Goal: Task Accomplishment & Management: Use online tool/utility

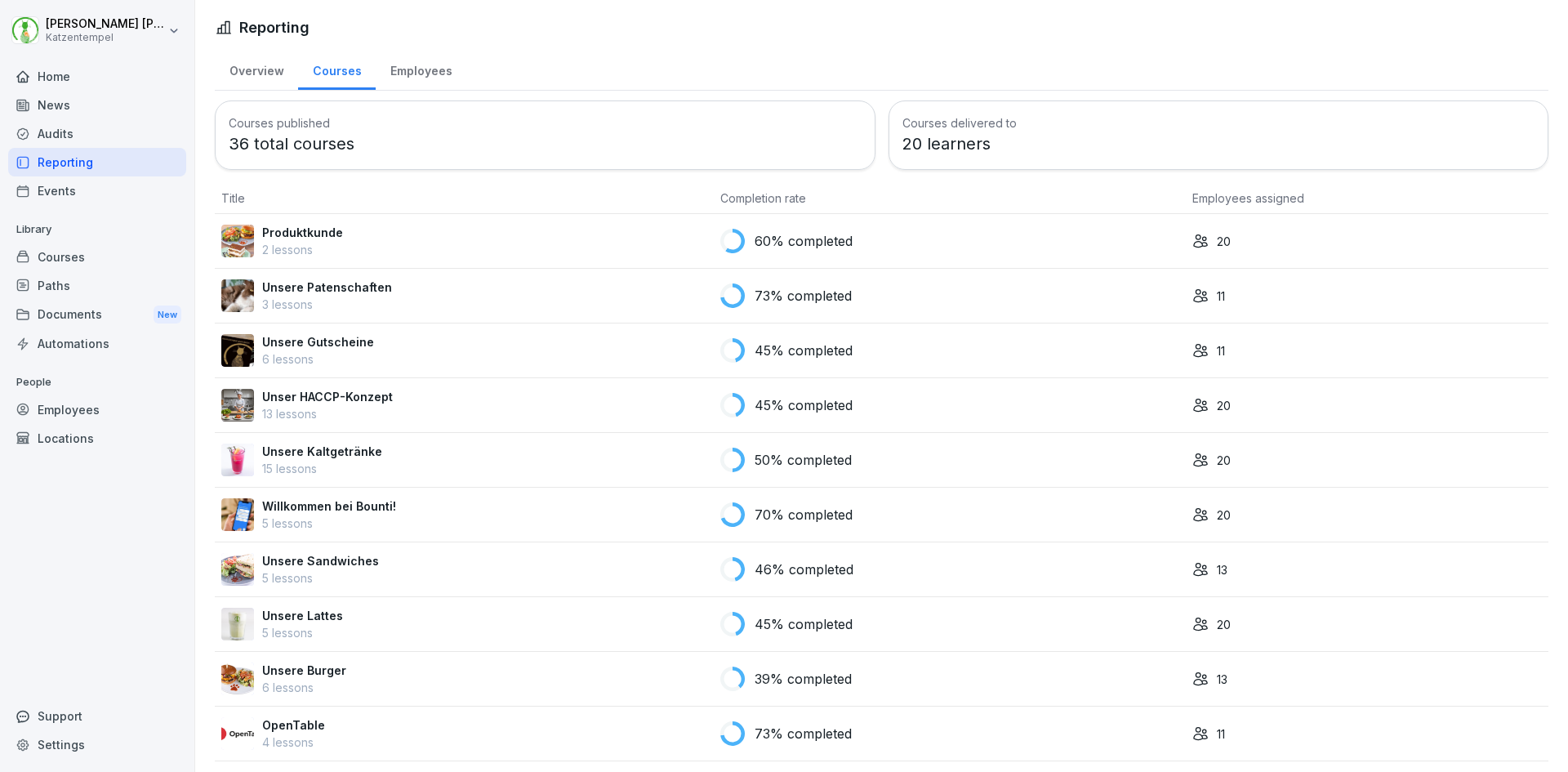
click at [54, 124] on div "Audits" at bounding box center [97, 133] width 178 height 29
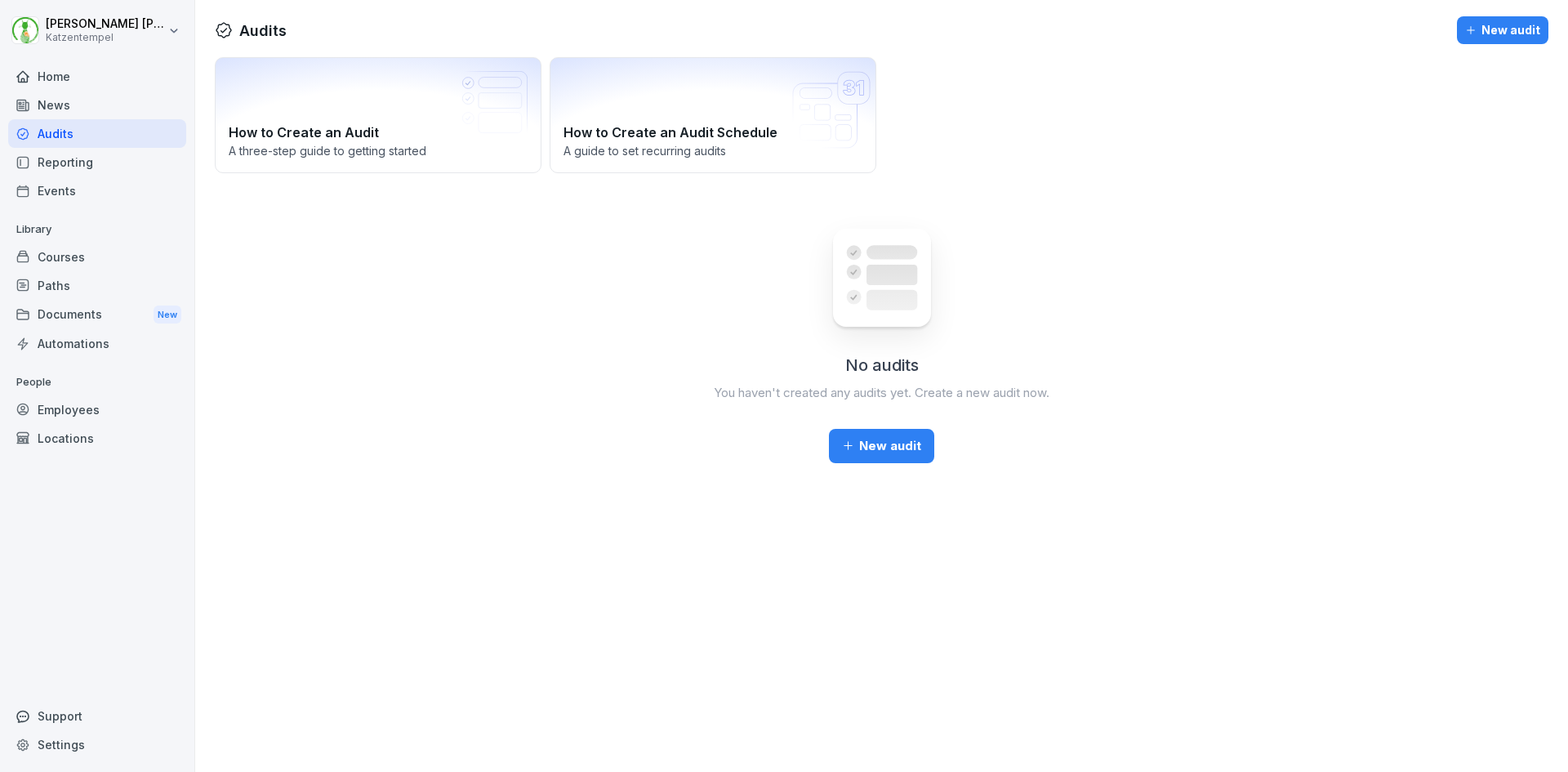
click at [58, 162] on div "Reporting" at bounding box center [97, 161] width 178 height 29
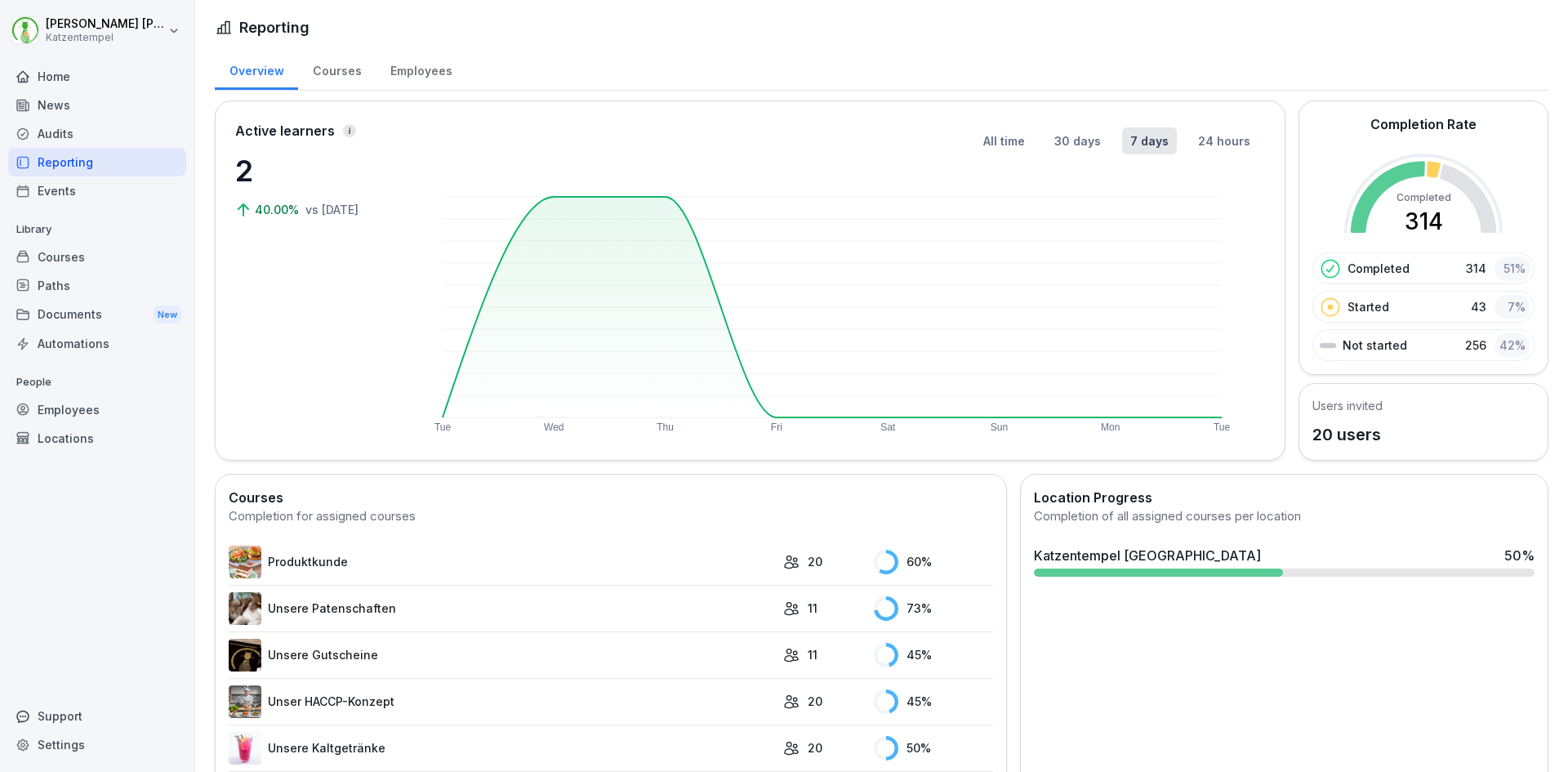
click at [82, 261] on div "Courses" at bounding box center [97, 256] width 178 height 29
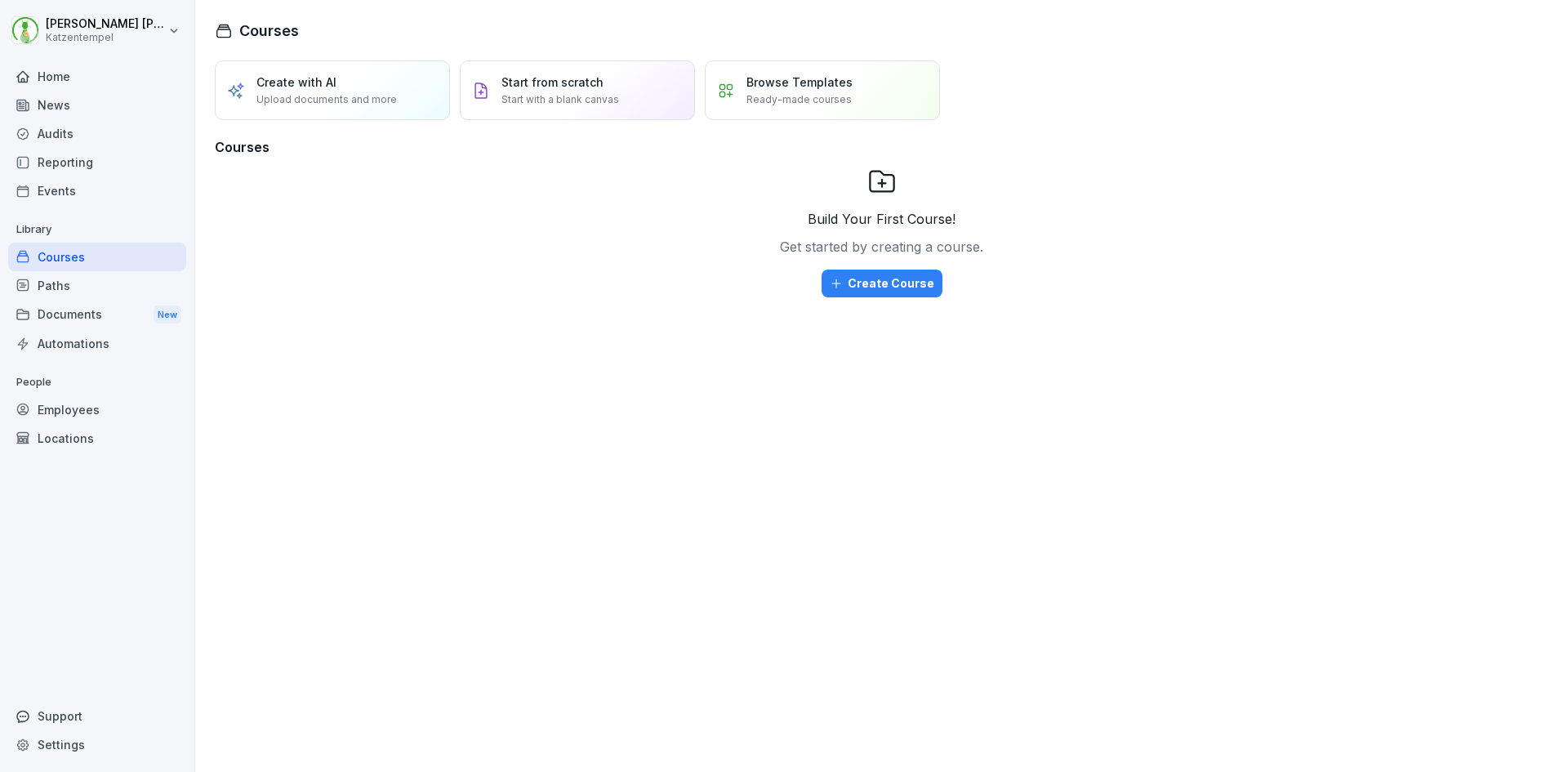
click at [70, 408] on div "Employees" at bounding box center [97, 410] width 178 height 29
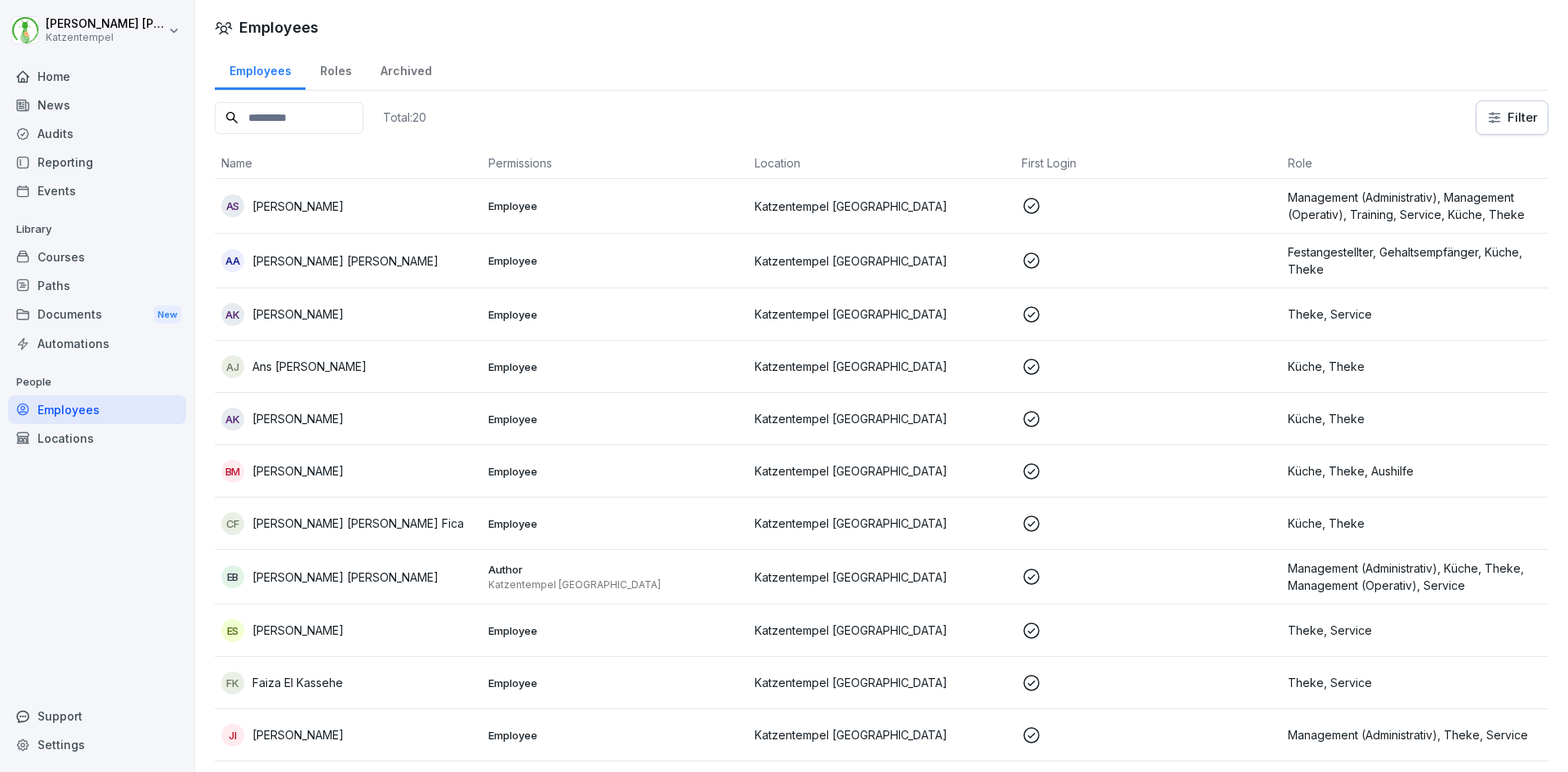
click at [281, 412] on p "[PERSON_NAME]" at bounding box center [298, 418] width 91 height 18
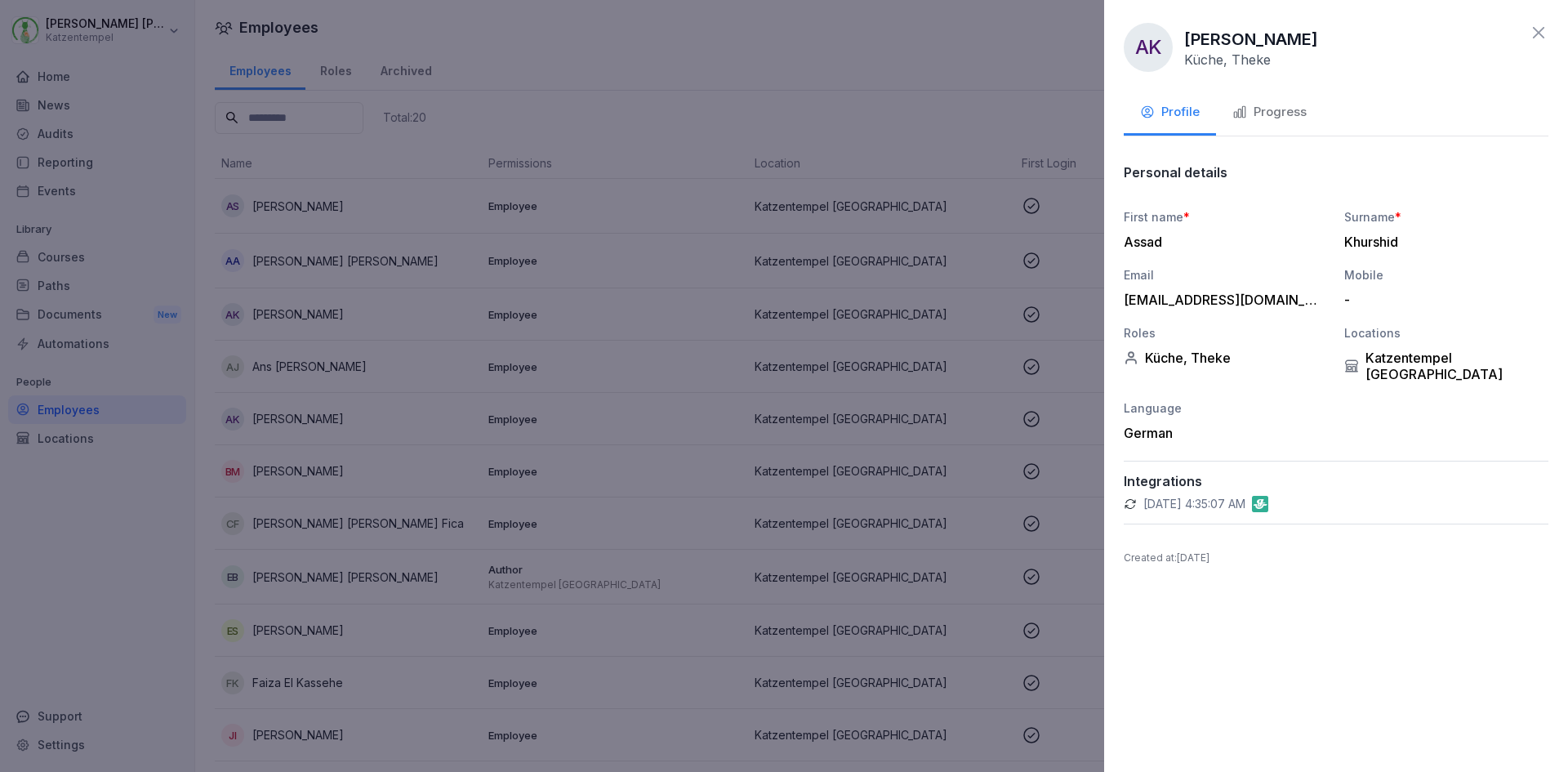
click at [1270, 108] on div "Progress" at bounding box center [1270, 111] width 75 height 18
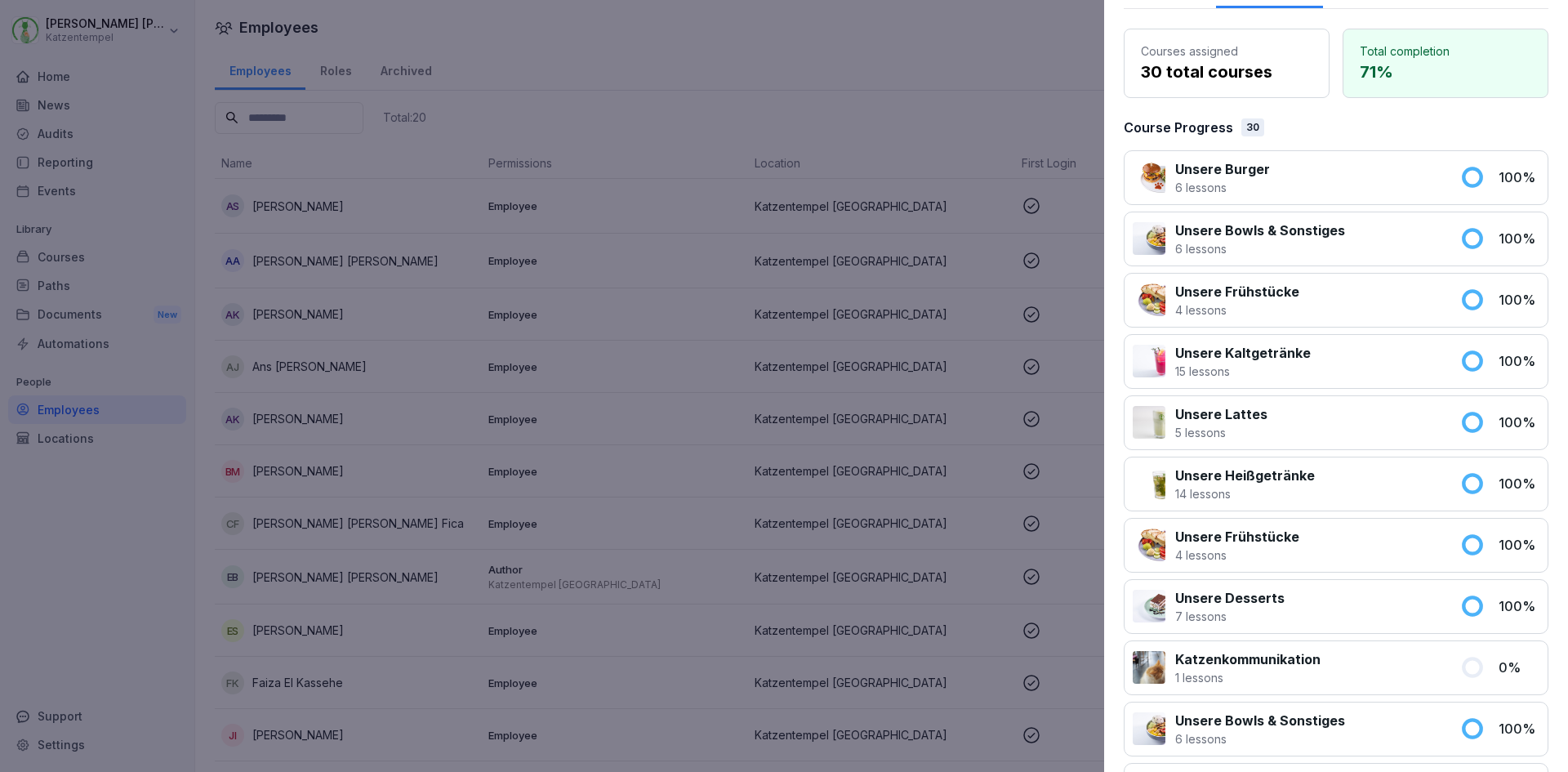
scroll to position [32, 0]
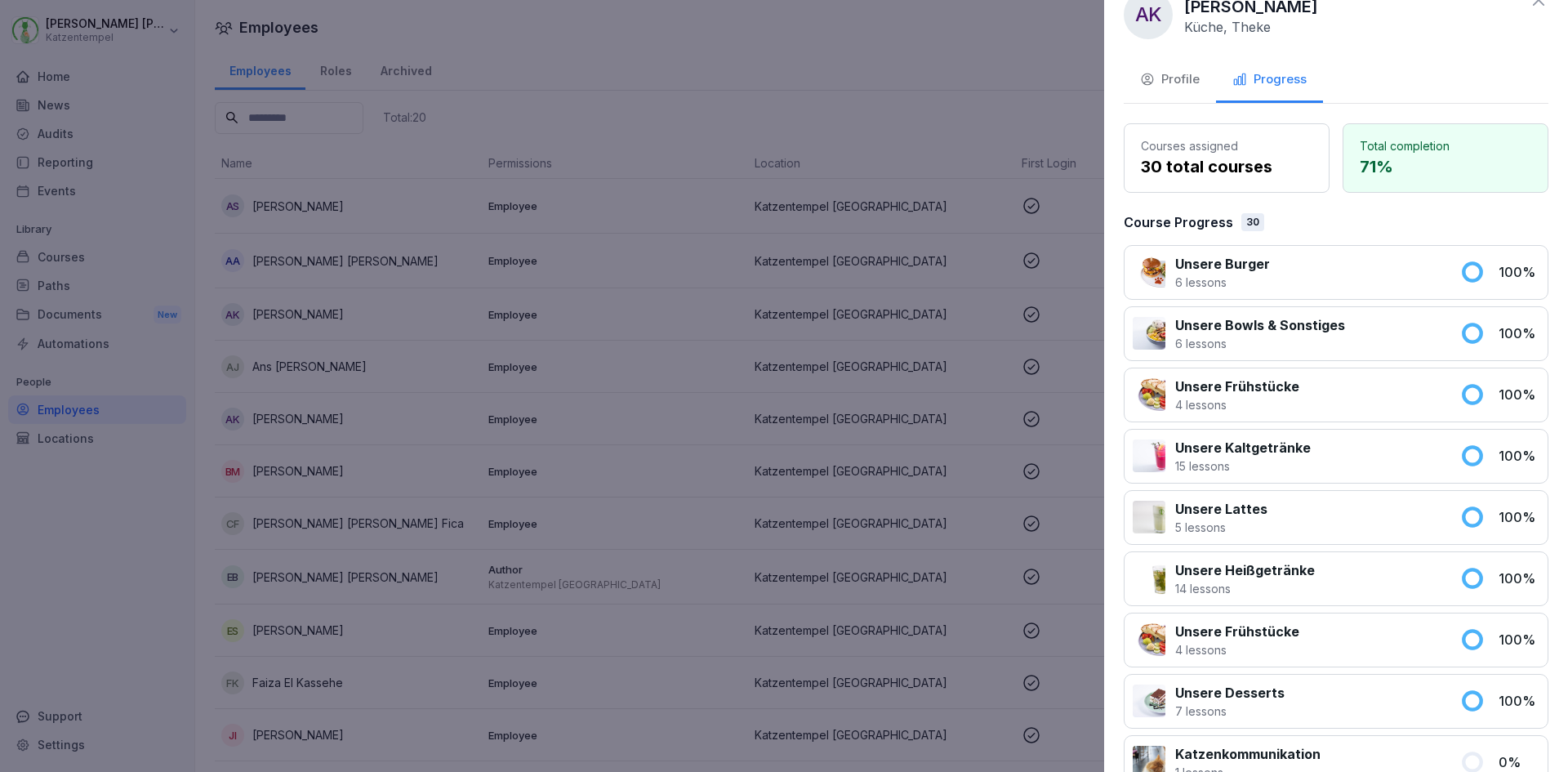
click at [113, 183] on div at bounding box center [784, 386] width 1568 height 772
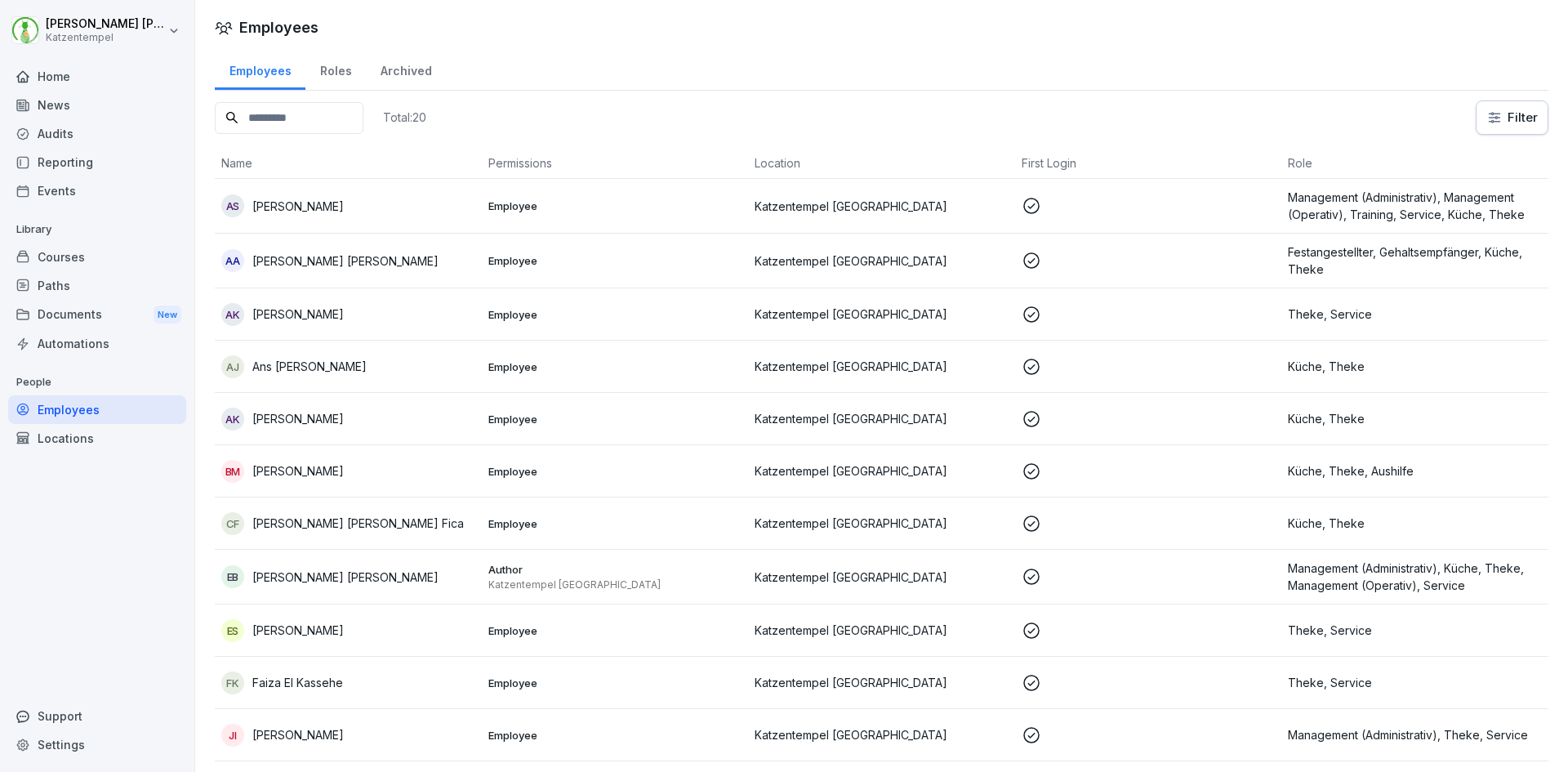
click at [58, 129] on div "Audits" at bounding box center [97, 133] width 178 height 29
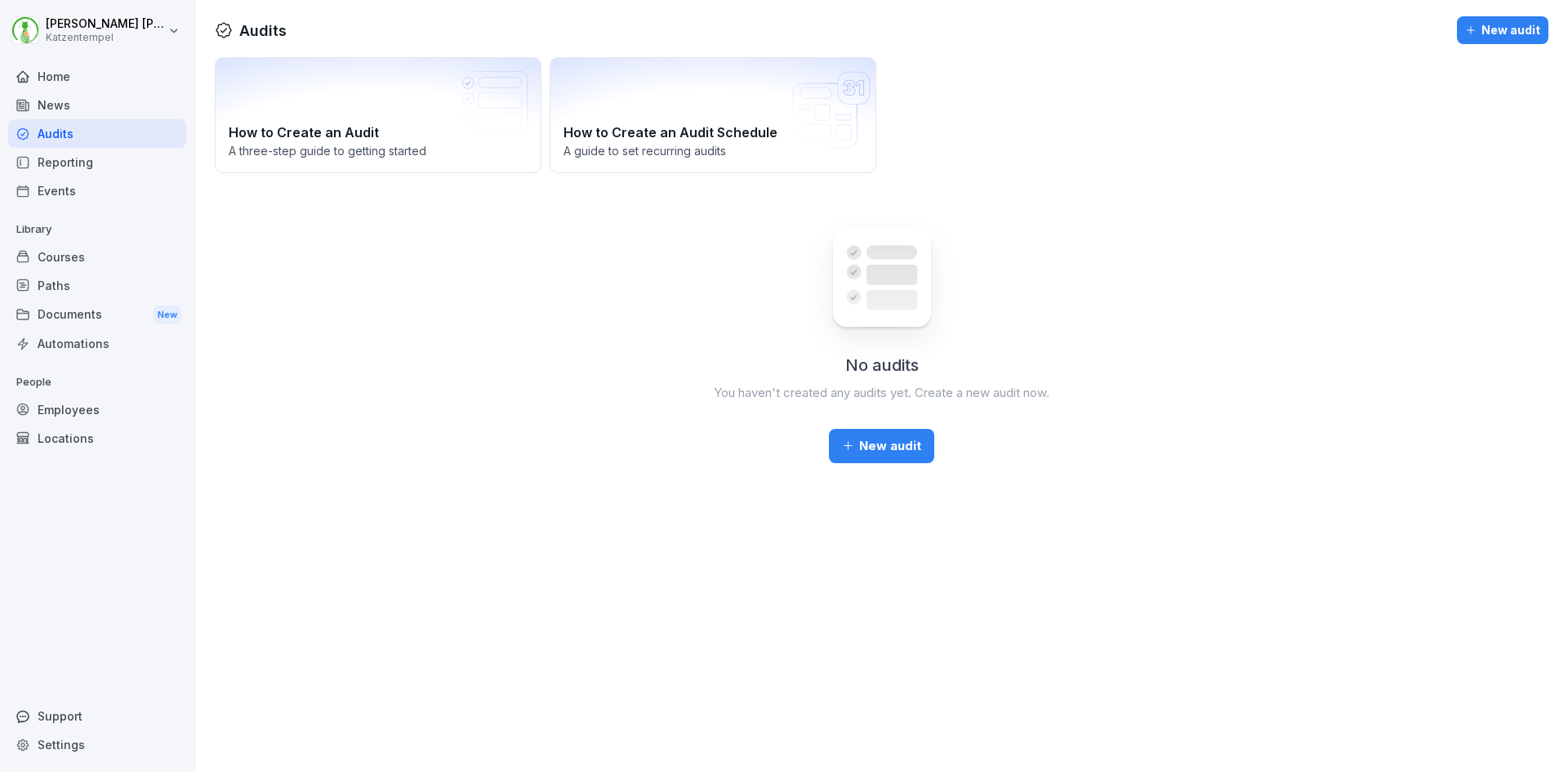
click at [54, 161] on div "Reporting" at bounding box center [97, 161] width 178 height 29
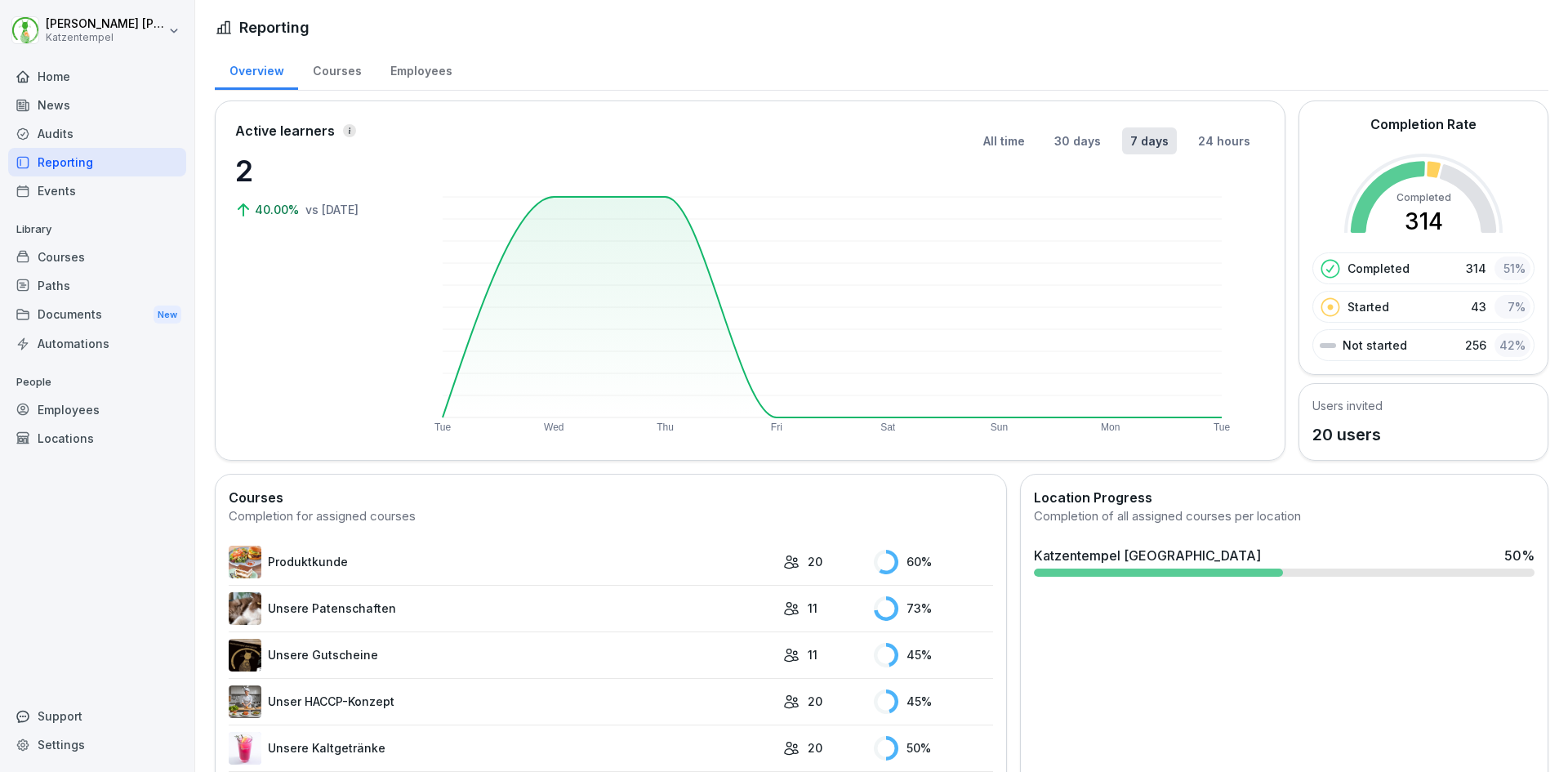
click at [1310, 498] on h2 "Location Progress" at bounding box center [1284, 497] width 501 height 19
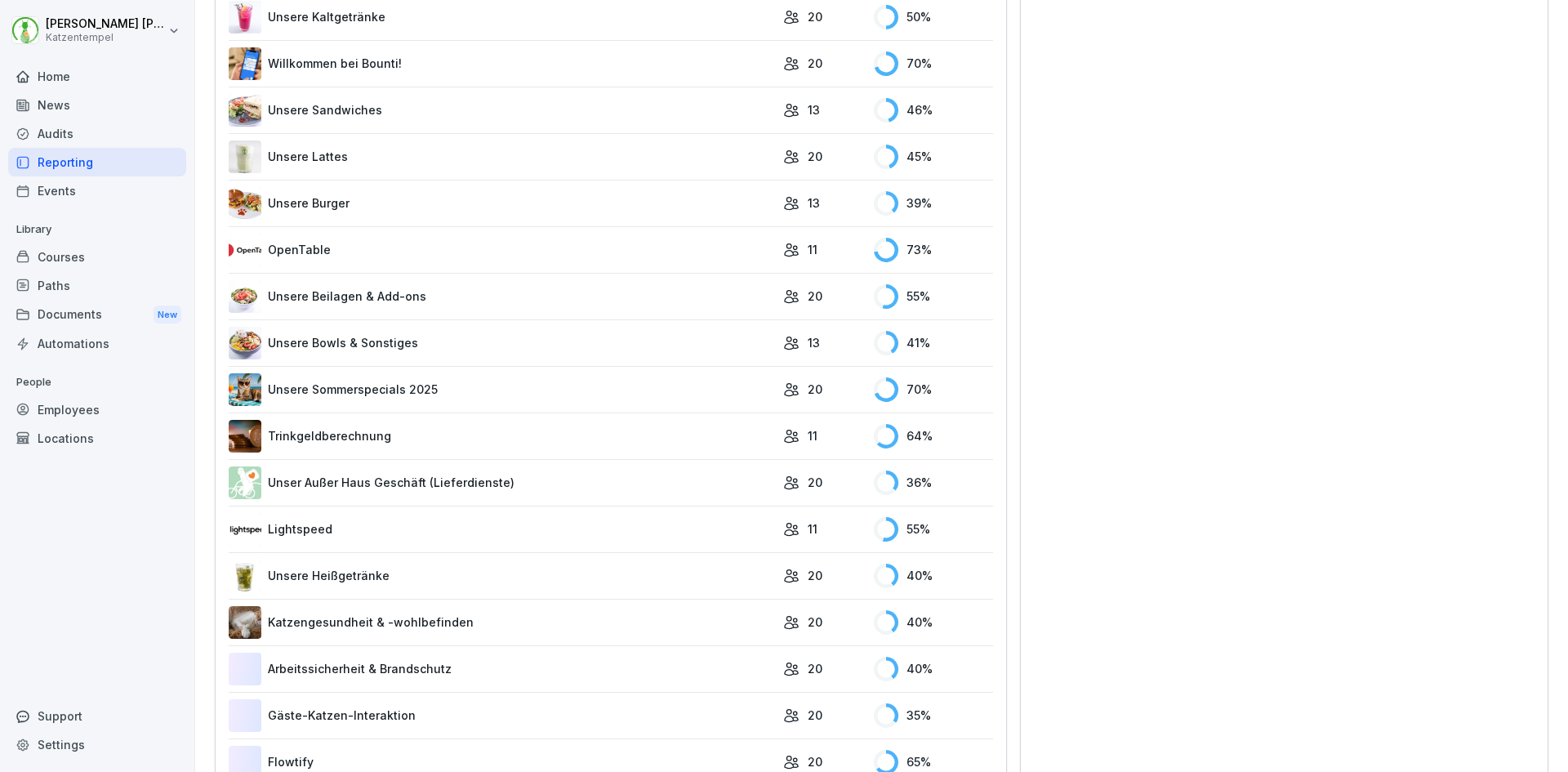
scroll to position [751, 0]
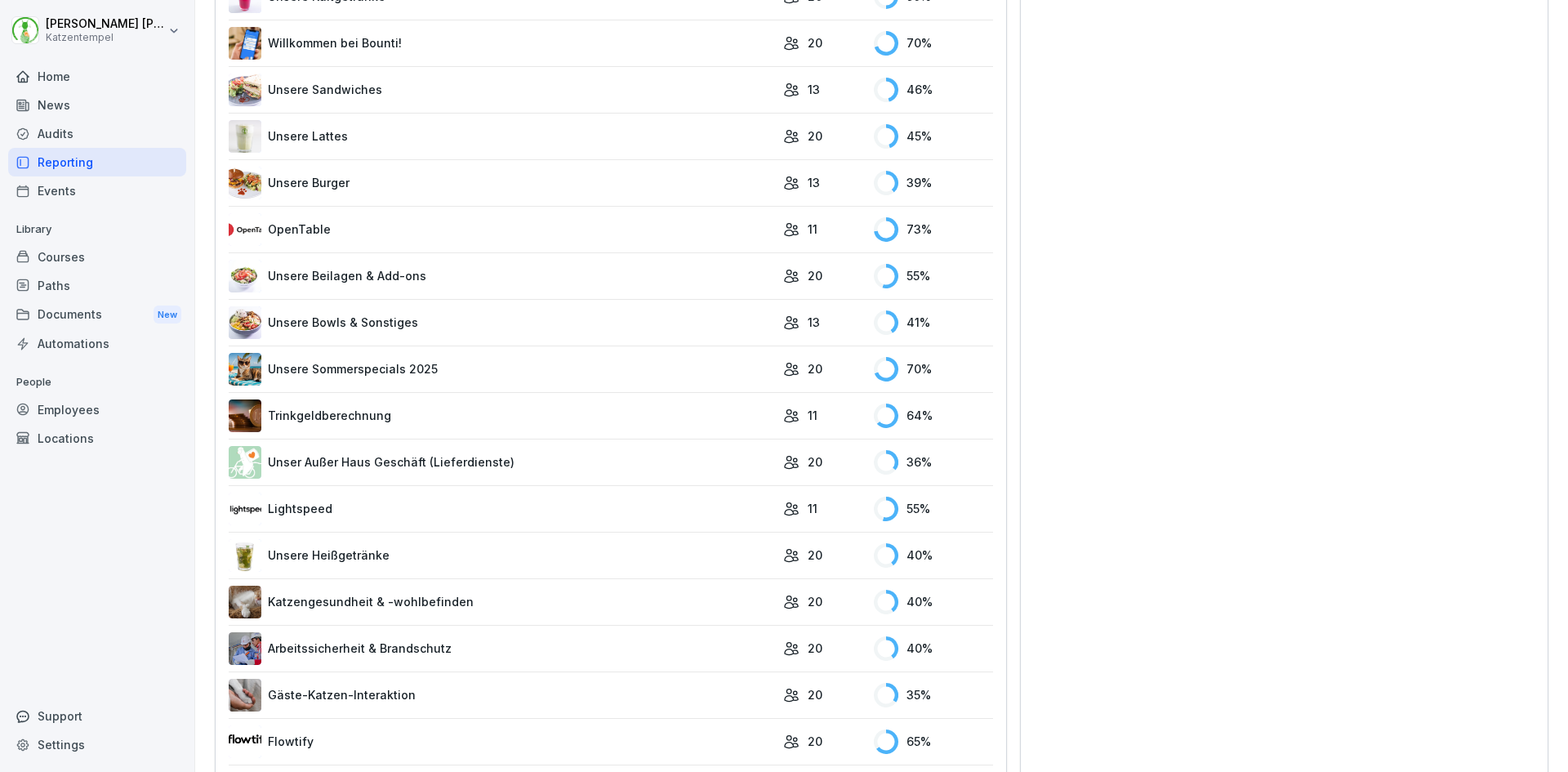
click at [433, 137] on link "Unsere Lattes" at bounding box center [502, 136] width 547 height 32
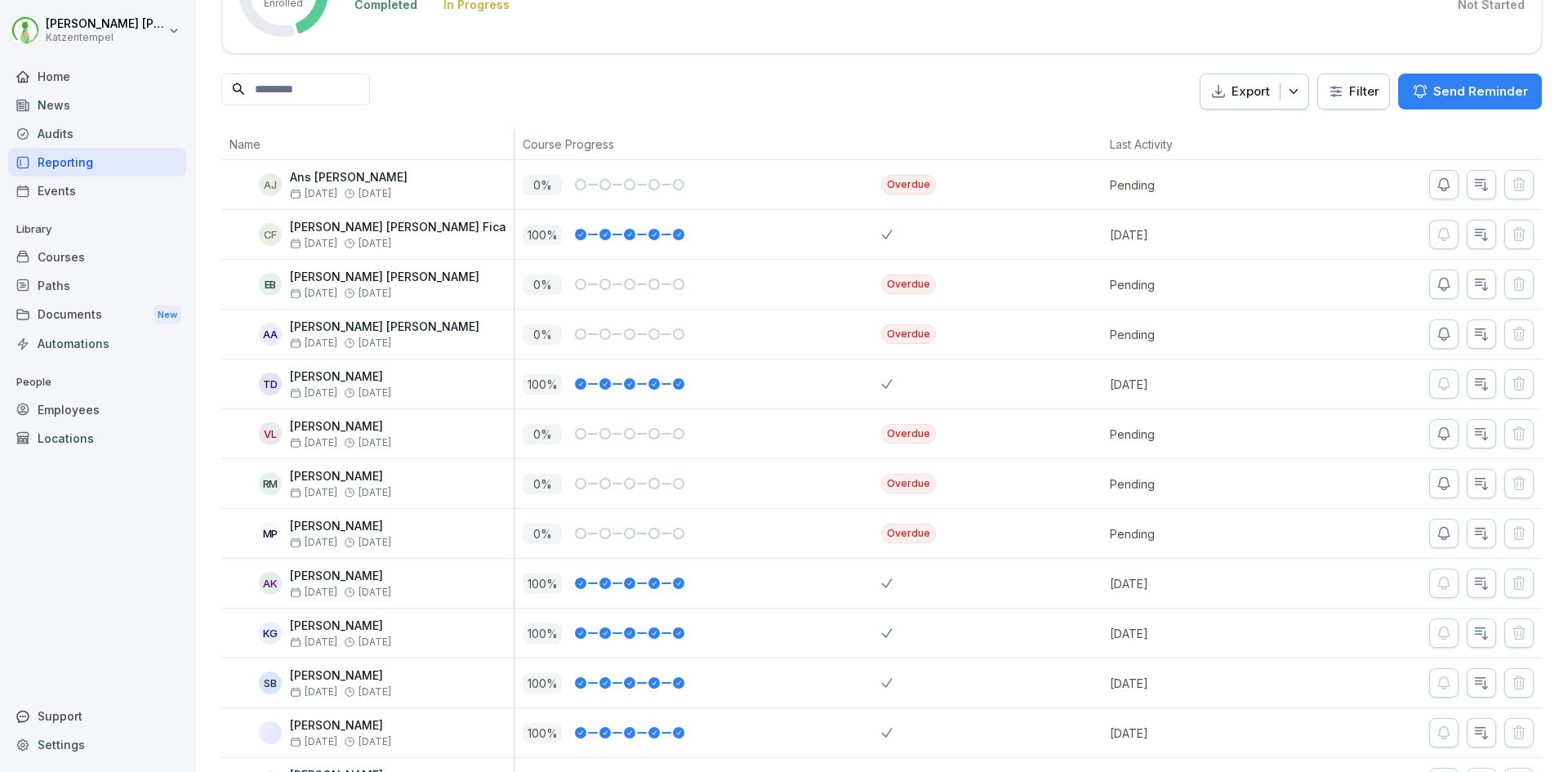
scroll to position [163, 0]
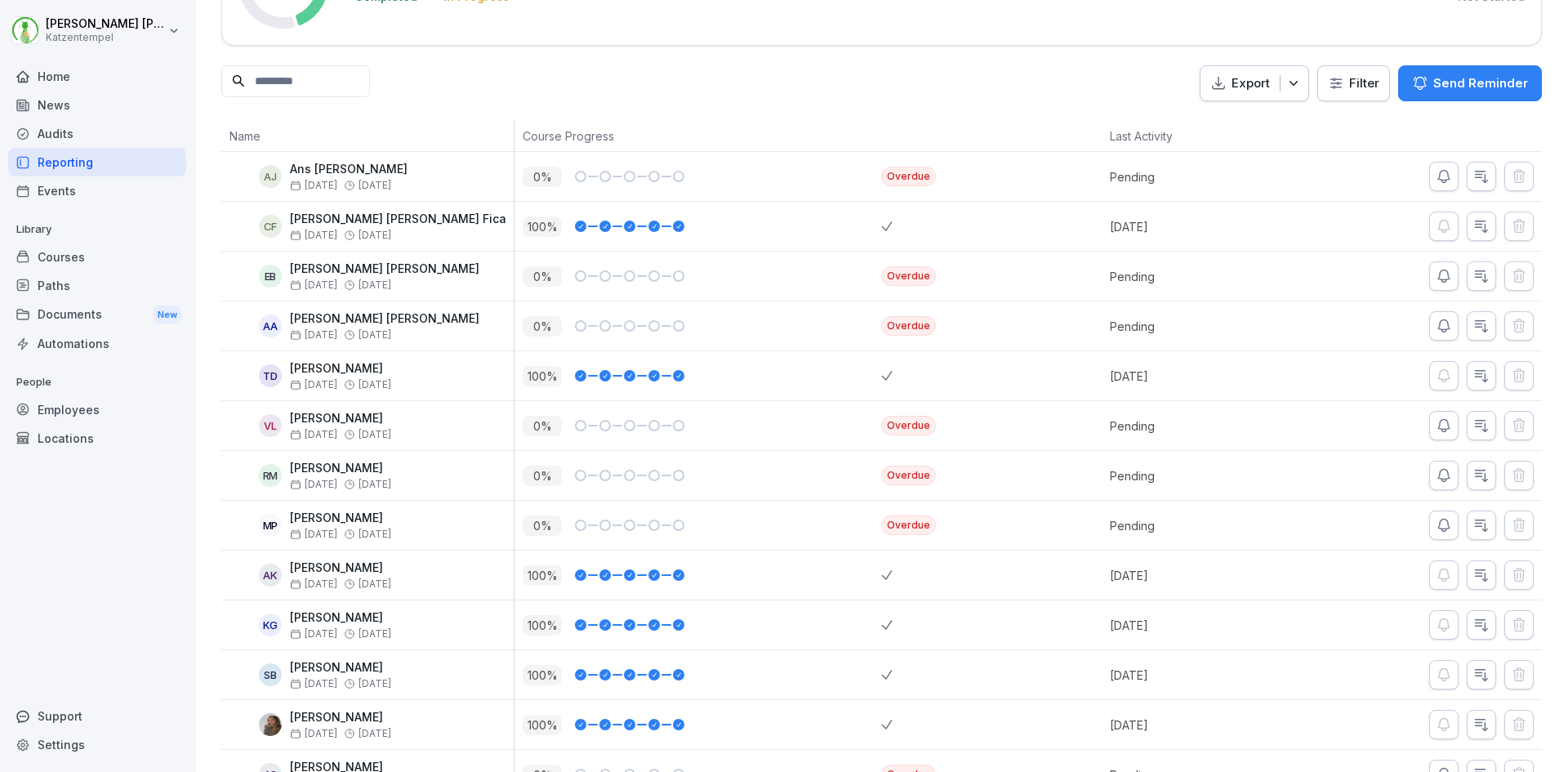
click at [459, 98] on div "Export Filter Send Reminder" at bounding box center [881, 83] width 1321 height 37
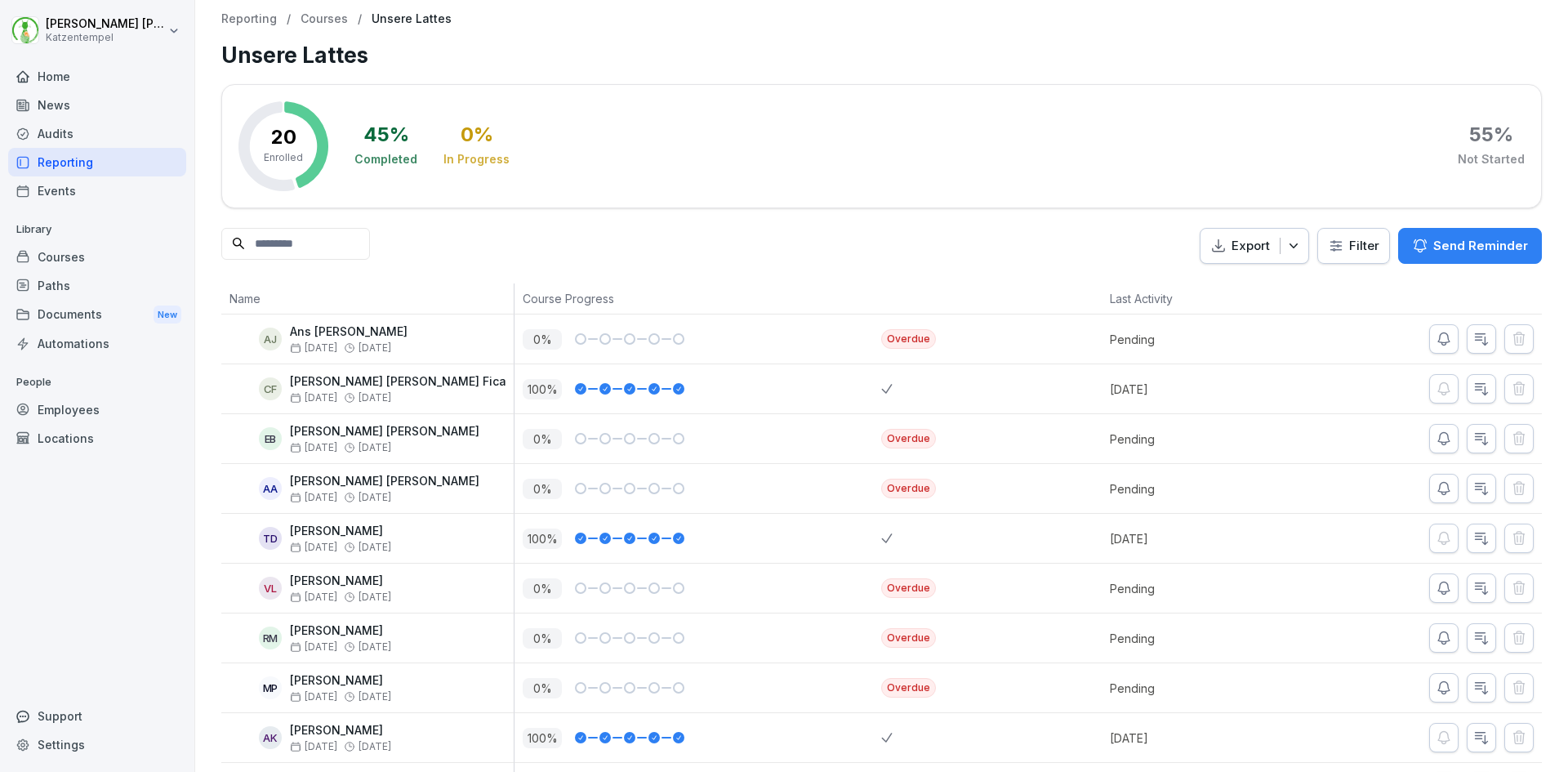
scroll to position [0, 0]
click at [331, 20] on p "Courses" at bounding box center [325, 20] width 47 height 14
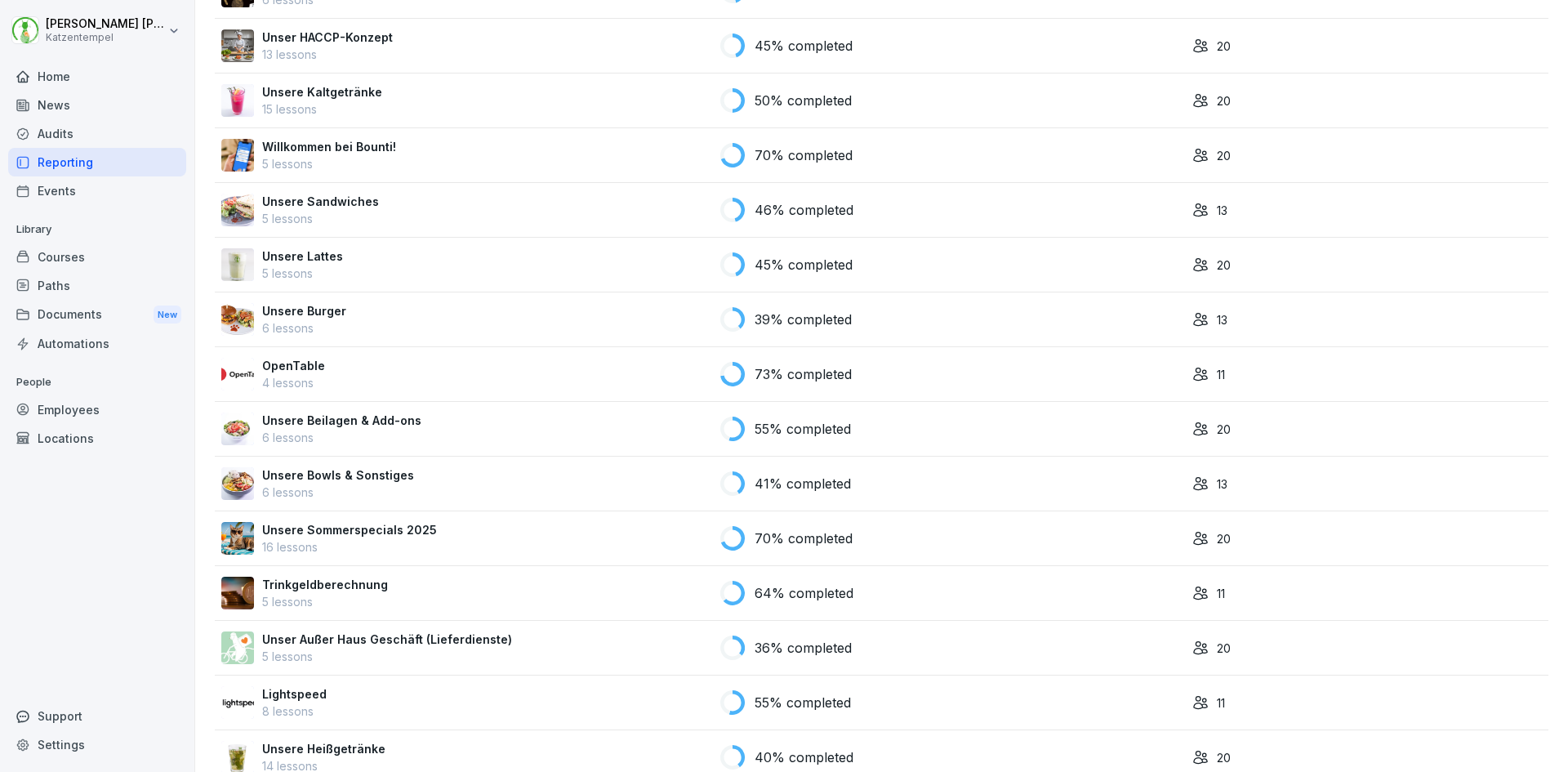
scroll to position [392, 0]
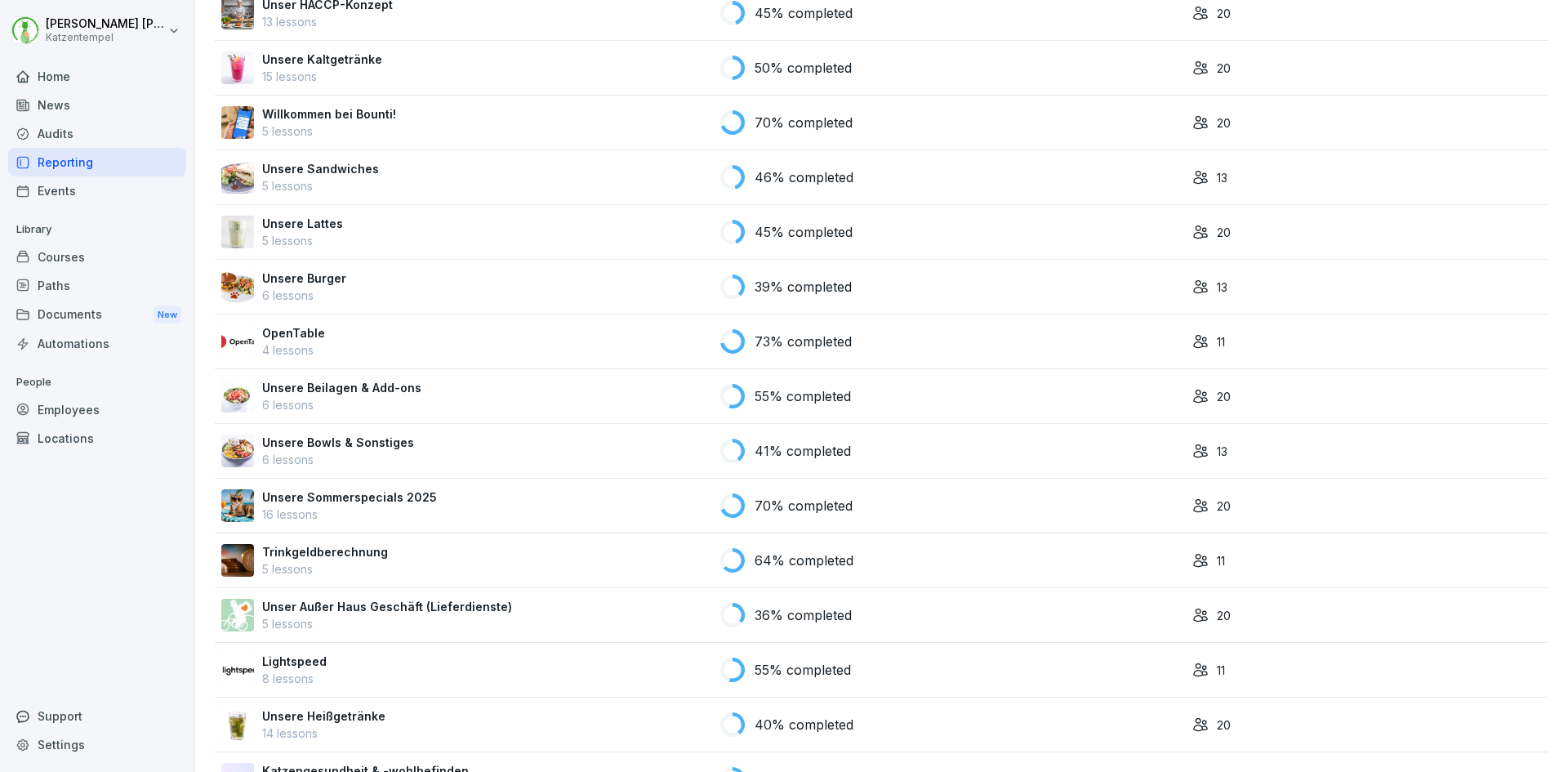
click at [385, 504] on p "Unsere Sommerspecials 2025" at bounding box center [349, 497] width 175 height 18
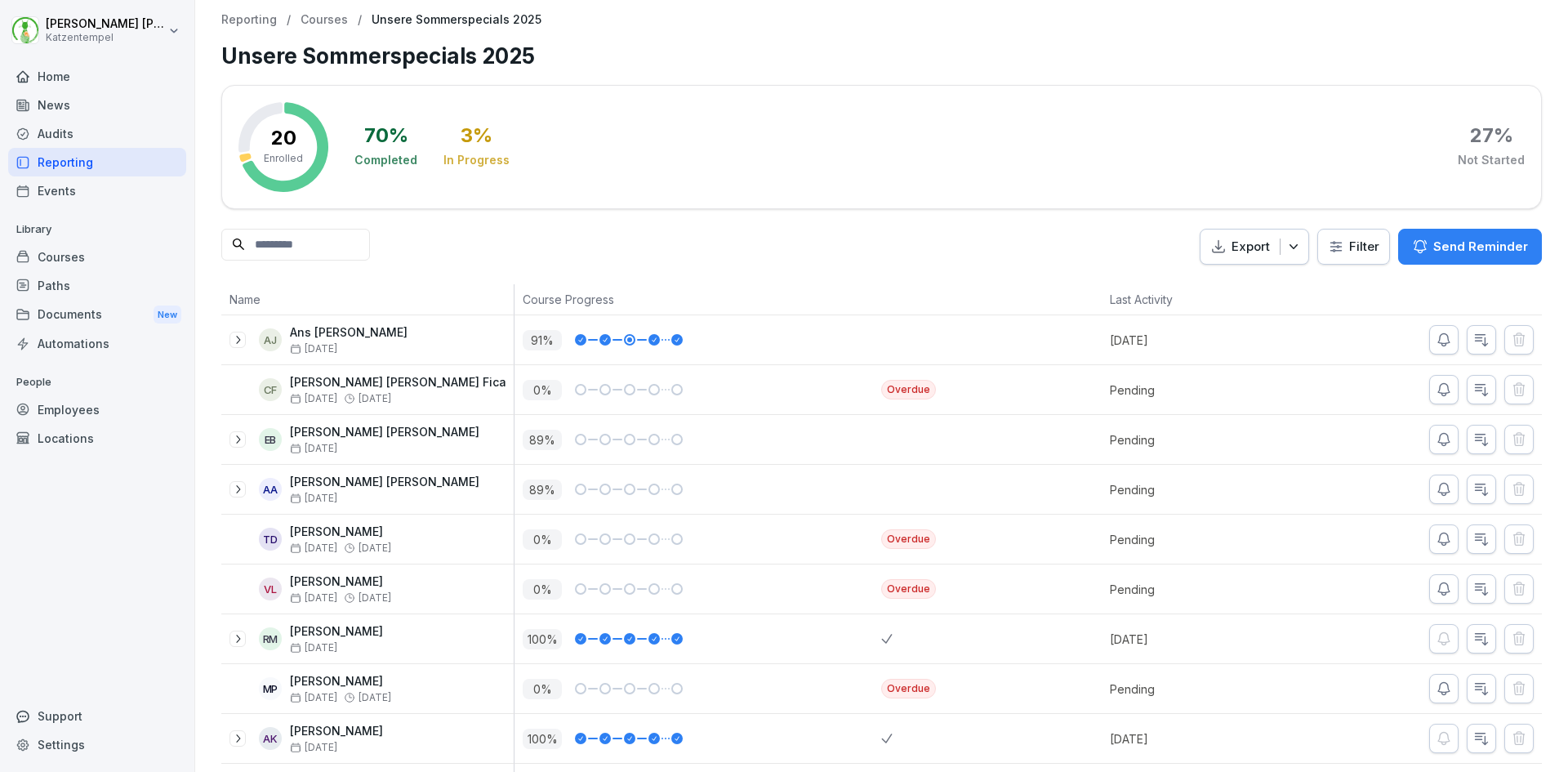
click at [209, 583] on div "Reporting / Courses / Unsere Sommerspecials 2025 Unsere Sommerspecials 2025 20 …" at bounding box center [881, 662] width 1373 height 1325
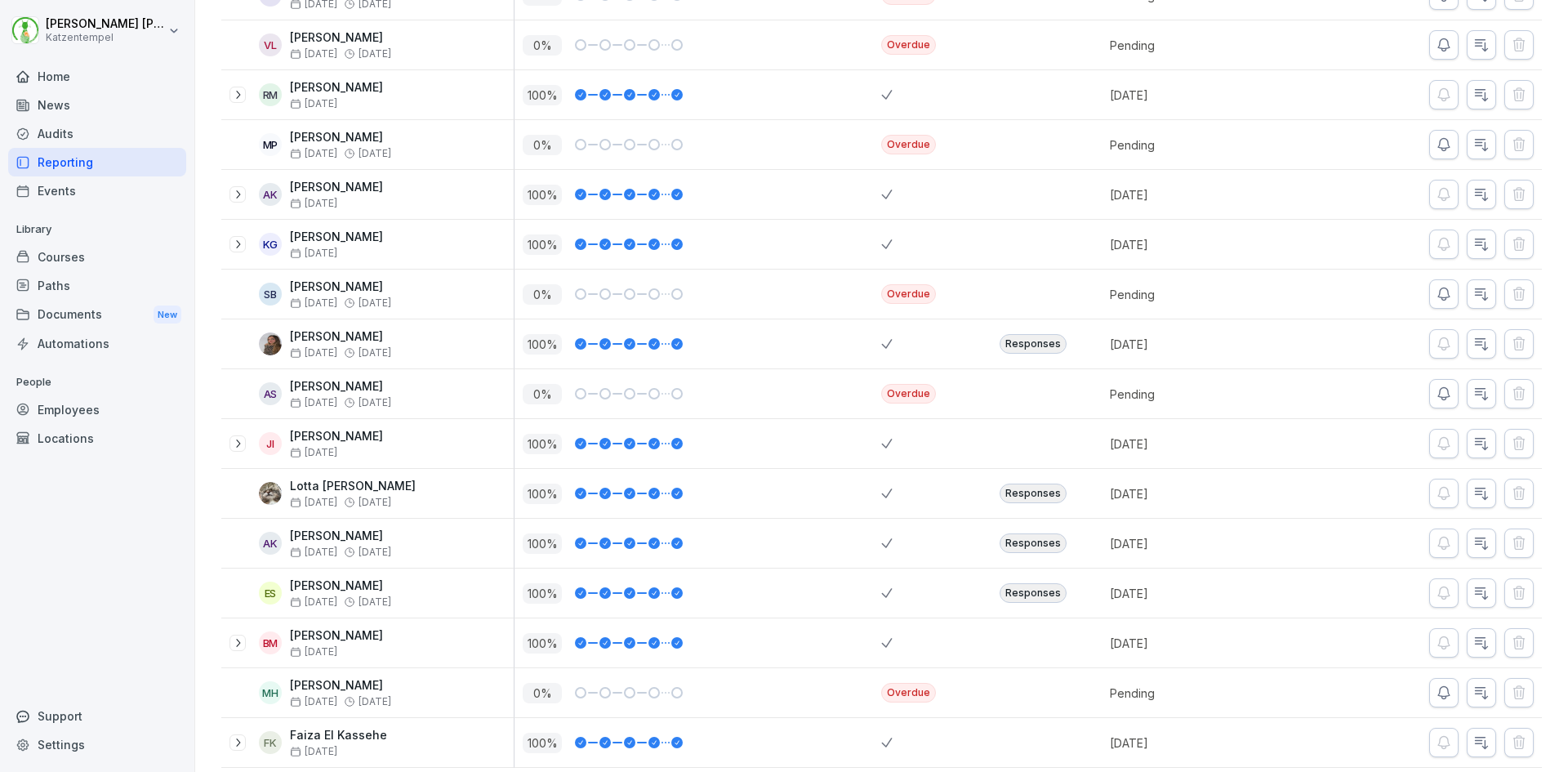
scroll to position [577, 0]
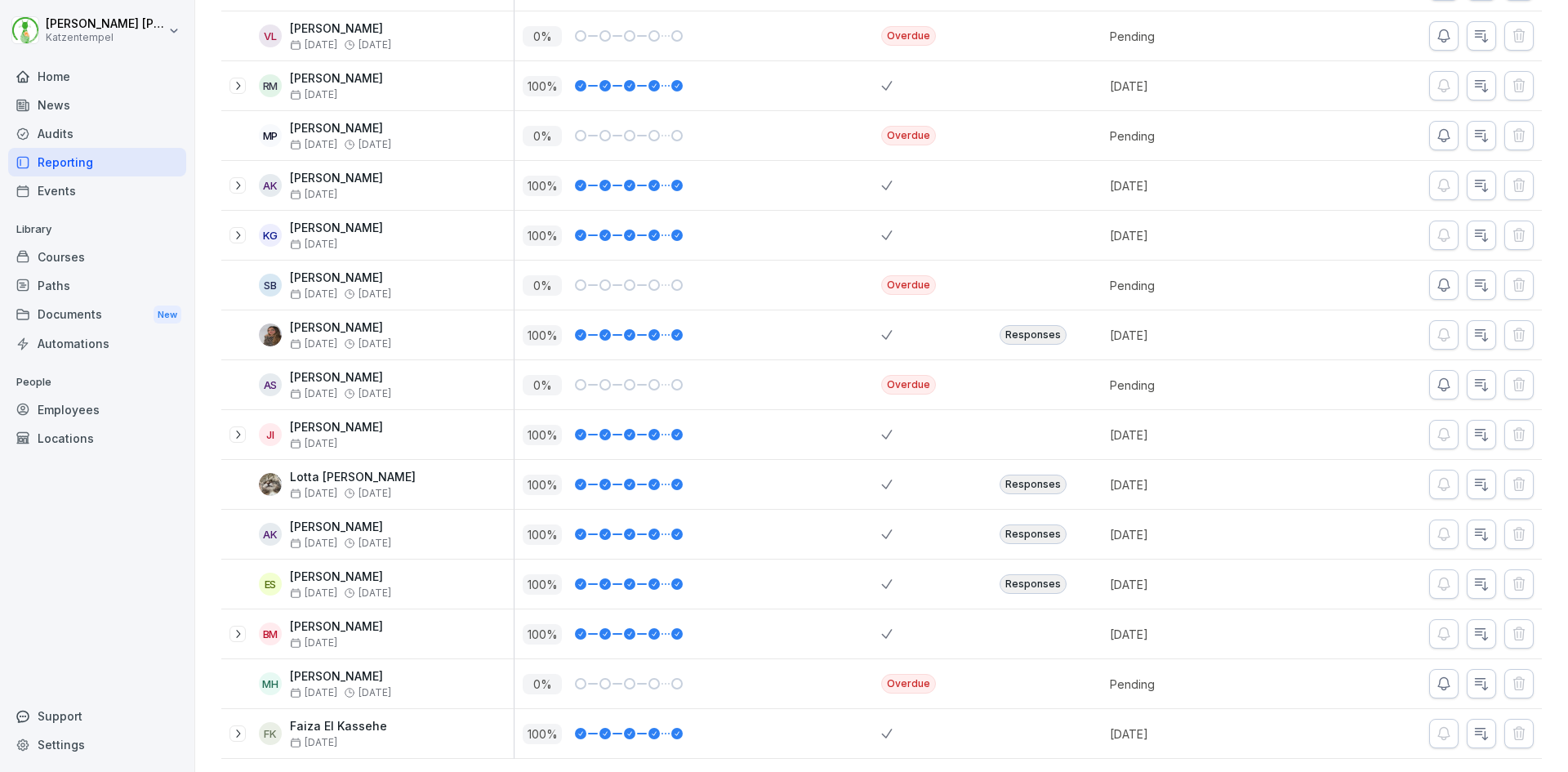
click at [201, 517] on div "Reporting / Courses / Unsere Sommerspecials 2025 Unsere Sommerspecials 2025 20 …" at bounding box center [881, 110] width 1373 height 1325
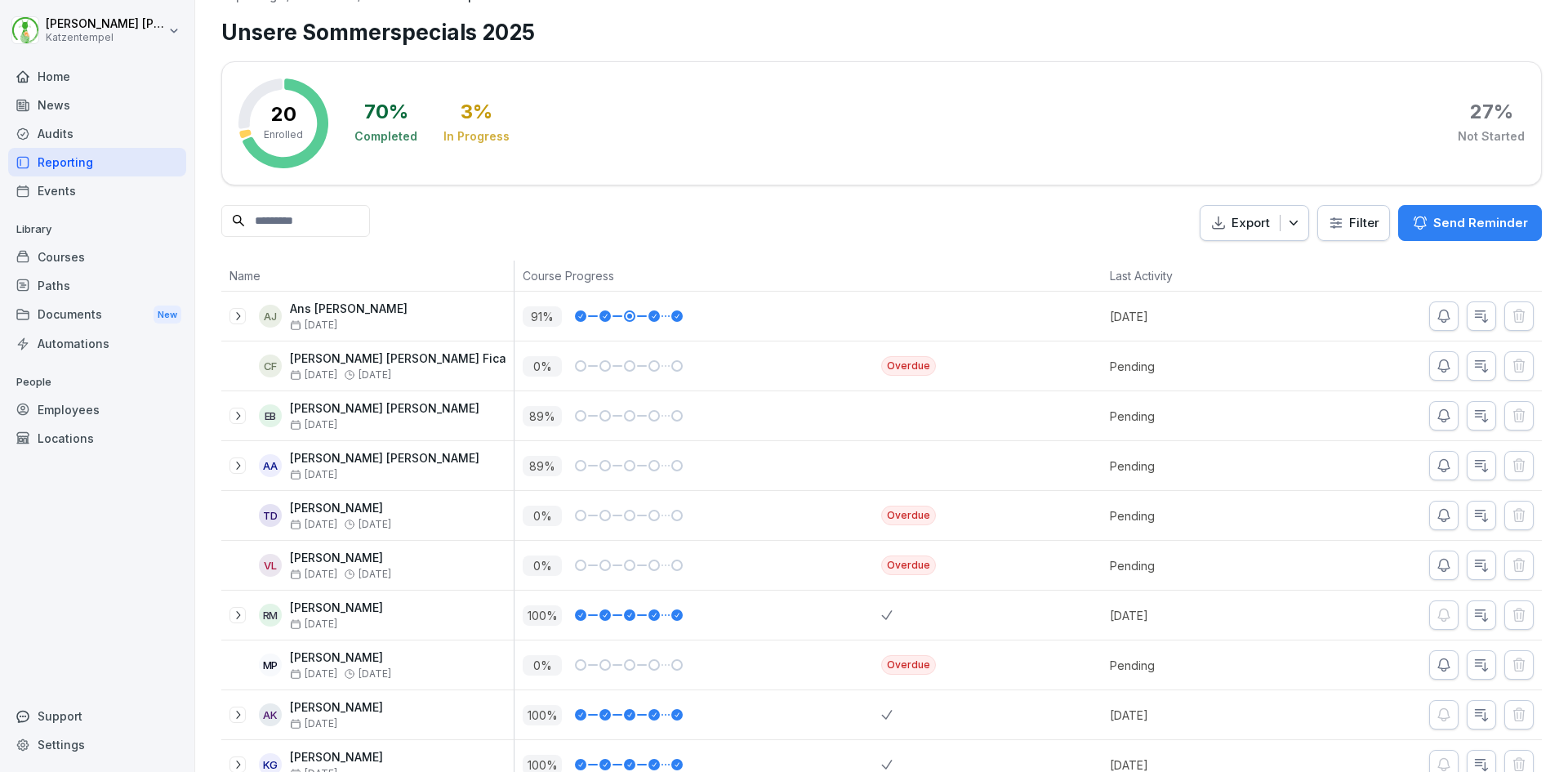
scroll to position [0, 0]
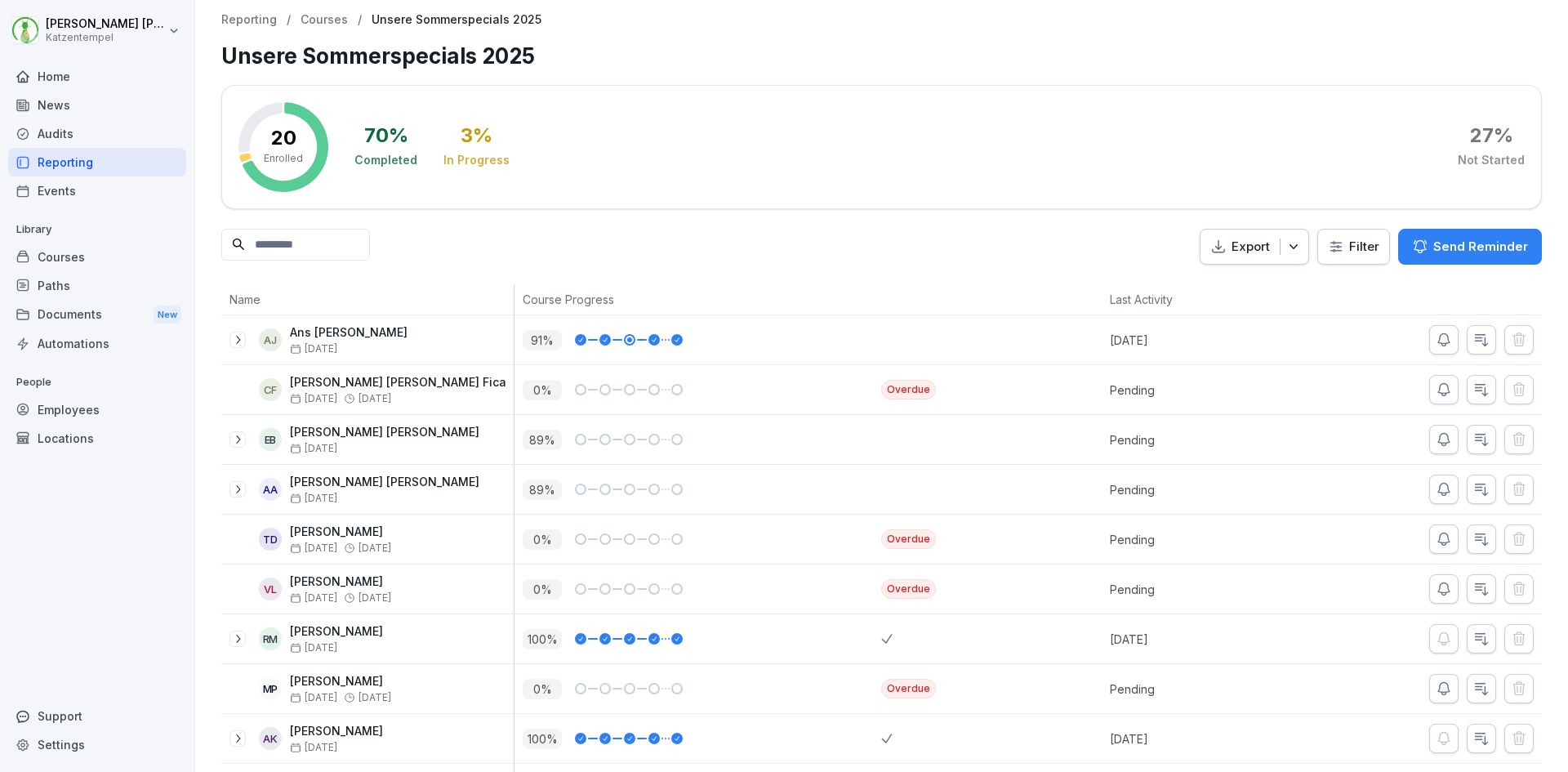
click at [325, 15] on p "Courses" at bounding box center [325, 20] width 47 height 14
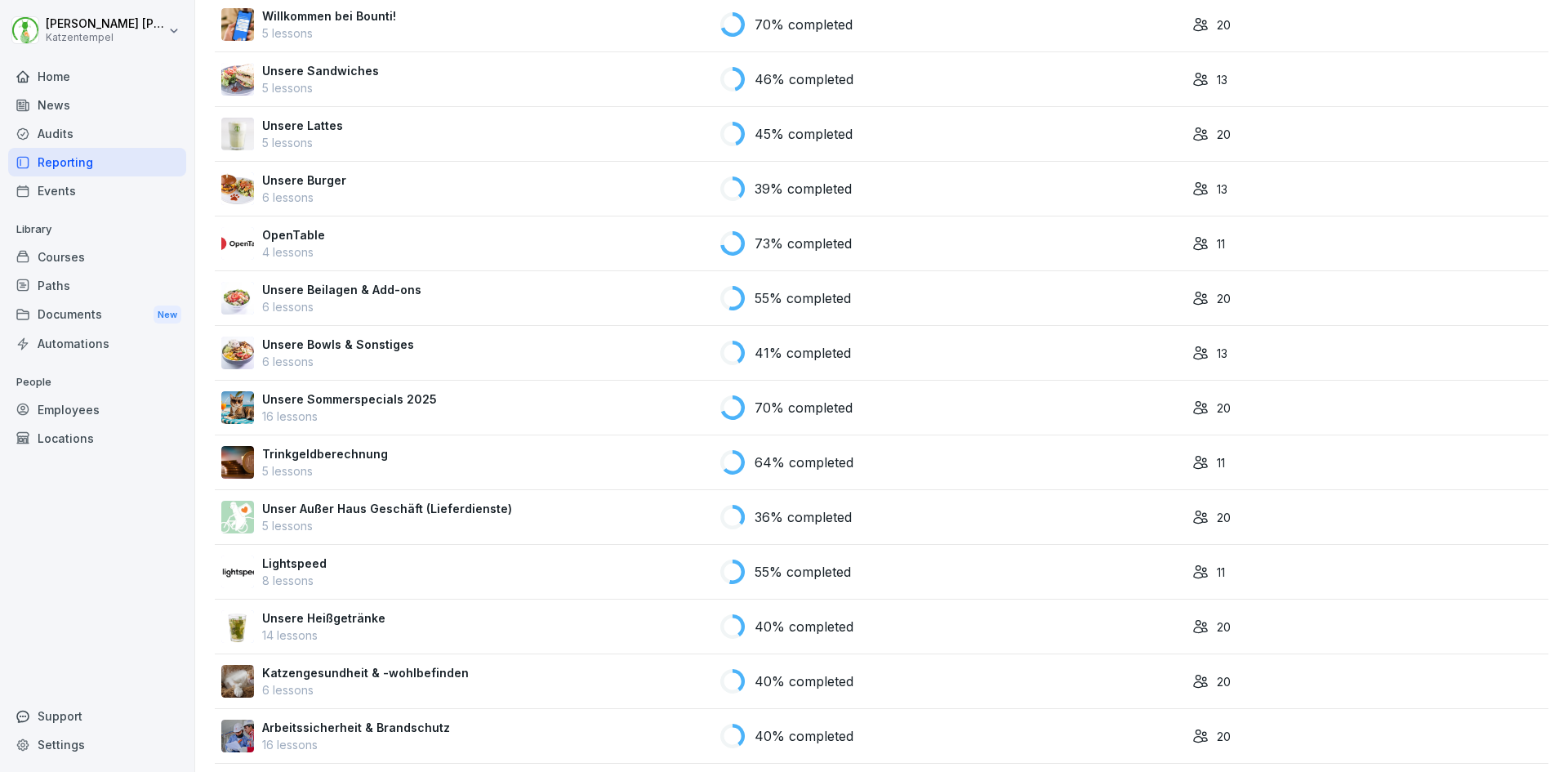
scroll to position [523, 0]
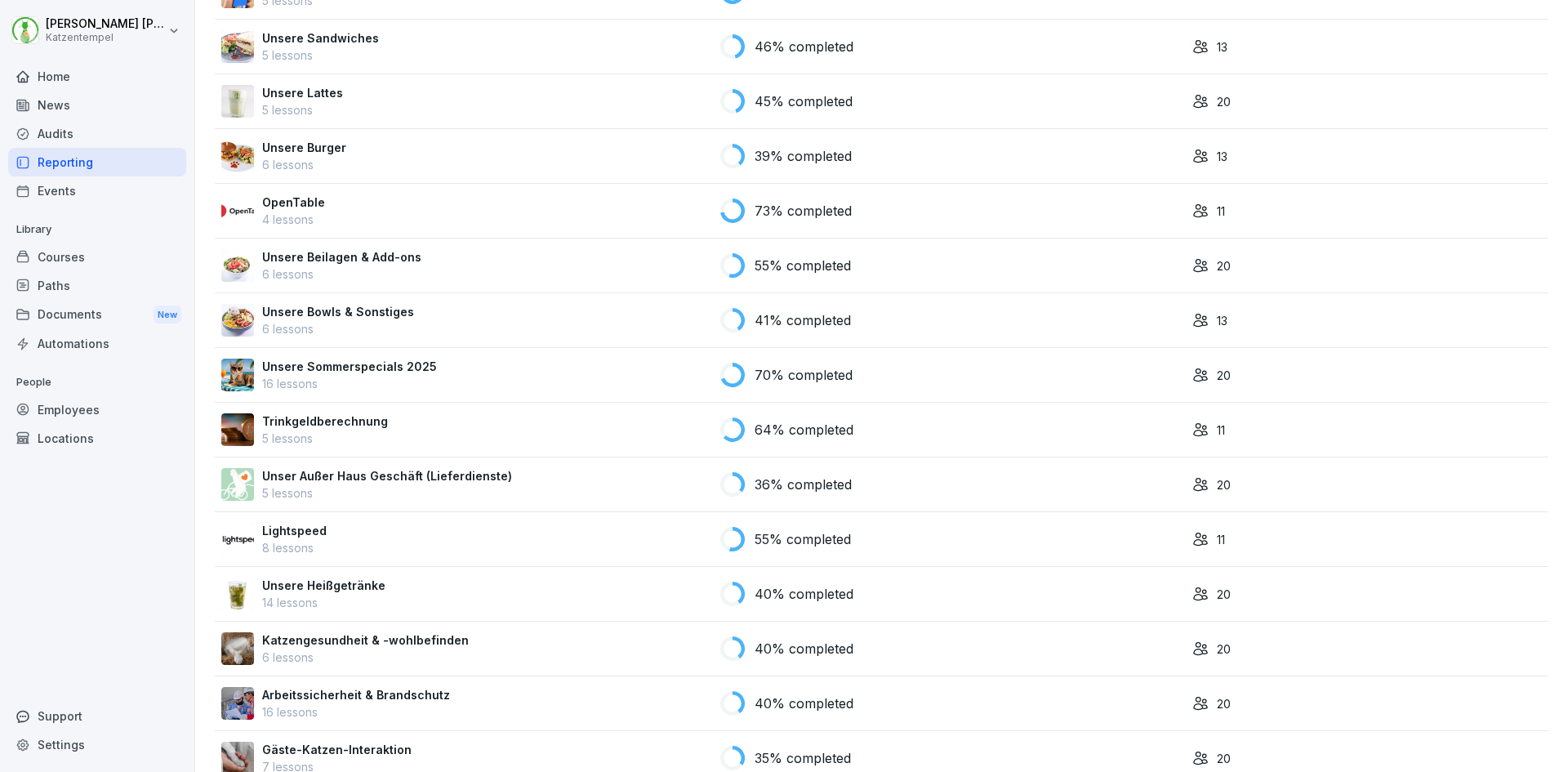
click at [331, 585] on p "Unsere Heißgetränke" at bounding box center [324, 585] width 124 height 18
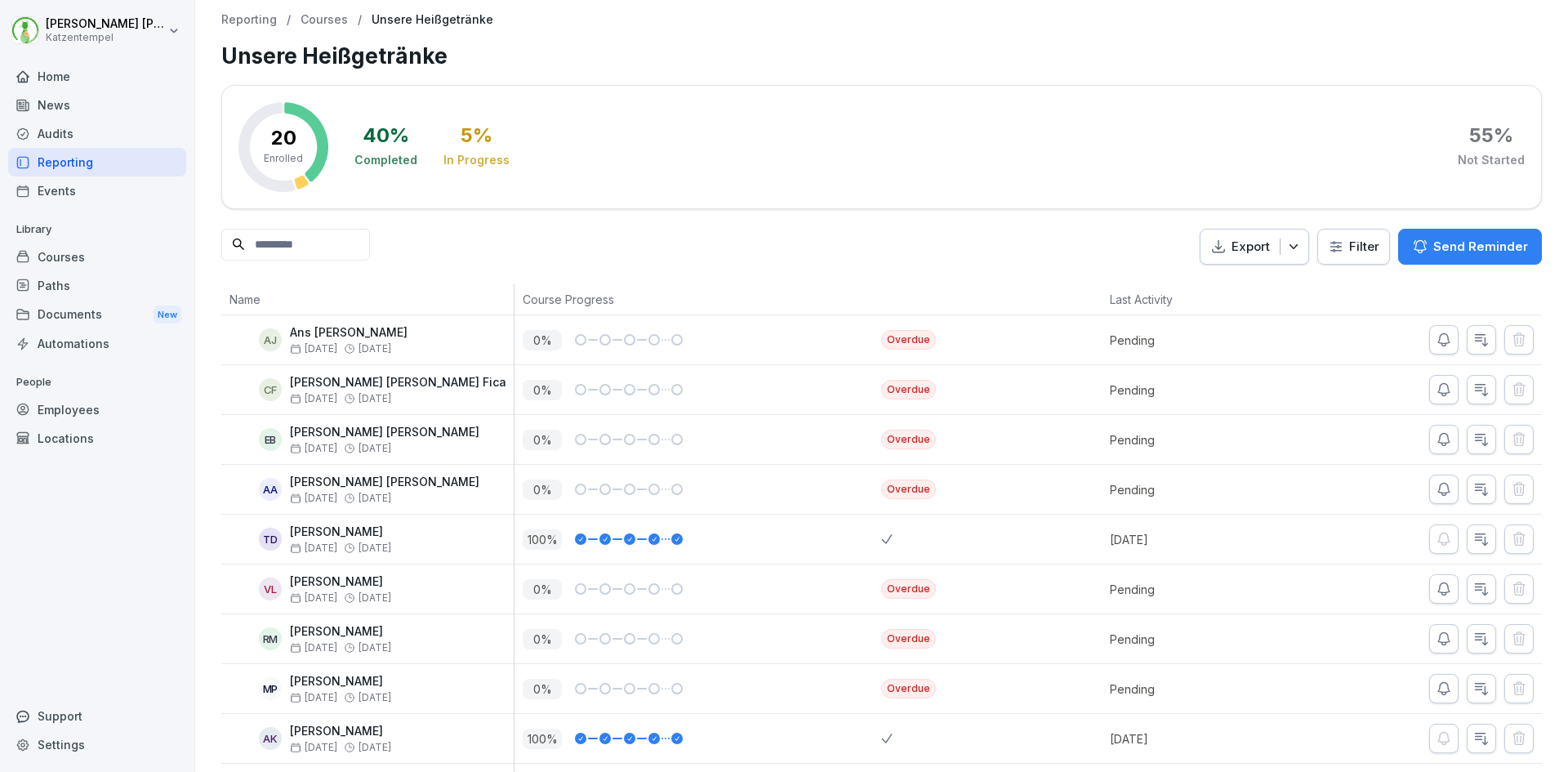
click at [212, 586] on div "Reporting / Courses / Unsere Heißgetränke Unsere Heißgetränke 20 Enrolled 40 % …" at bounding box center [881, 662] width 1373 height 1325
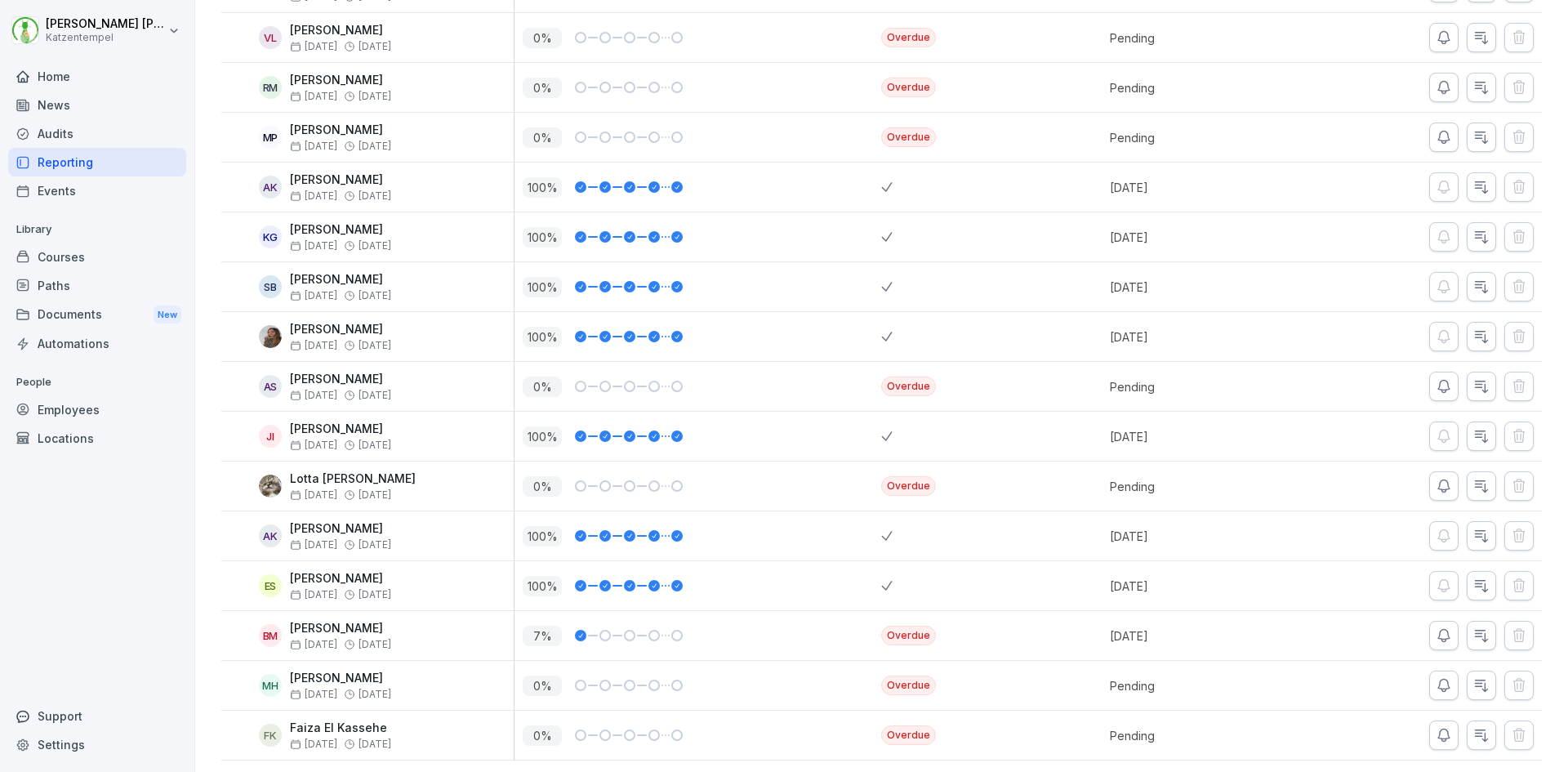
scroll to position [577, 0]
click at [1476, 529] on icon "button" at bounding box center [1482, 534] width 12 height 11
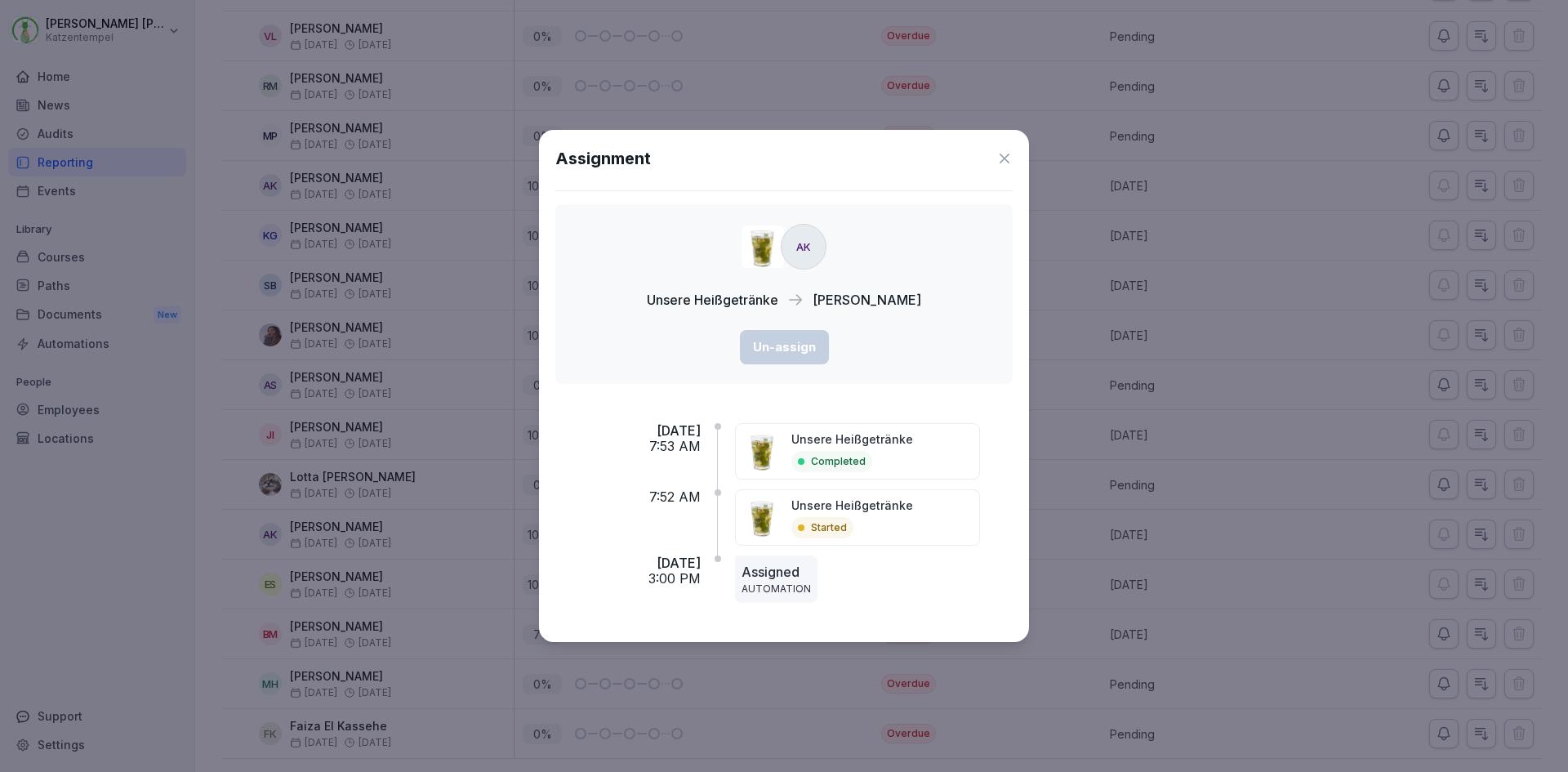
click at [1004, 160] on icon at bounding box center [1004, 158] width 10 height 10
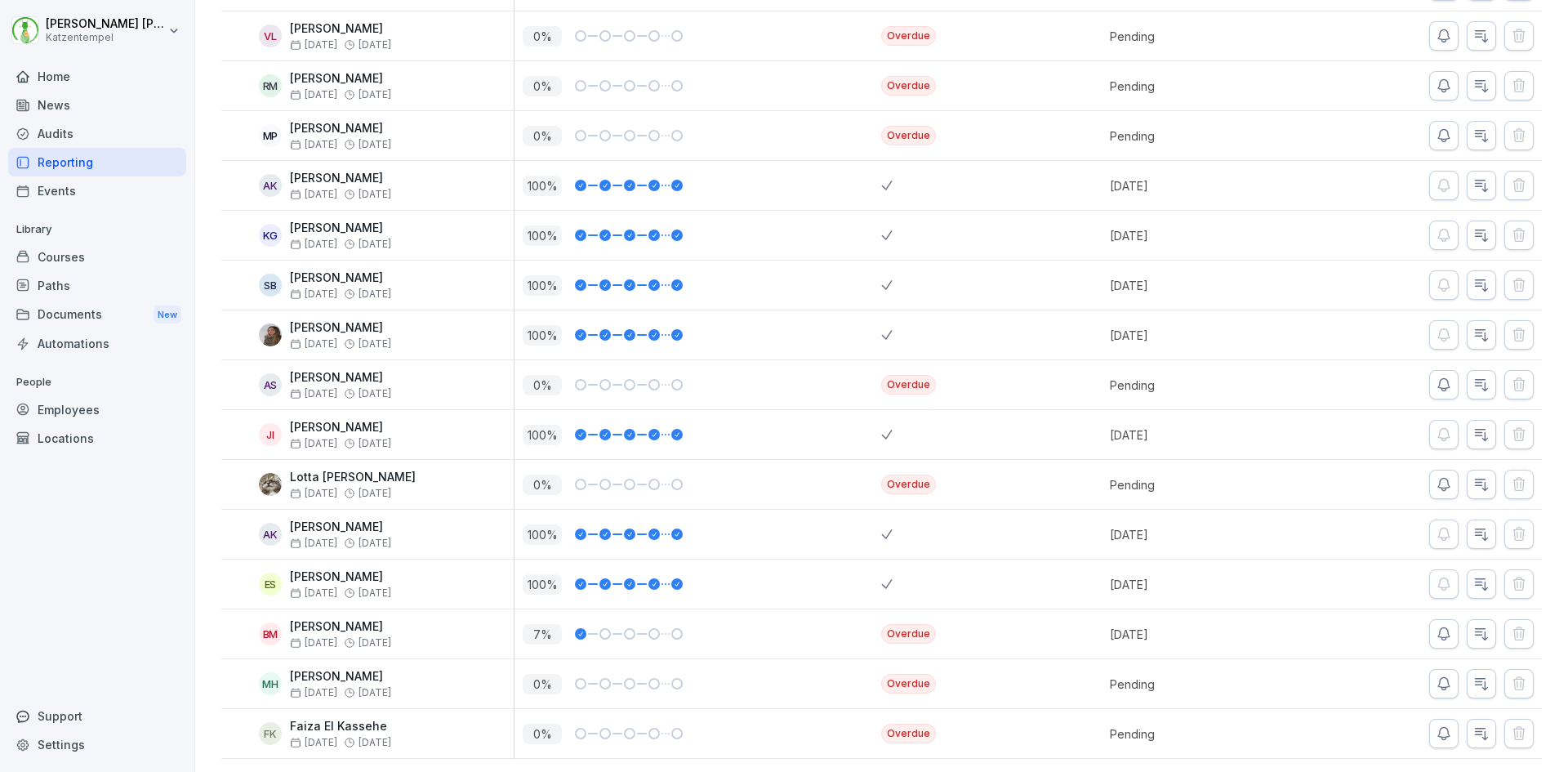
click at [206, 338] on div "Reporting / Courses / Unsere Heißgetränke Unsere Heißgetränke 20 Enrolled 40 % …" at bounding box center [881, 110] width 1373 height 1325
click at [204, 439] on div "Reporting / Courses / Unsere Heißgetränke Unsere Heißgetränke 20 Enrolled 40 % …" at bounding box center [881, 110] width 1373 height 1325
click at [1436, 726] on icon "button" at bounding box center [1443, 733] width 17 height 17
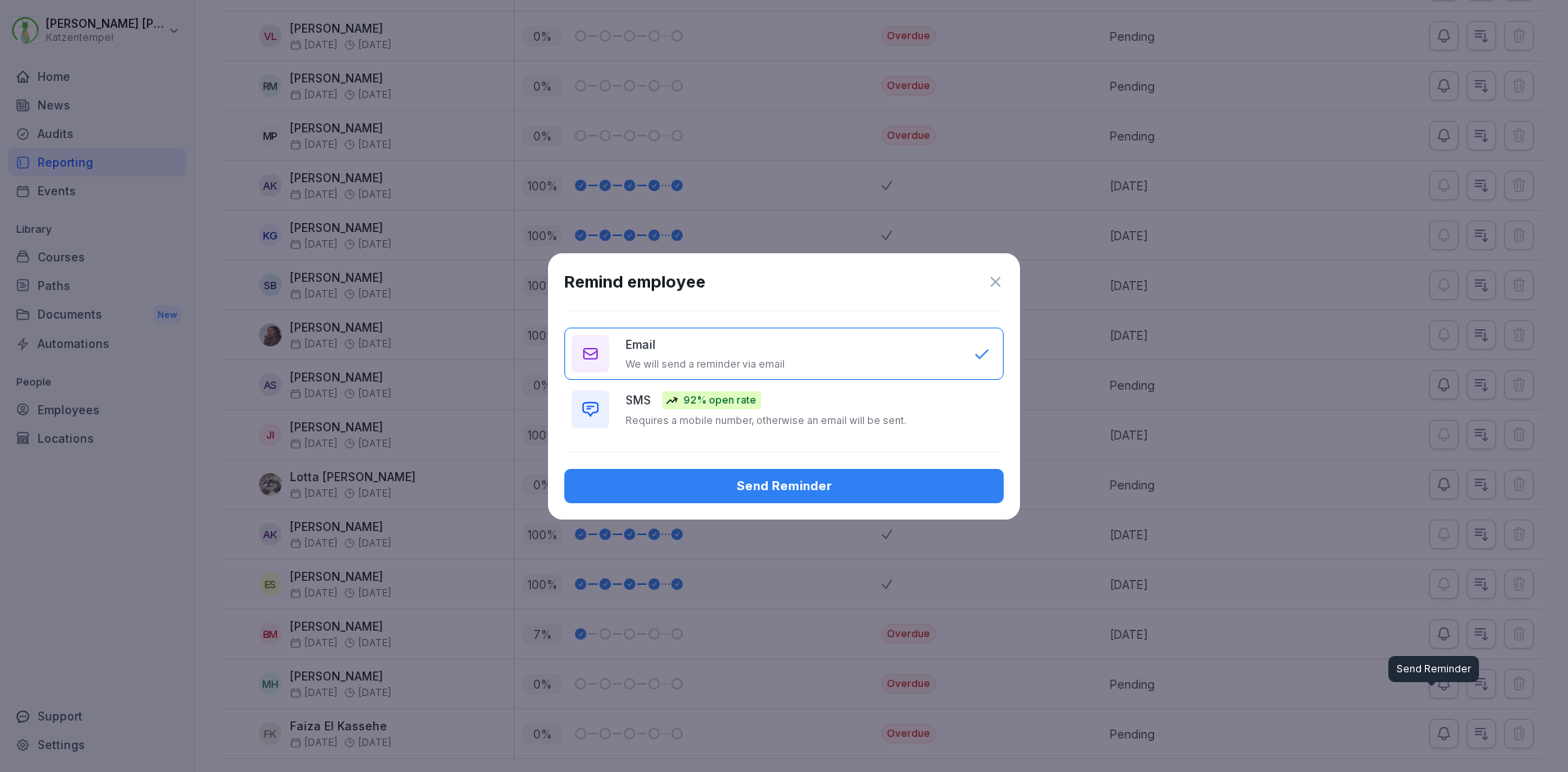
type button "EMAIL"
type button "SMS"
click at [862, 490] on div "Send Reminder" at bounding box center [784, 486] width 413 height 18
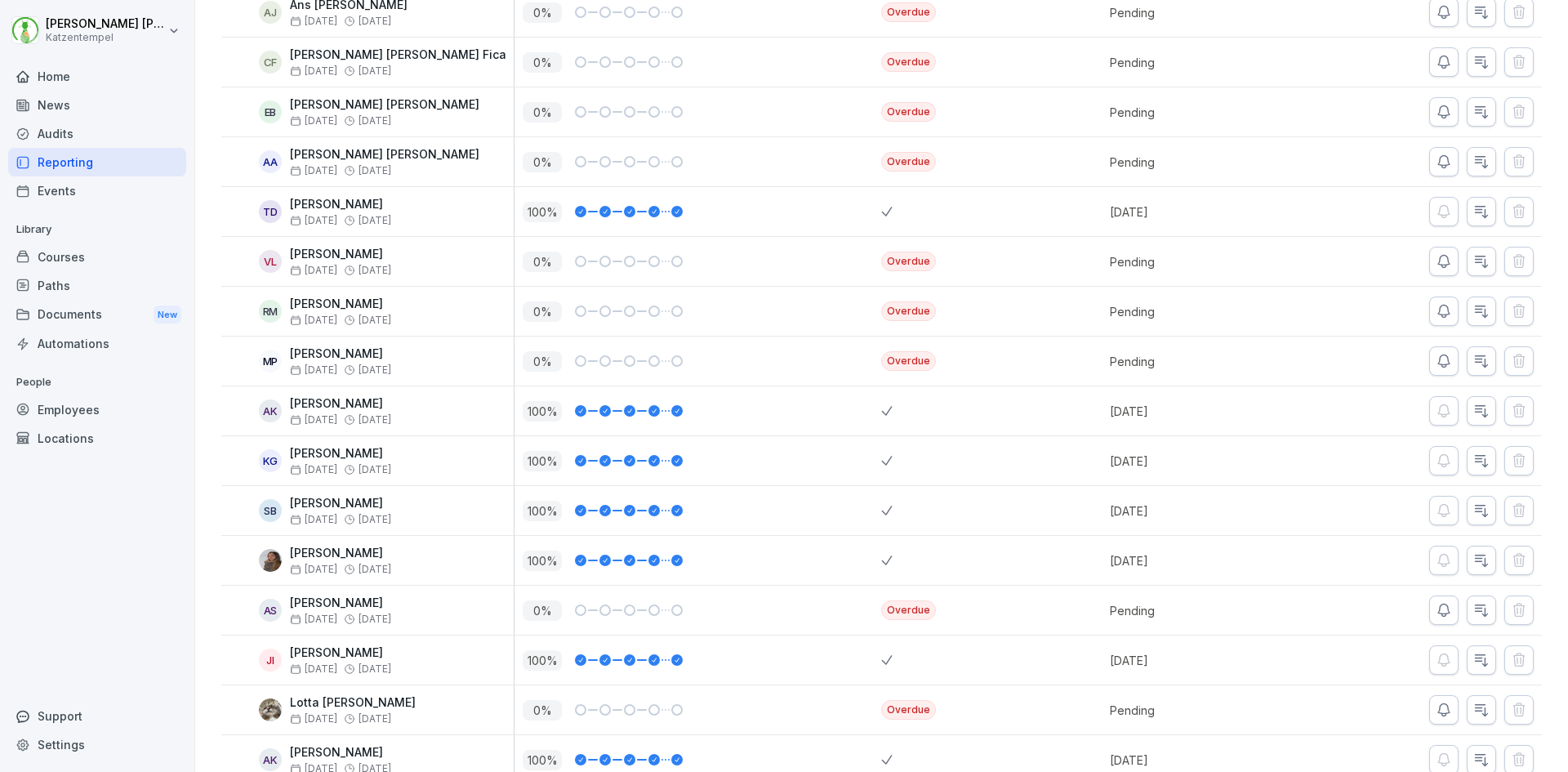
scroll to position [318, 0]
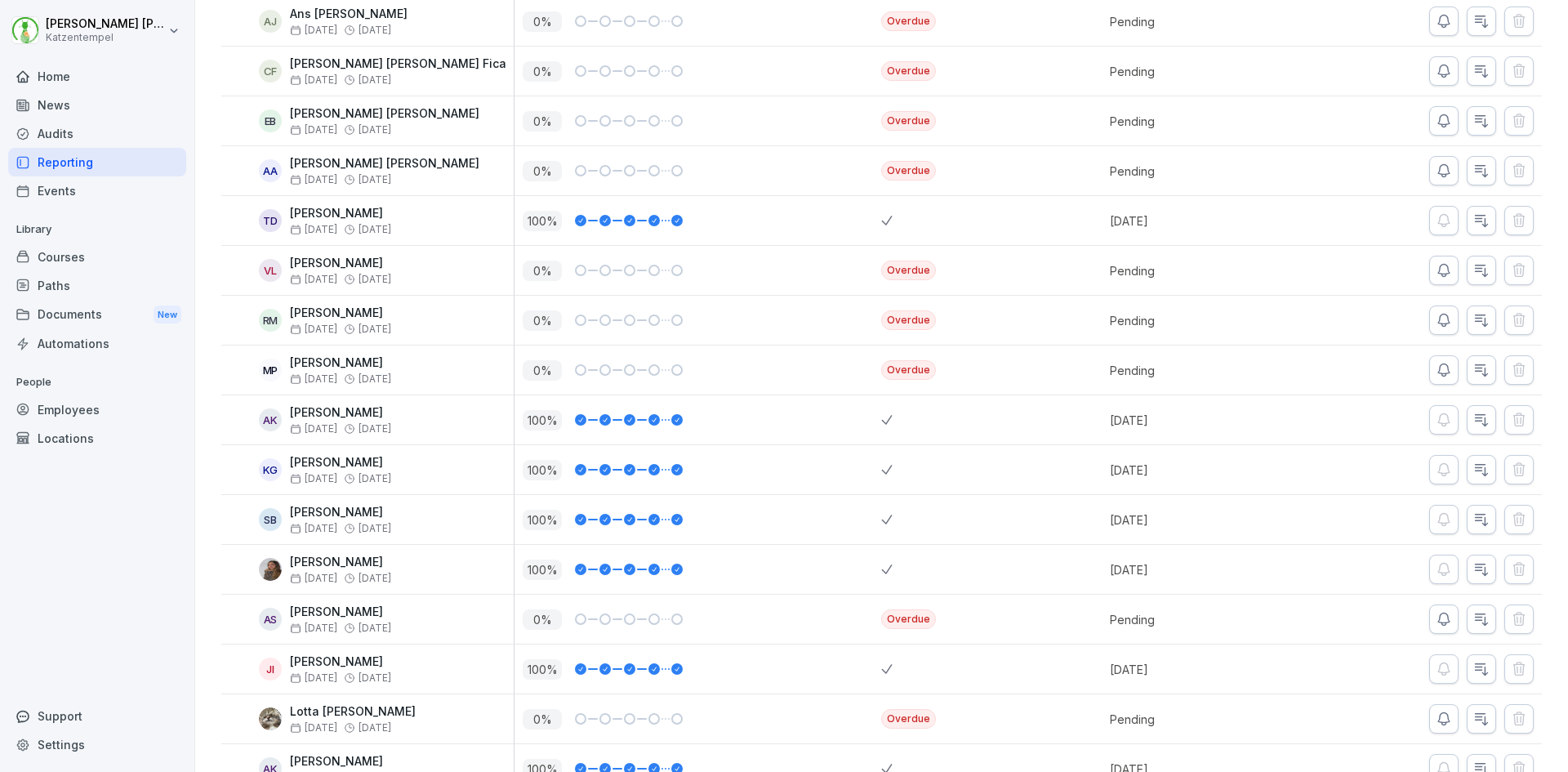
click at [1436, 275] on icon "button" at bounding box center [1443, 270] width 17 height 17
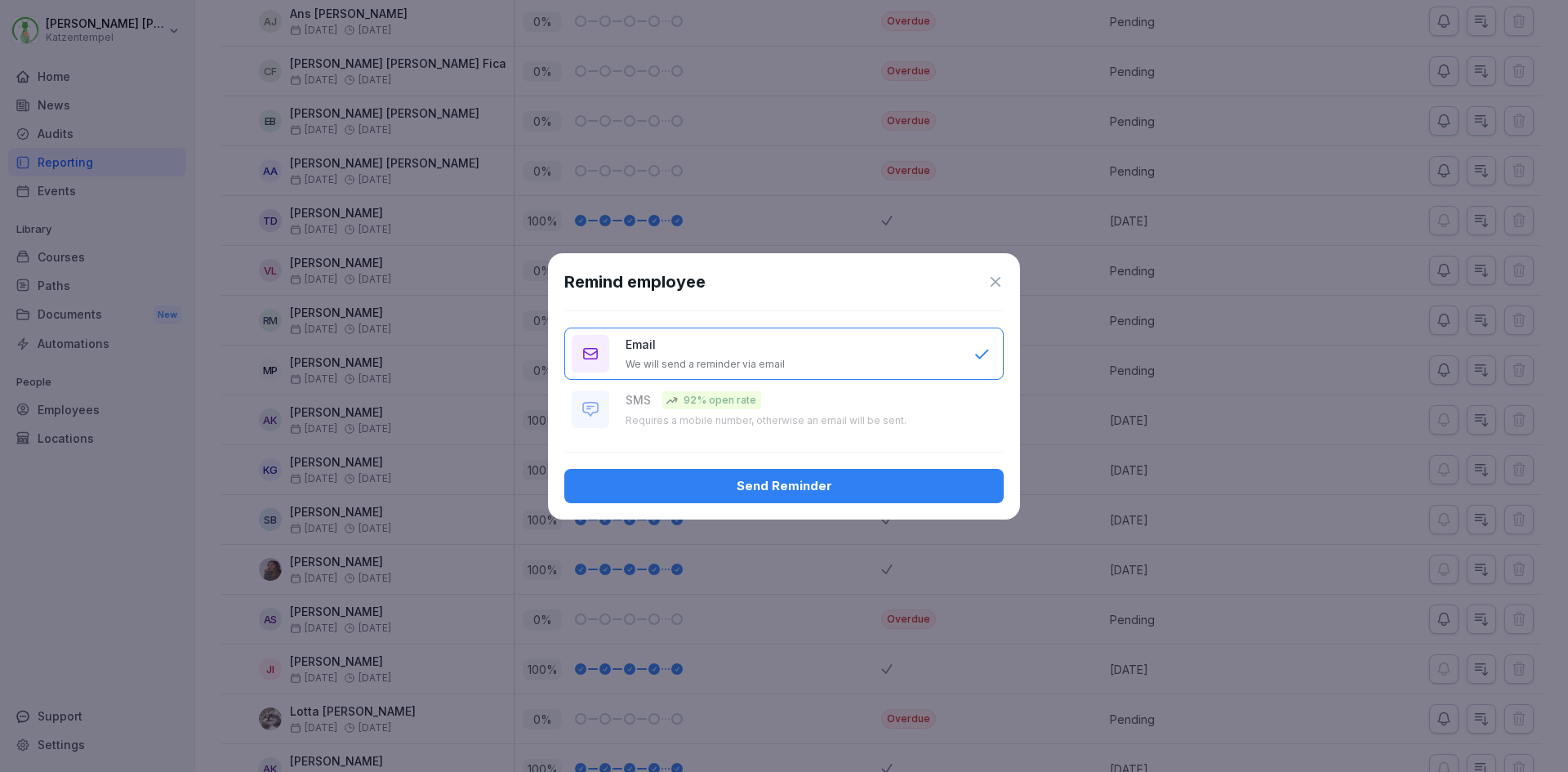
click at [677, 477] on div "Send Reminder" at bounding box center [784, 486] width 413 height 18
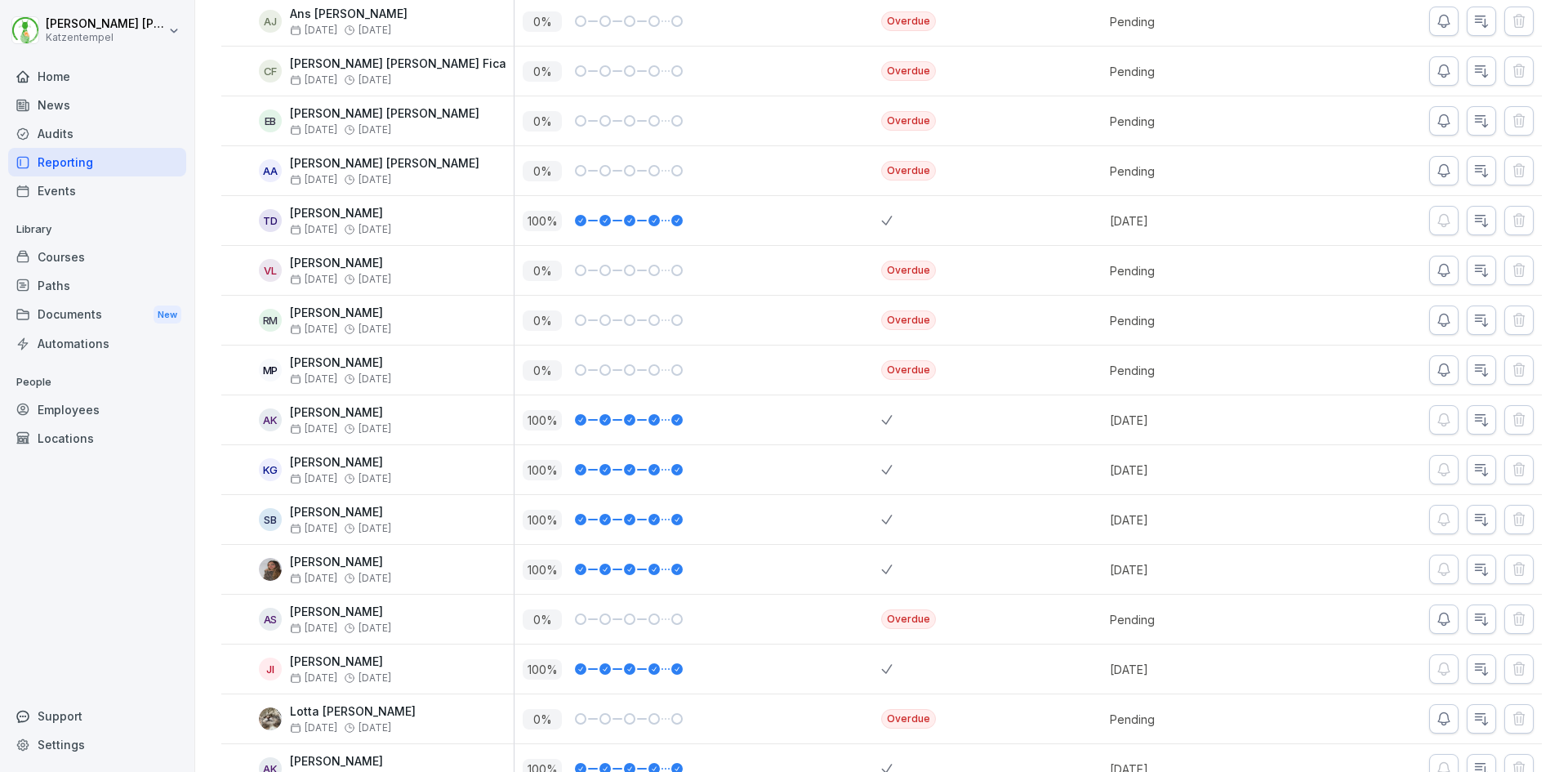
scroll to position [0, 0]
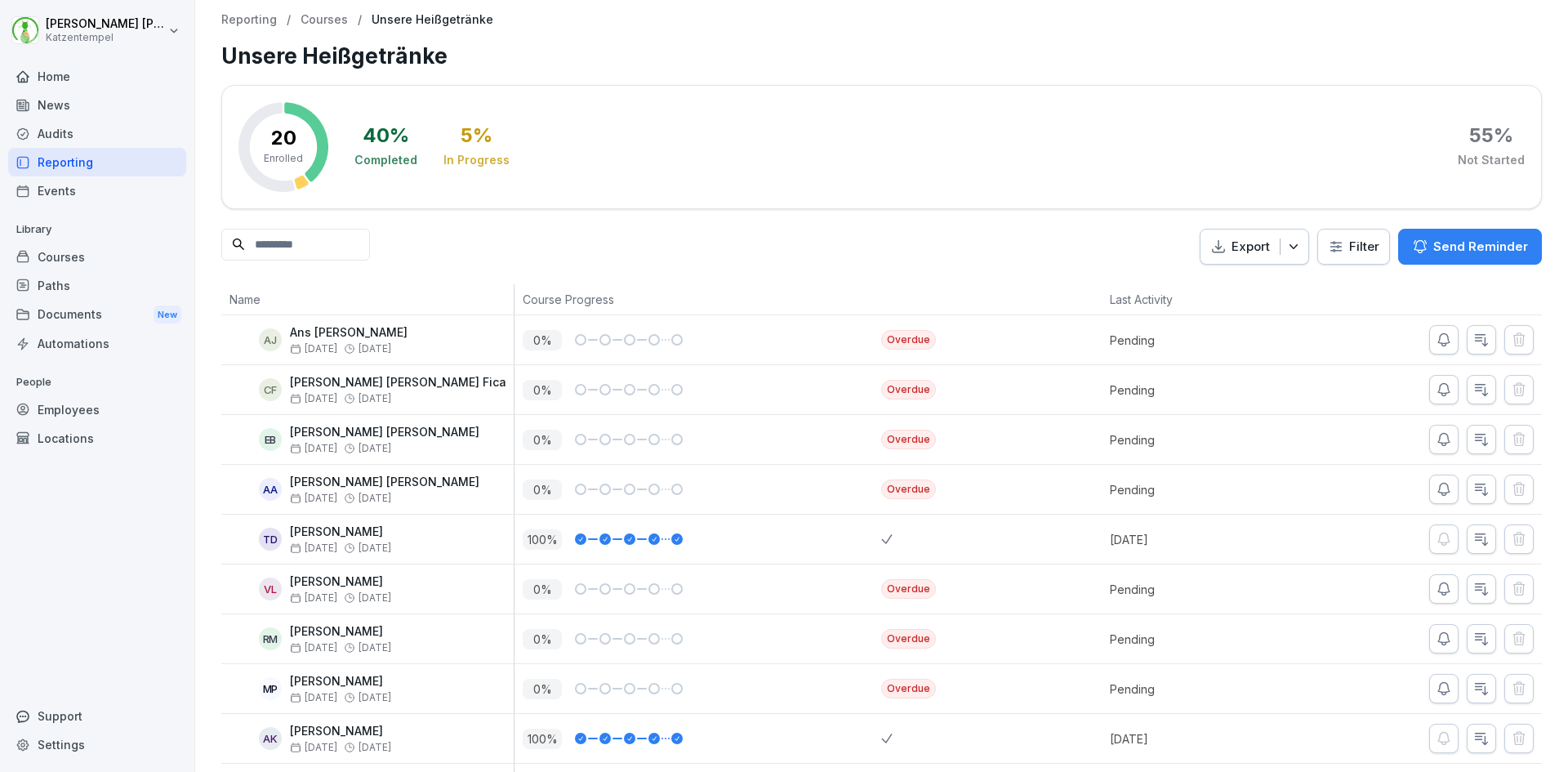
click at [332, 16] on p "Courses" at bounding box center [325, 20] width 47 height 14
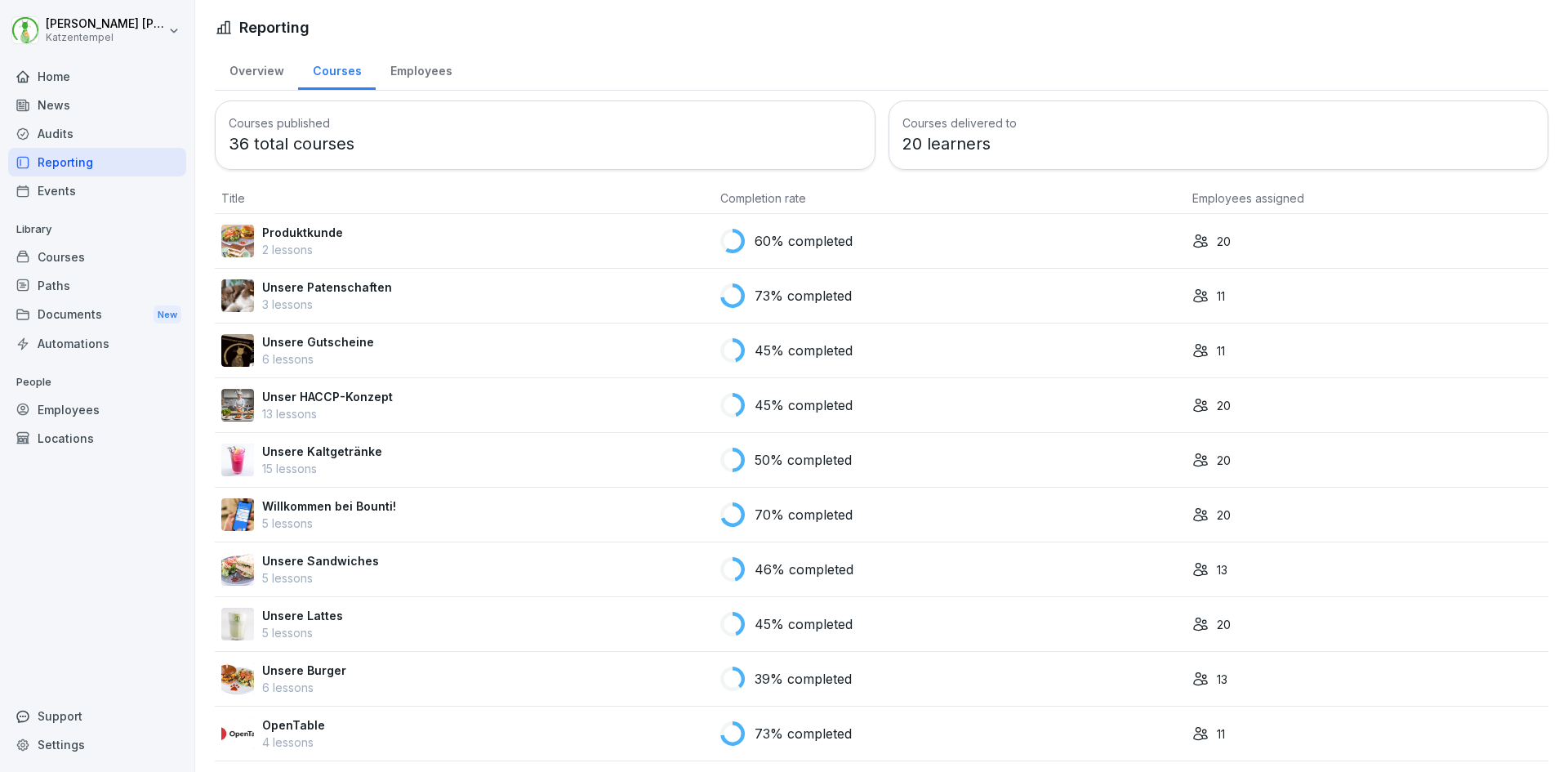
click at [298, 237] on p "Produktkunde" at bounding box center [303, 232] width 81 height 18
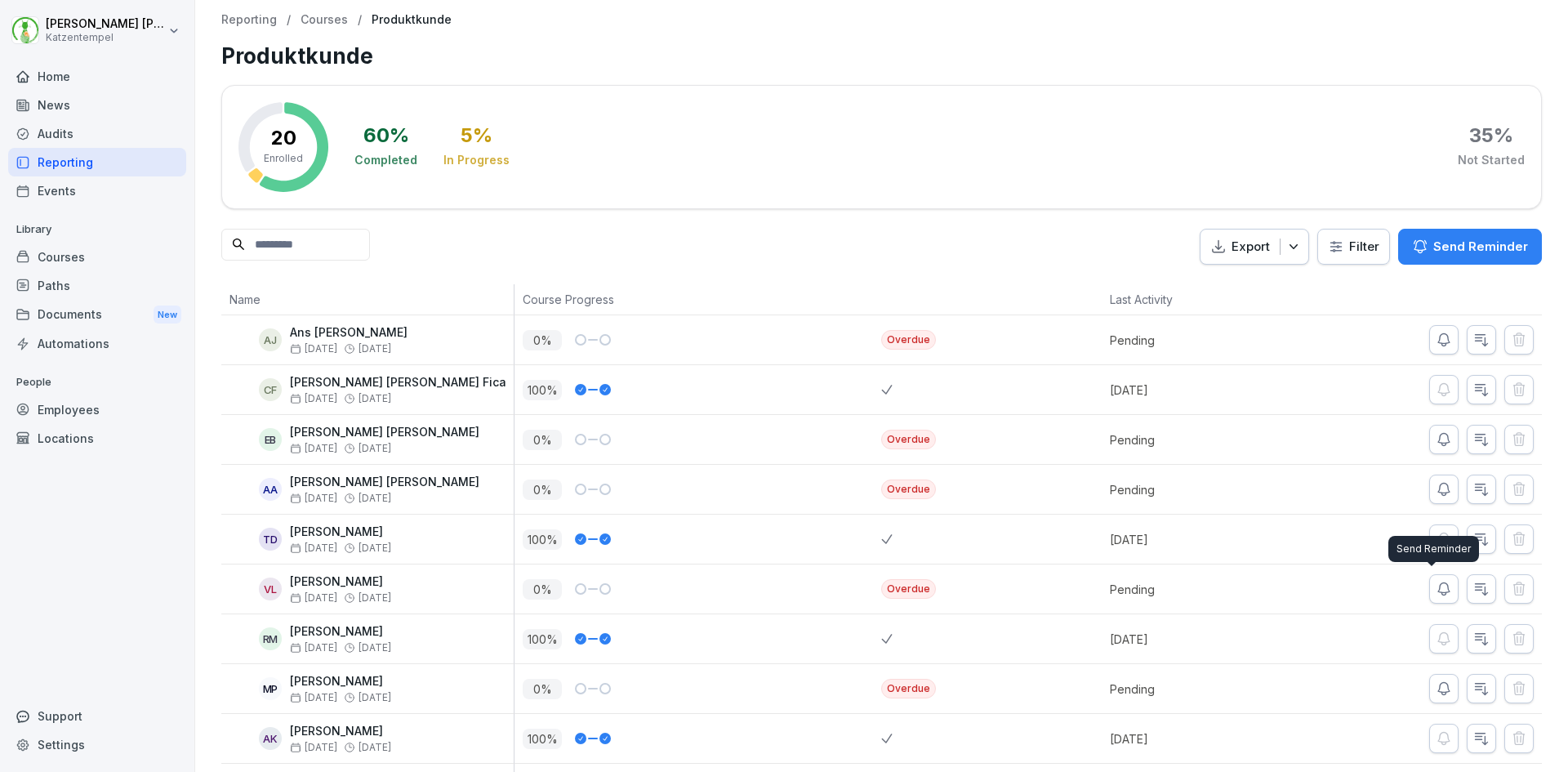
click at [1437, 590] on icon "button" at bounding box center [1443, 589] width 17 height 17
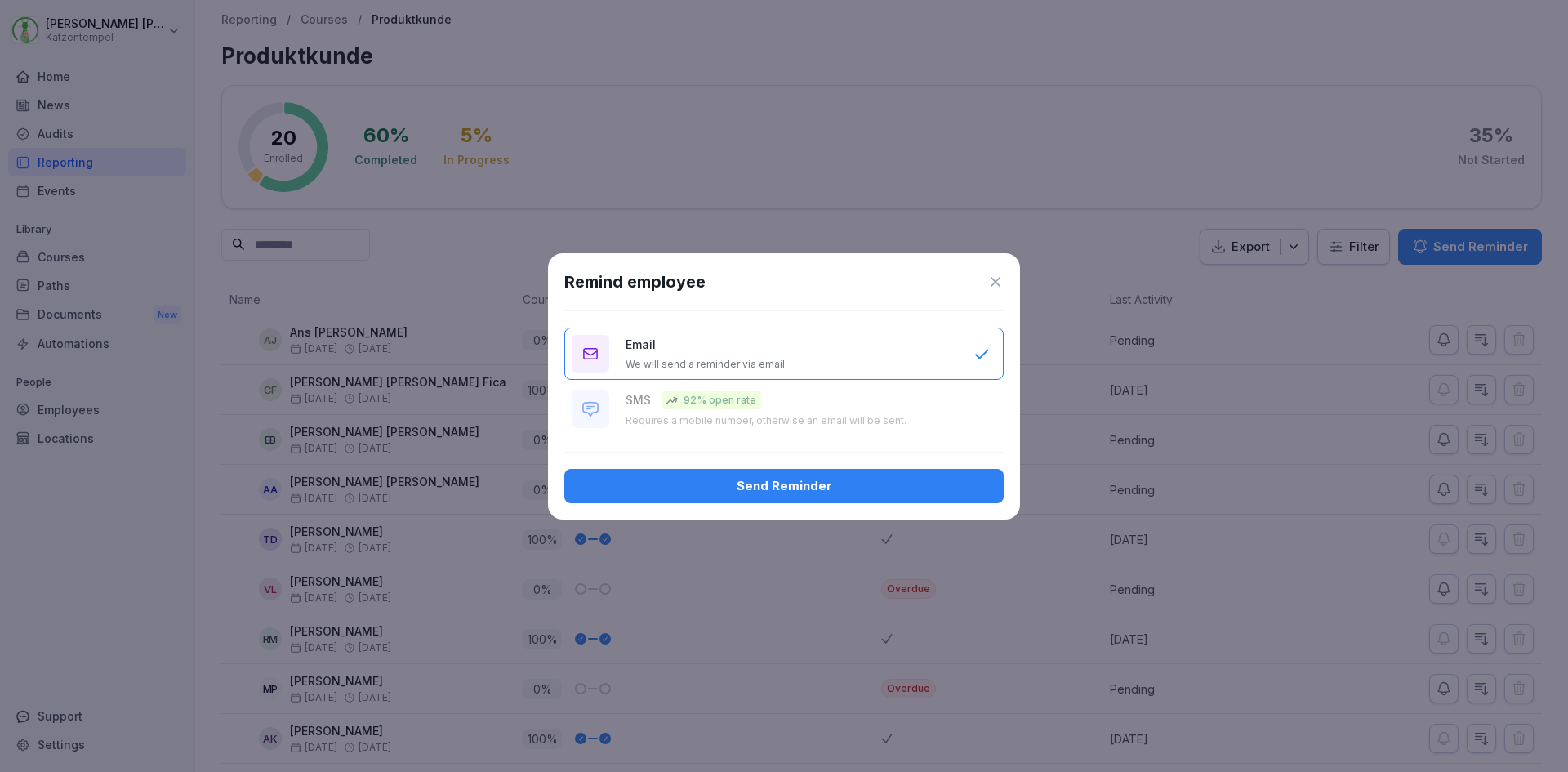
click at [925, 479] on div "Send Reminder" at bounding box center [784, 486] width 413 height 18
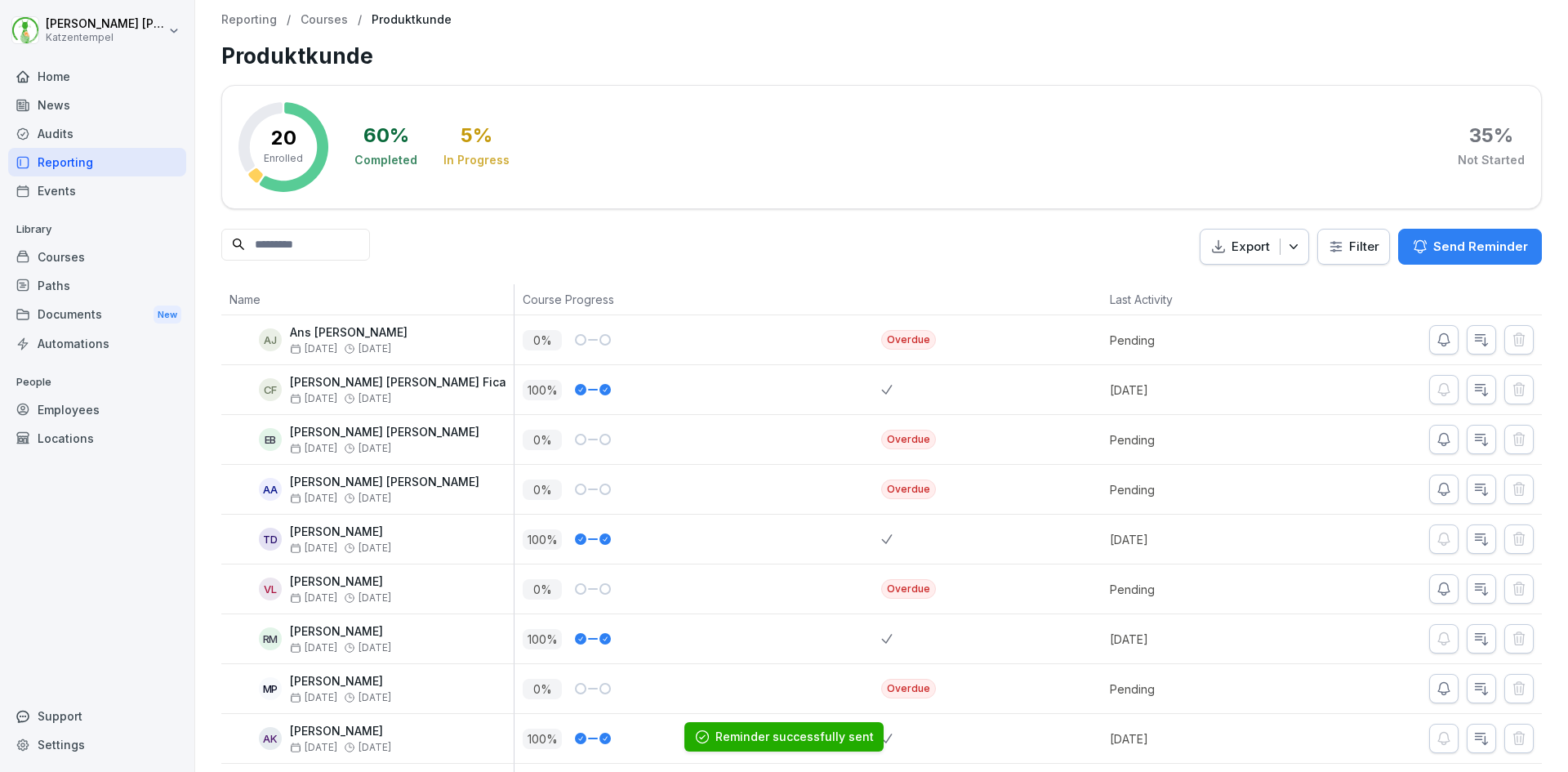
click at [334, 15] on p "Courses" at bounding box center [325, 20] width 47 height 14
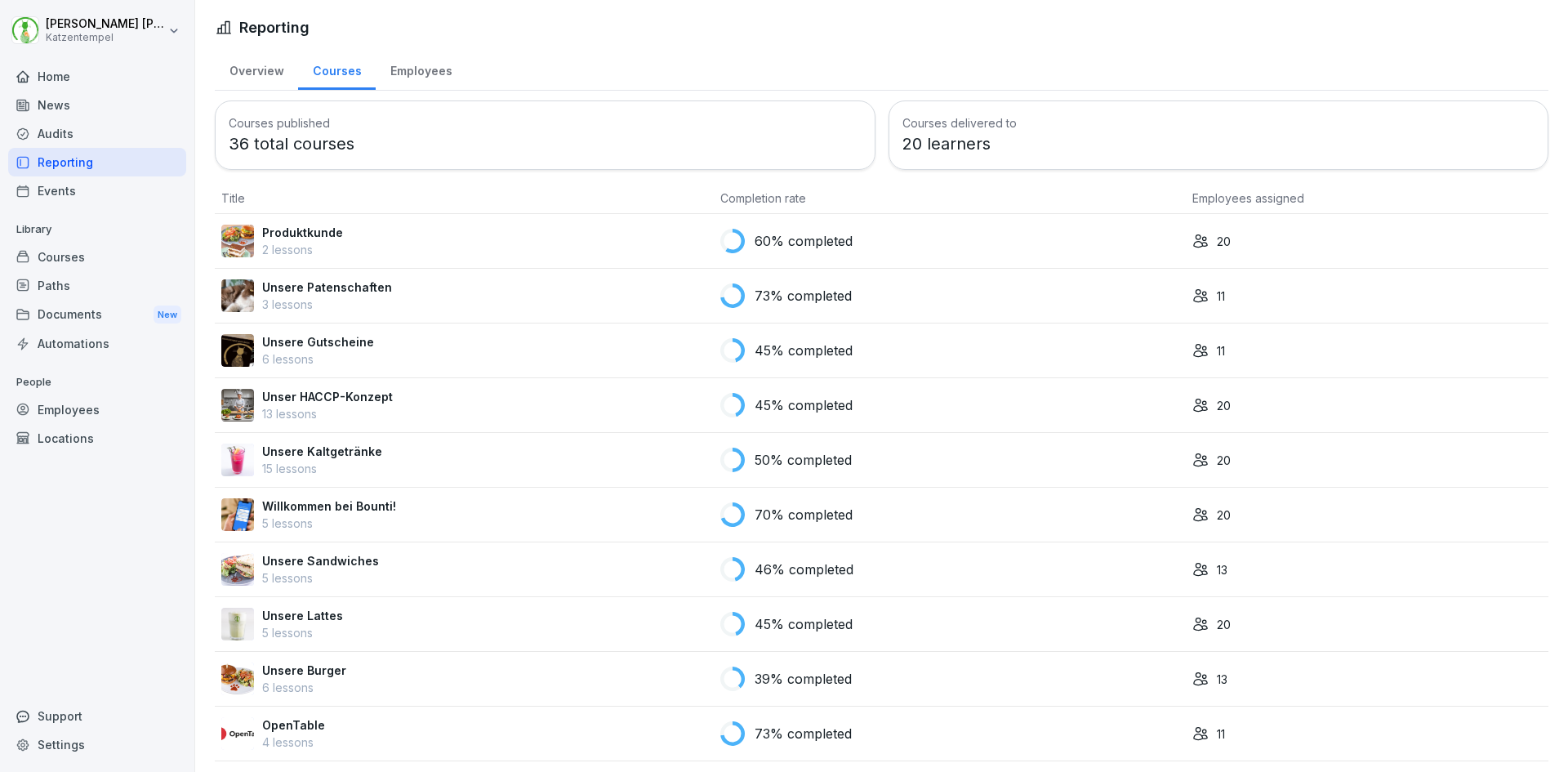
click at [319, 394] on p "Unser HACCP-Konzept" at bounding box center [327, 397] width 131 height 18
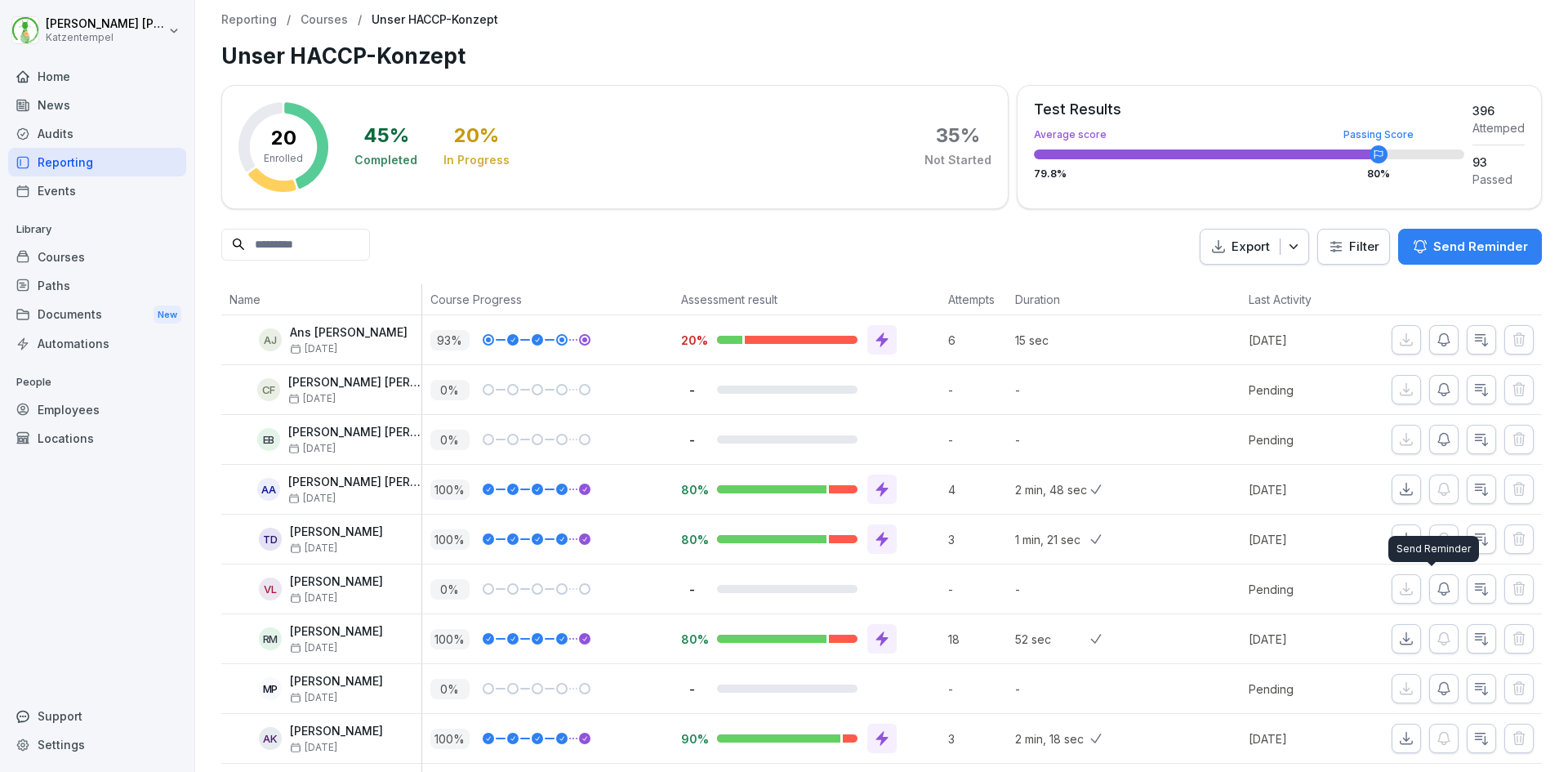
click at [1438, 589] on icon "button" at bounding box center [1443, 589] width 17 height 17
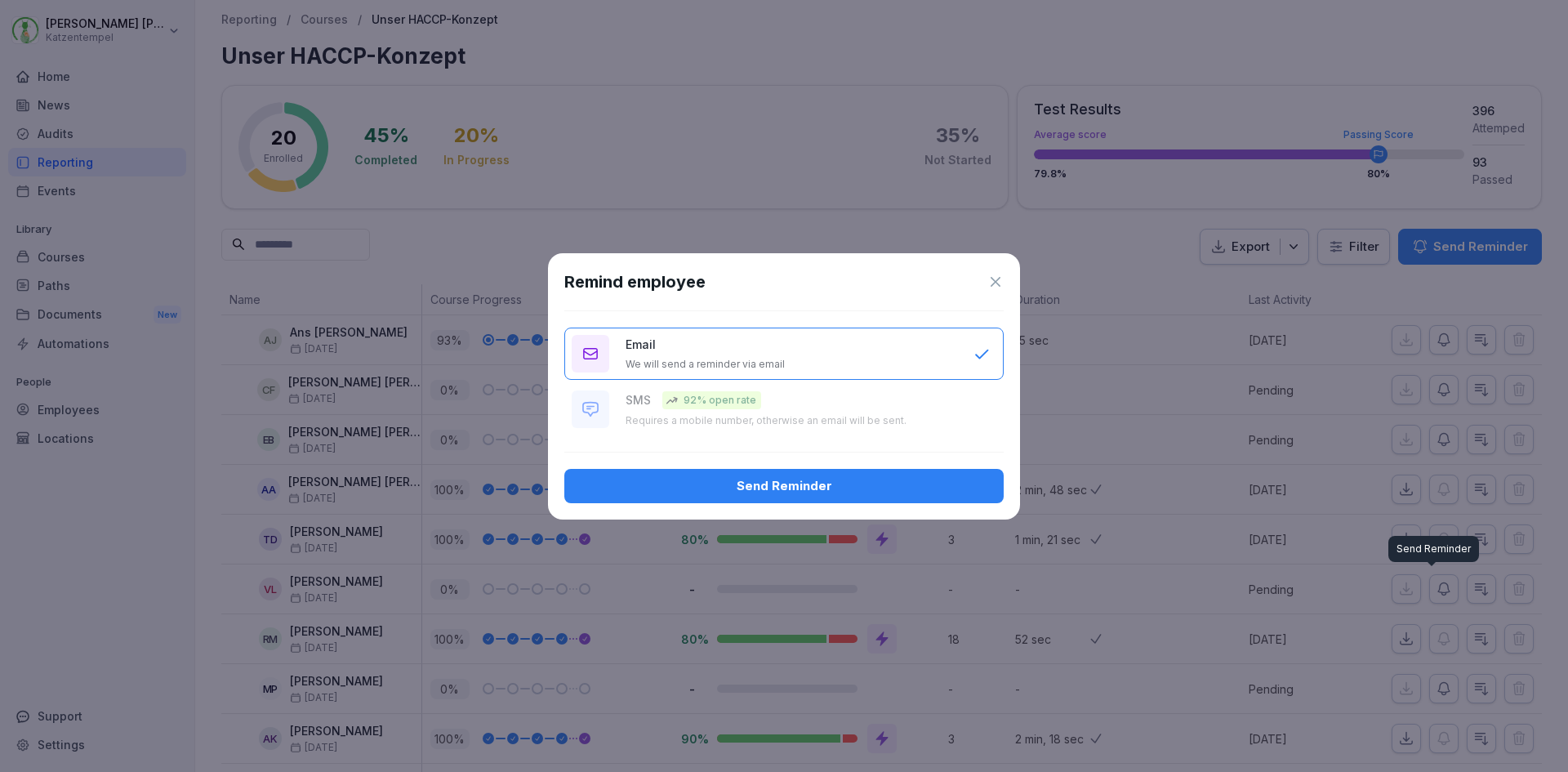
type button "EMAIL"
click at [916, 490] on div "Send Reminder" at bounding box center [784, 486] width 413 height 18
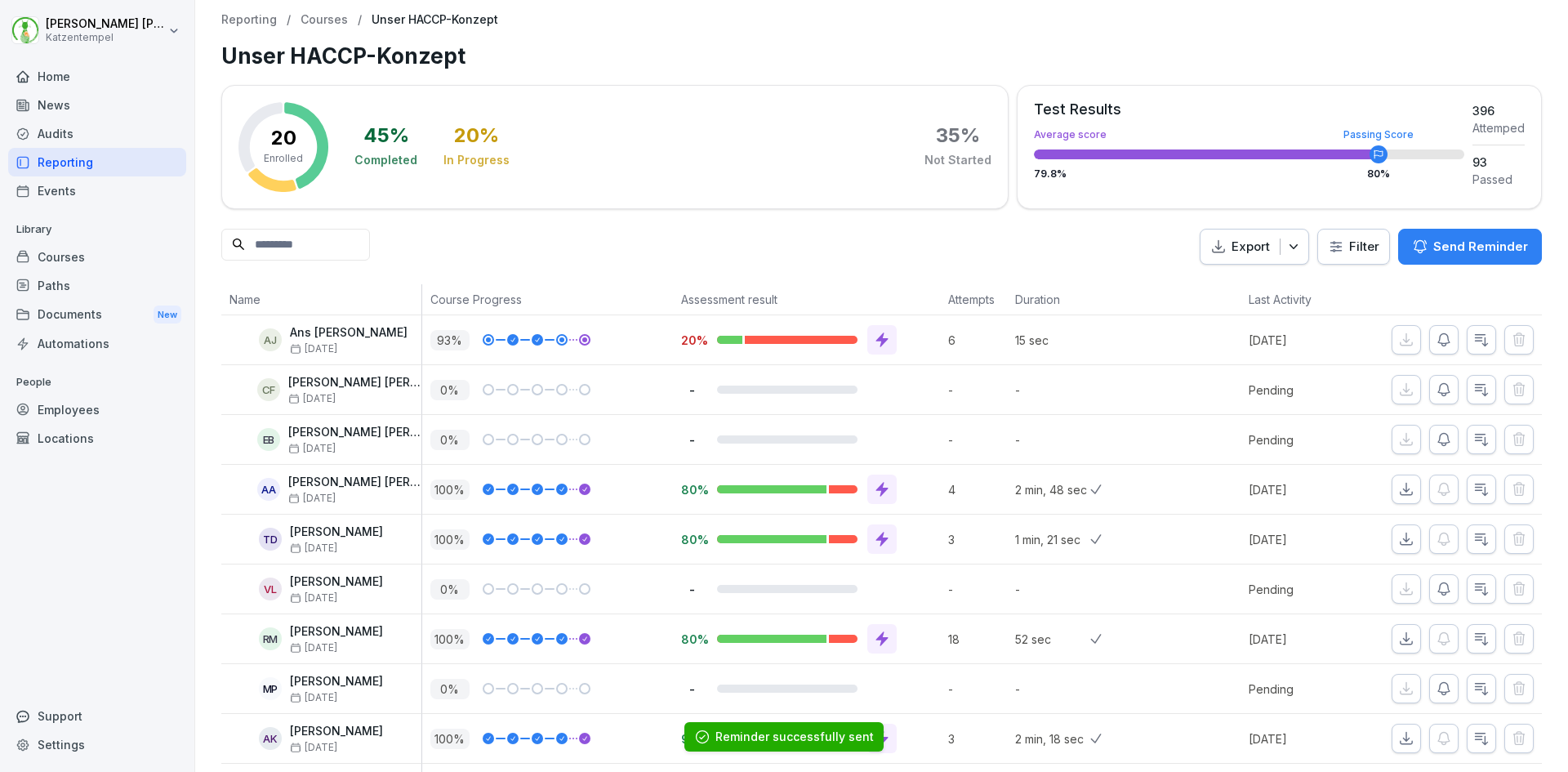
click at [317, 16] on p "Courses" at bounding box center [325, 20] width 47 height 14
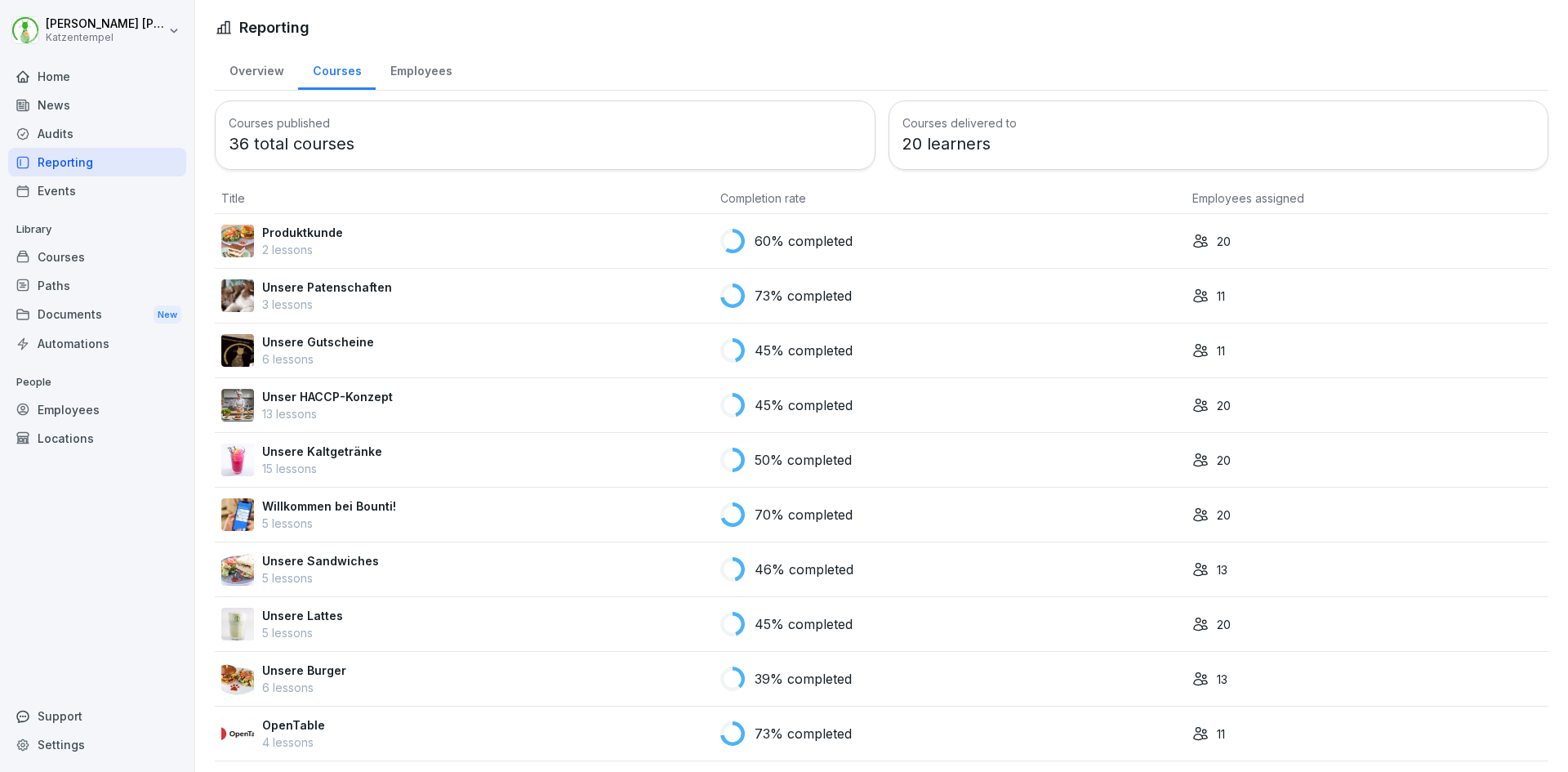
click at [310, 449] on p "Unsere Kaltgetränke" at bounding box center [322, 452] width 120 height 18
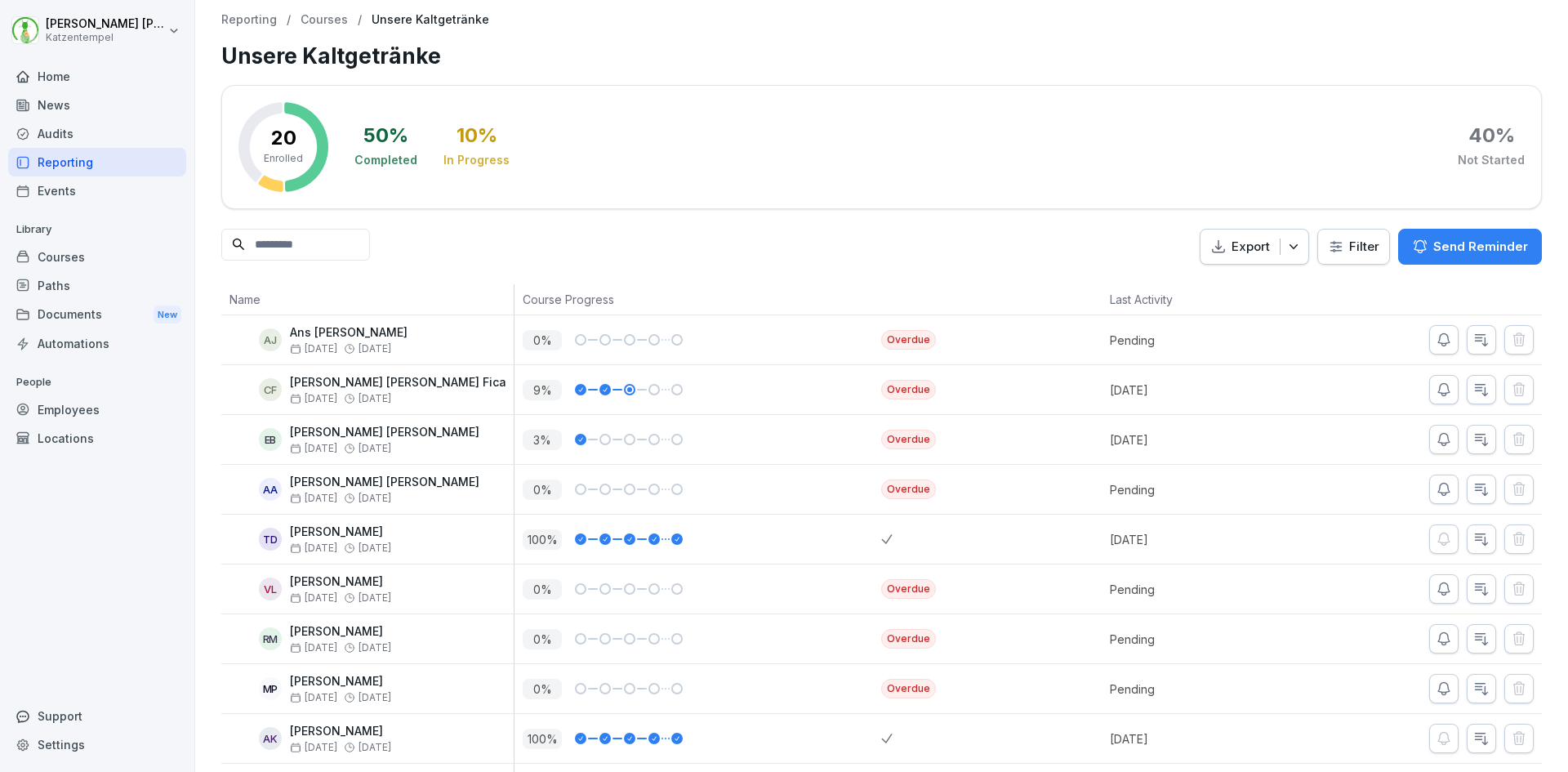
click at [1442, 595] on button "button" at bounding box center [1444, 589] width 30 height 30
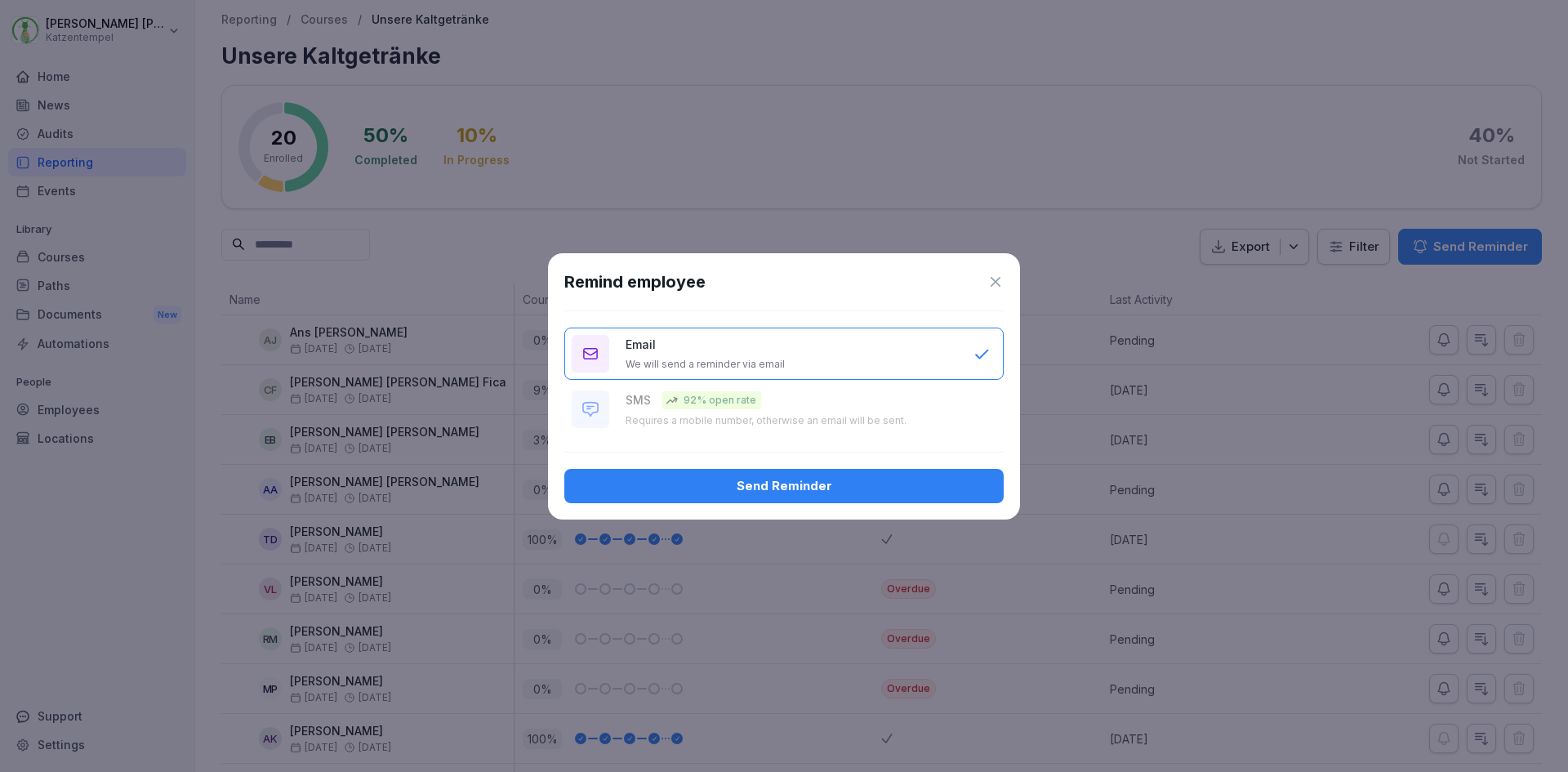
click at [977, 475] on button "Send Reminder" at bounding box center [784, 485] width 440 height 34
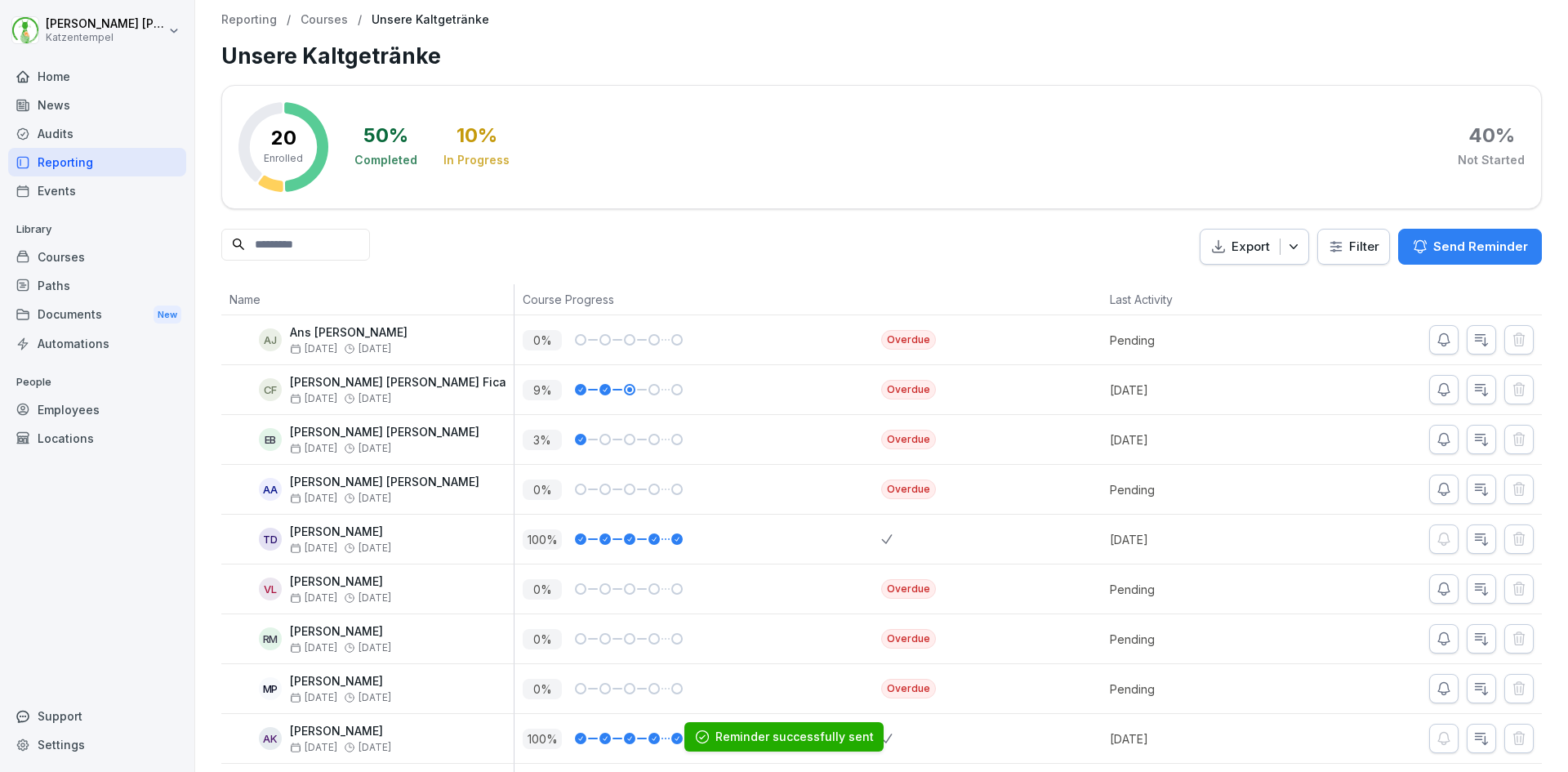
click at [326, 17] on p "Courses" at bounding box center [325, 20] width 47 height 14
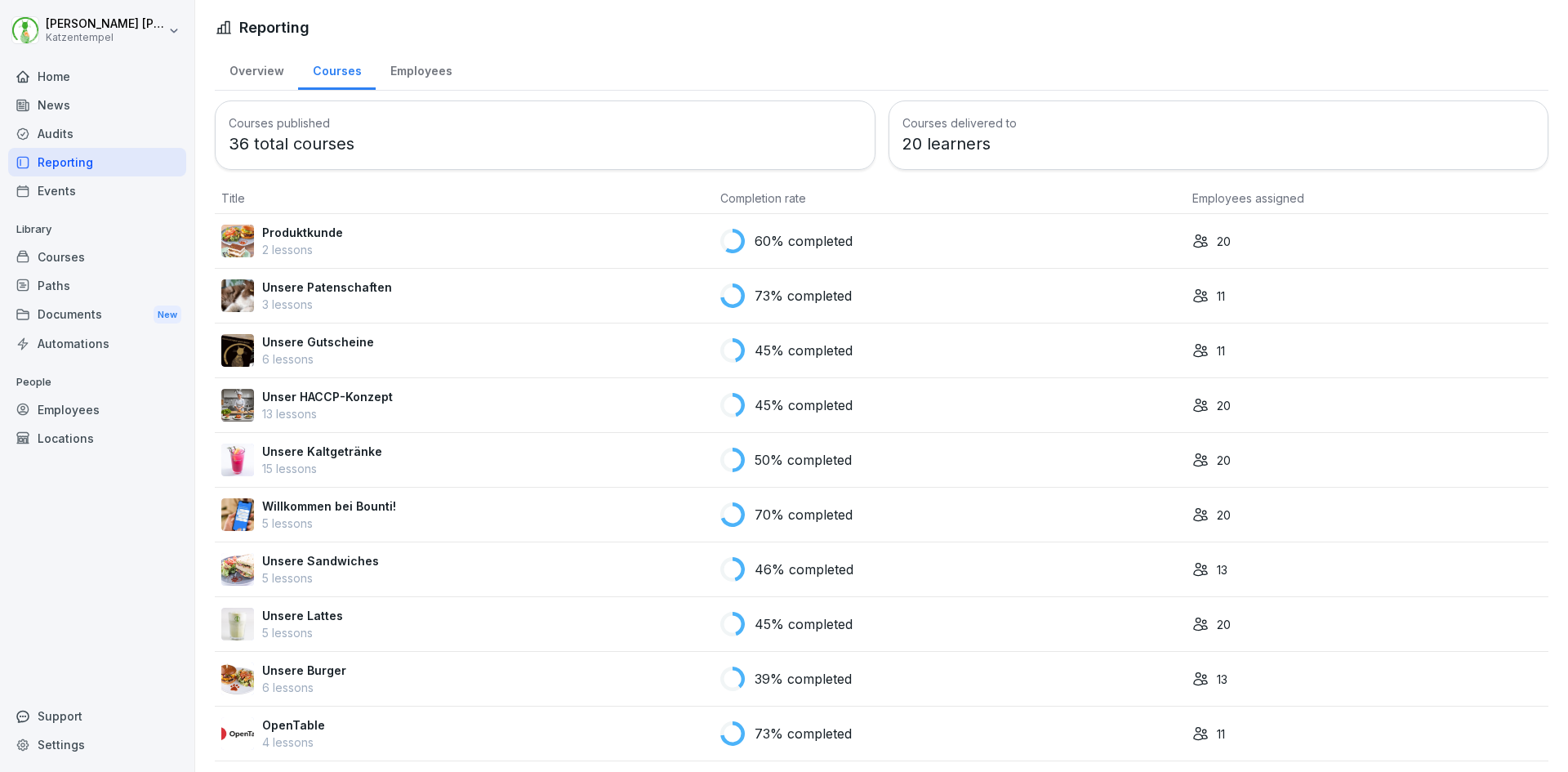
click at [277, 561] on p "Unsere Sandwiches" at bounding box center [320, 561] width 117 height 18
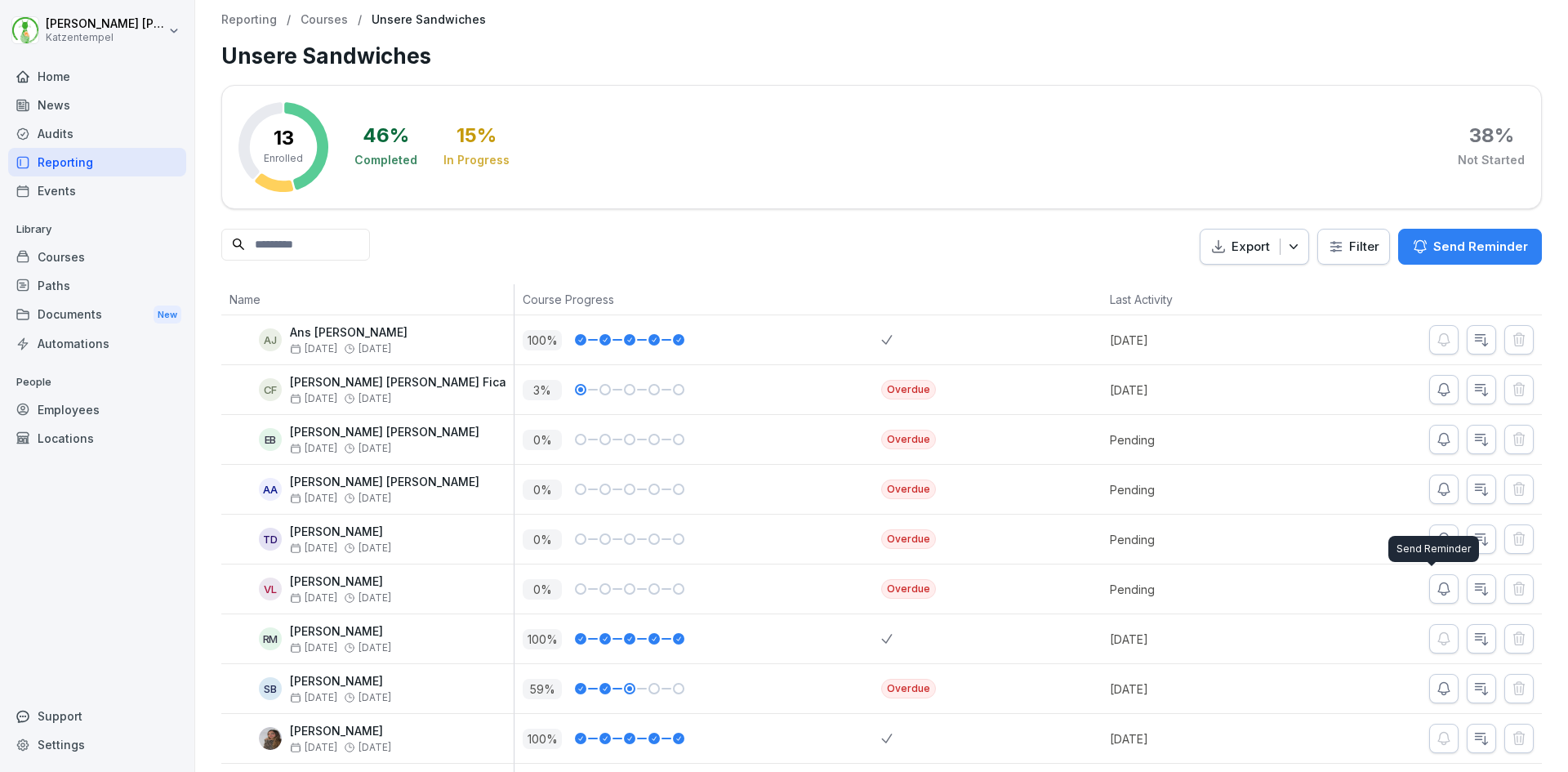
click at [1438, 588] on icon "button" at bounding box center [1443, 590] width 11 height 12
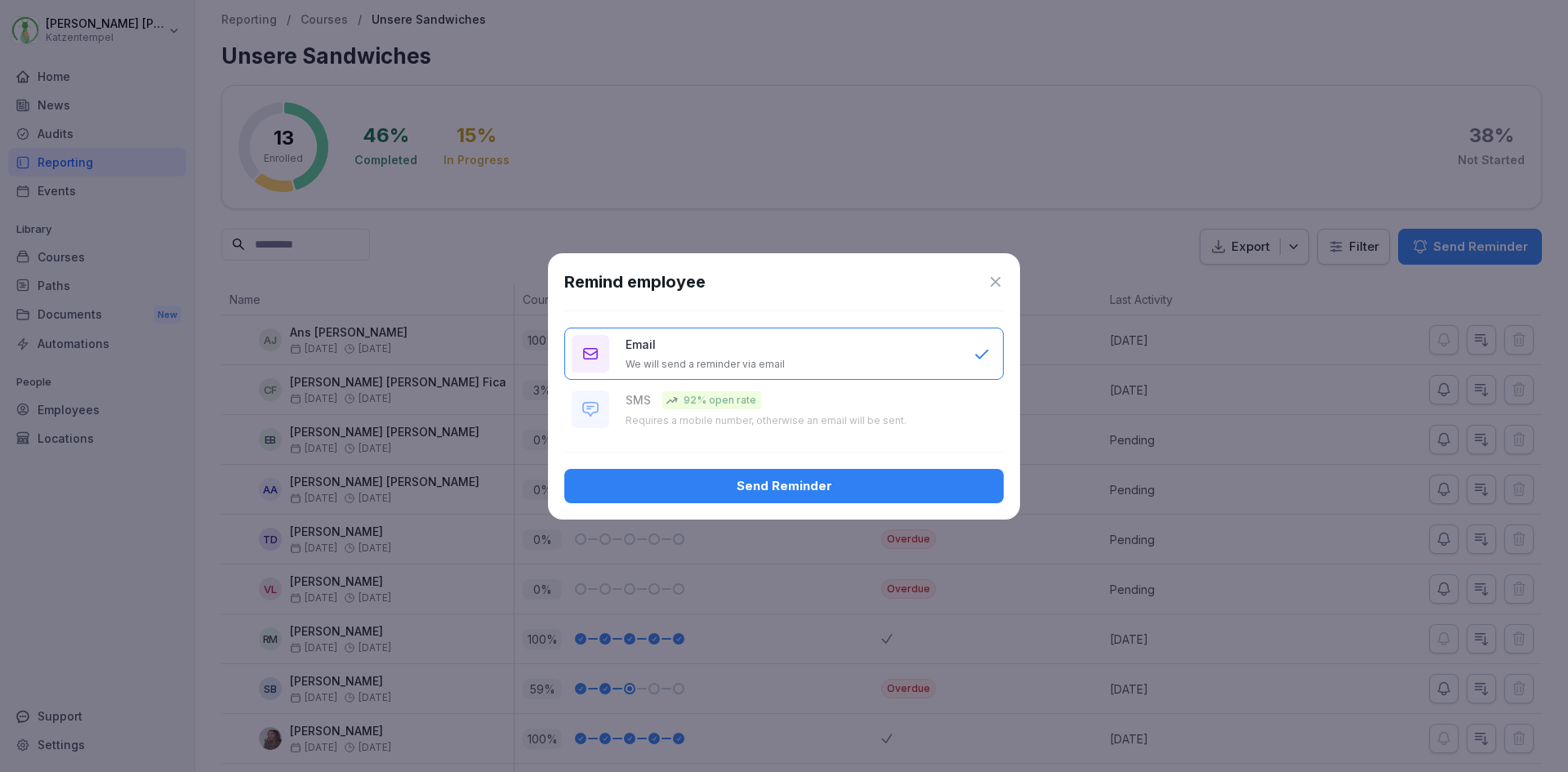
click at [692, 482] on div "Send Reminder" at bounding box center [784, 486] width 413 height 18
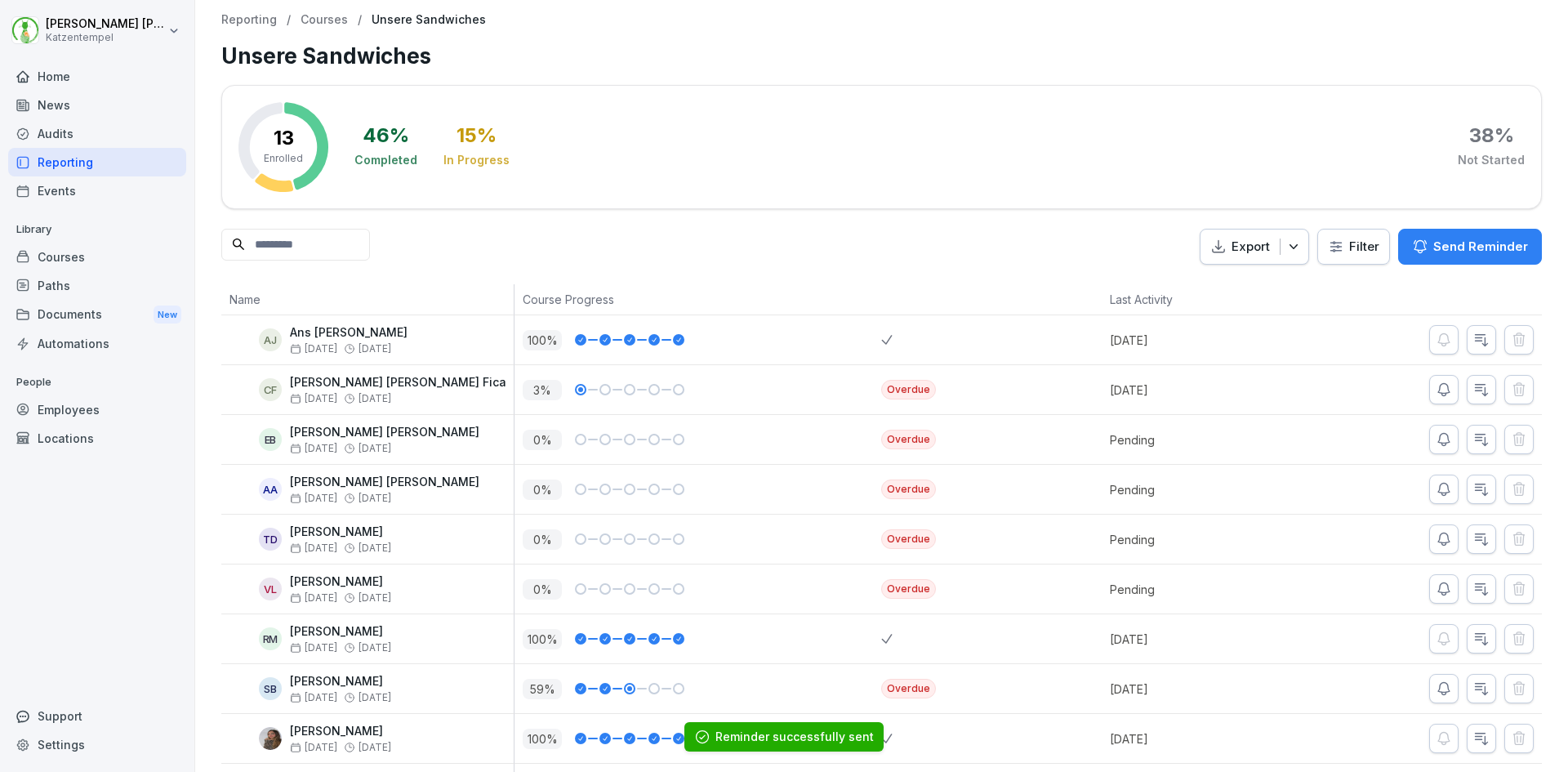
click at [333, 18] on p "Courses" at bounding box center [325, 20] width 47 height 14
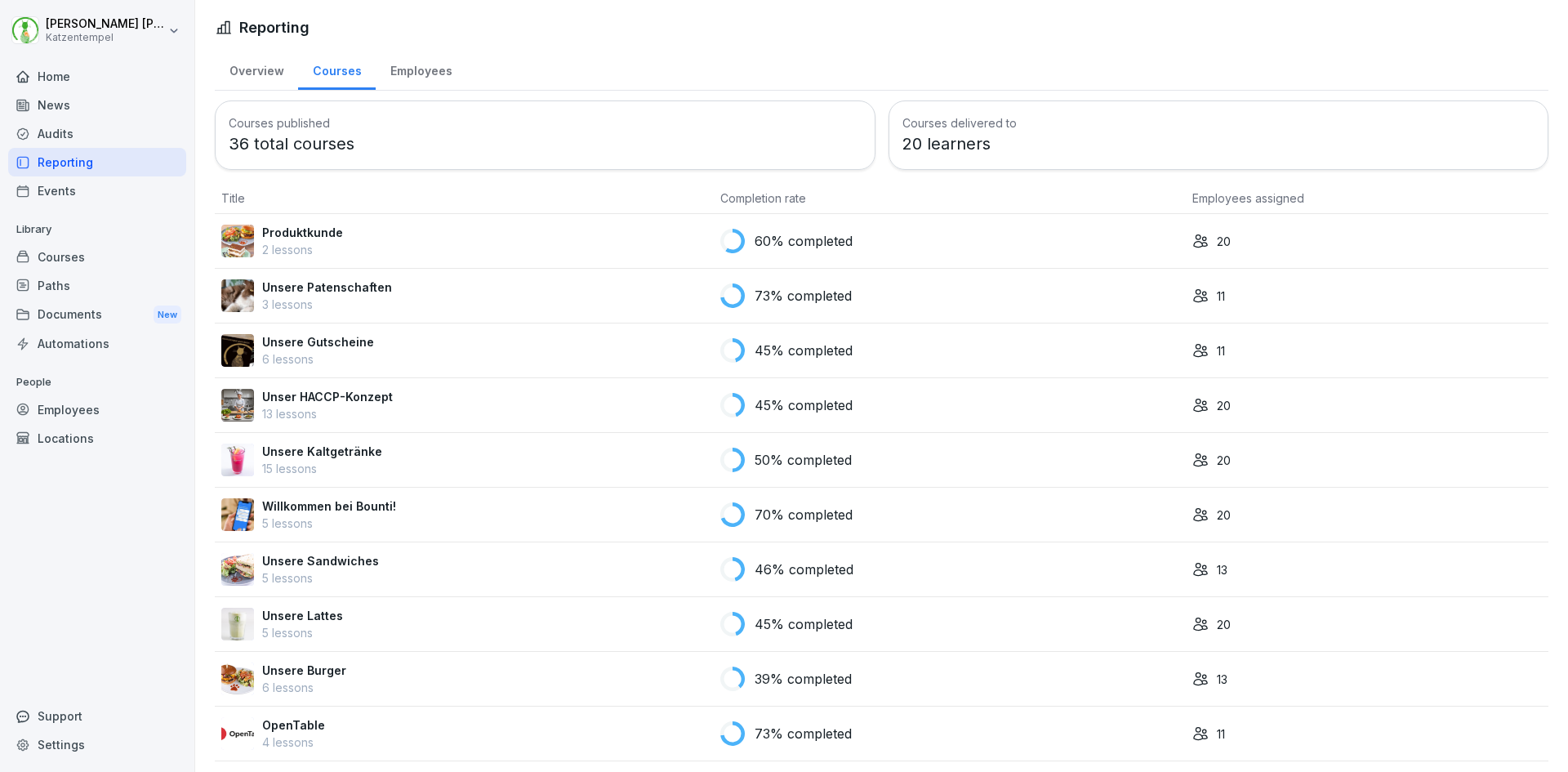
click at [286, 616] on p "Unsere Lattes" at bounding box center [303, 616] width 81 height 18
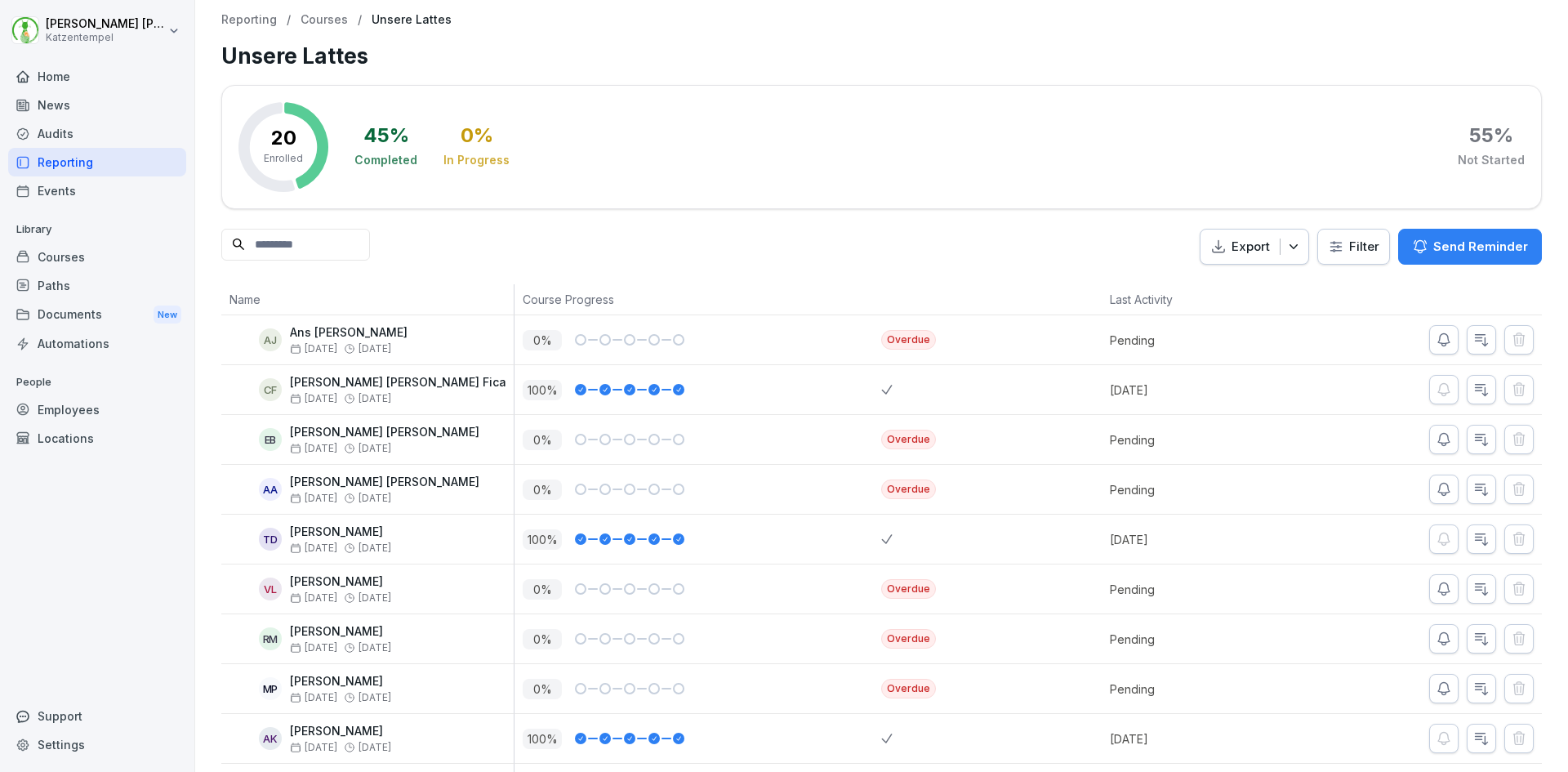
click at [1436, 586] on icon "button" at bounding box center [1443, 589] width 17 height 17
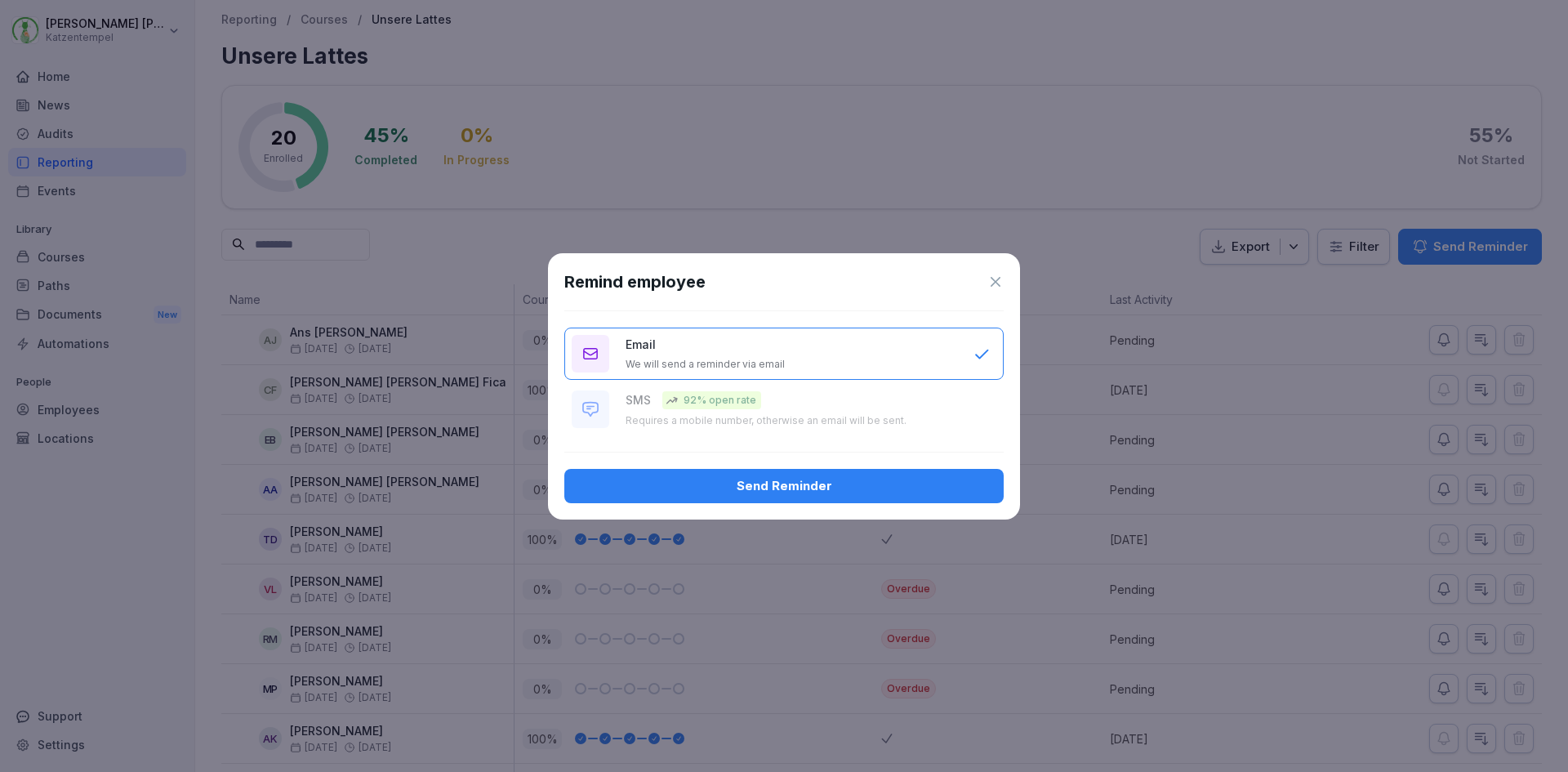
click at [776, 479] on div "Send Reminder" at bounding box center [784, 486] width 413 height 18
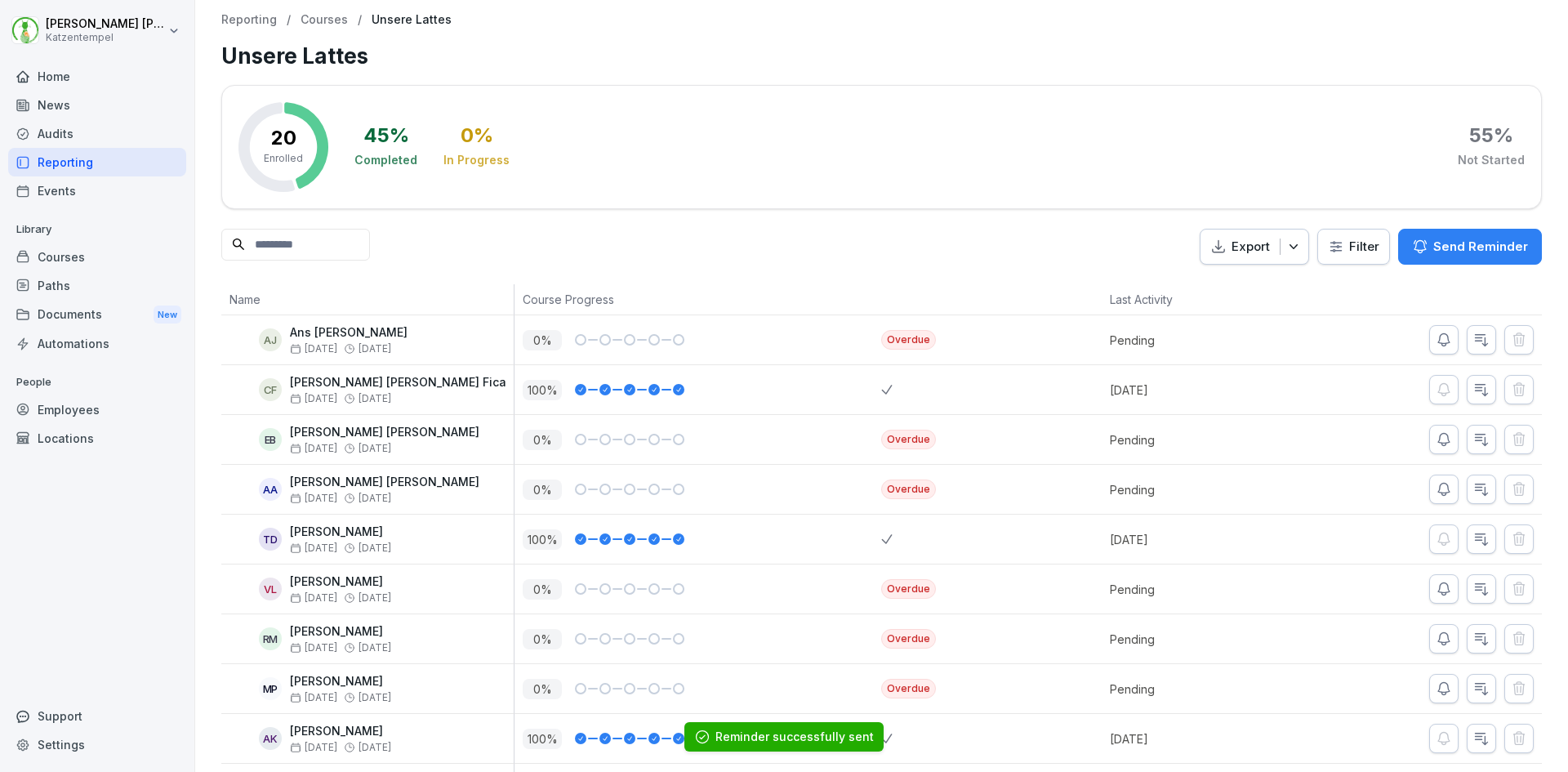
click at [325, 20] on p "Courses" at bounding box center [325, 20] width 47 height 14
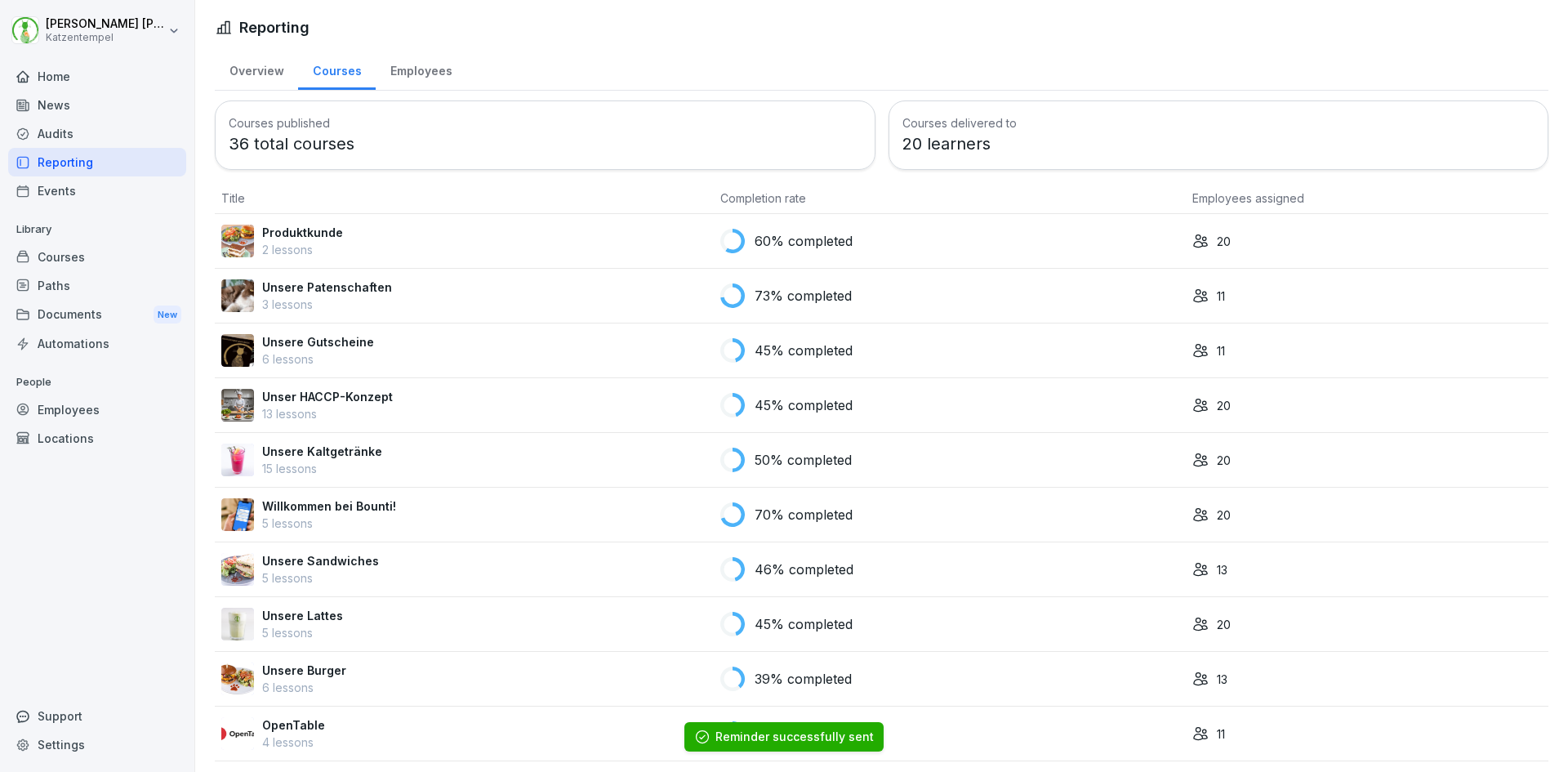
click at [281, 672] on p "Unsere Burger" at bounding box center [304, 670] width 84 height 18
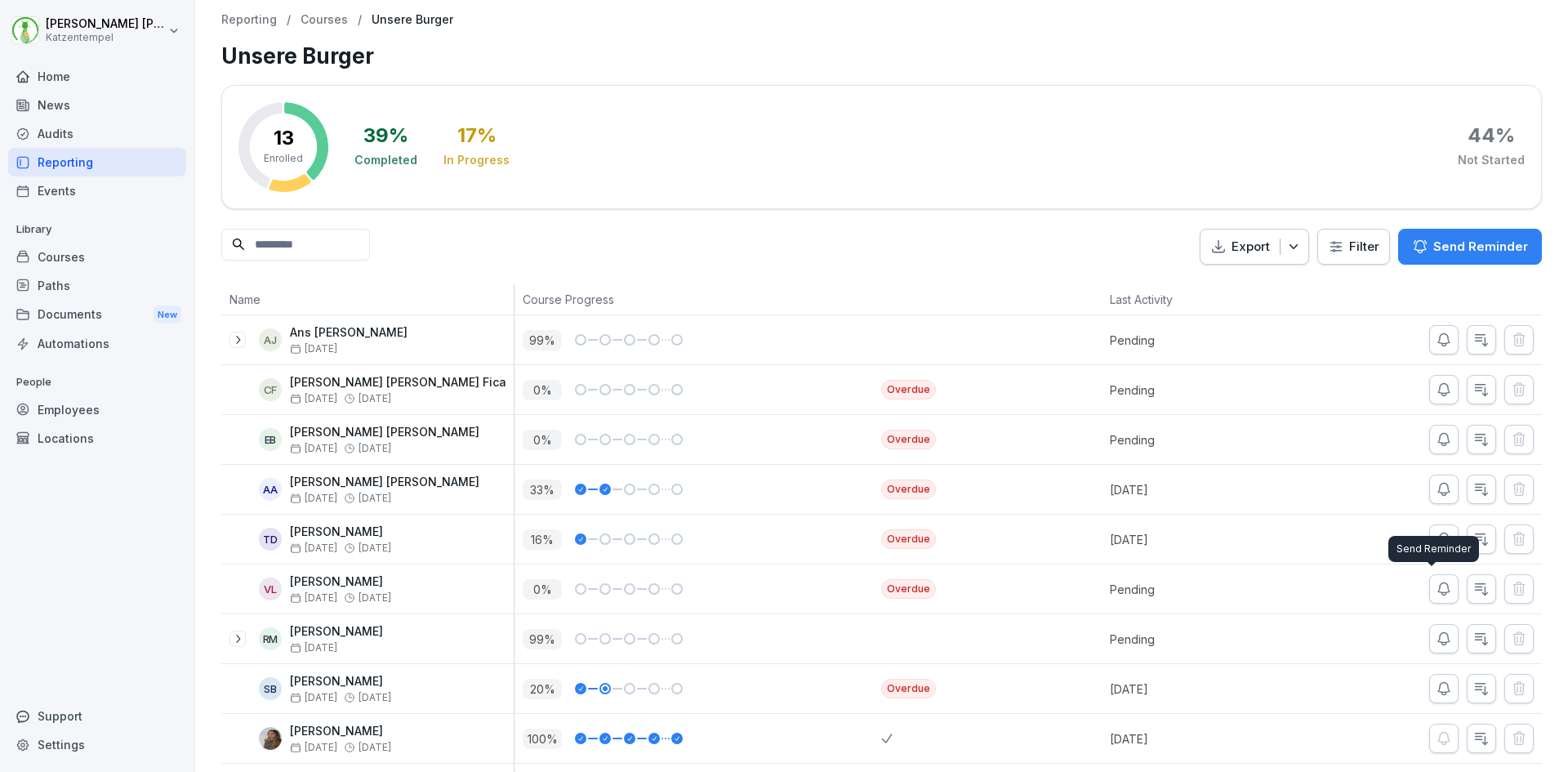
click at [1436, 588] on icon "button" at bounding box center [1443, 589] width 17 height 17
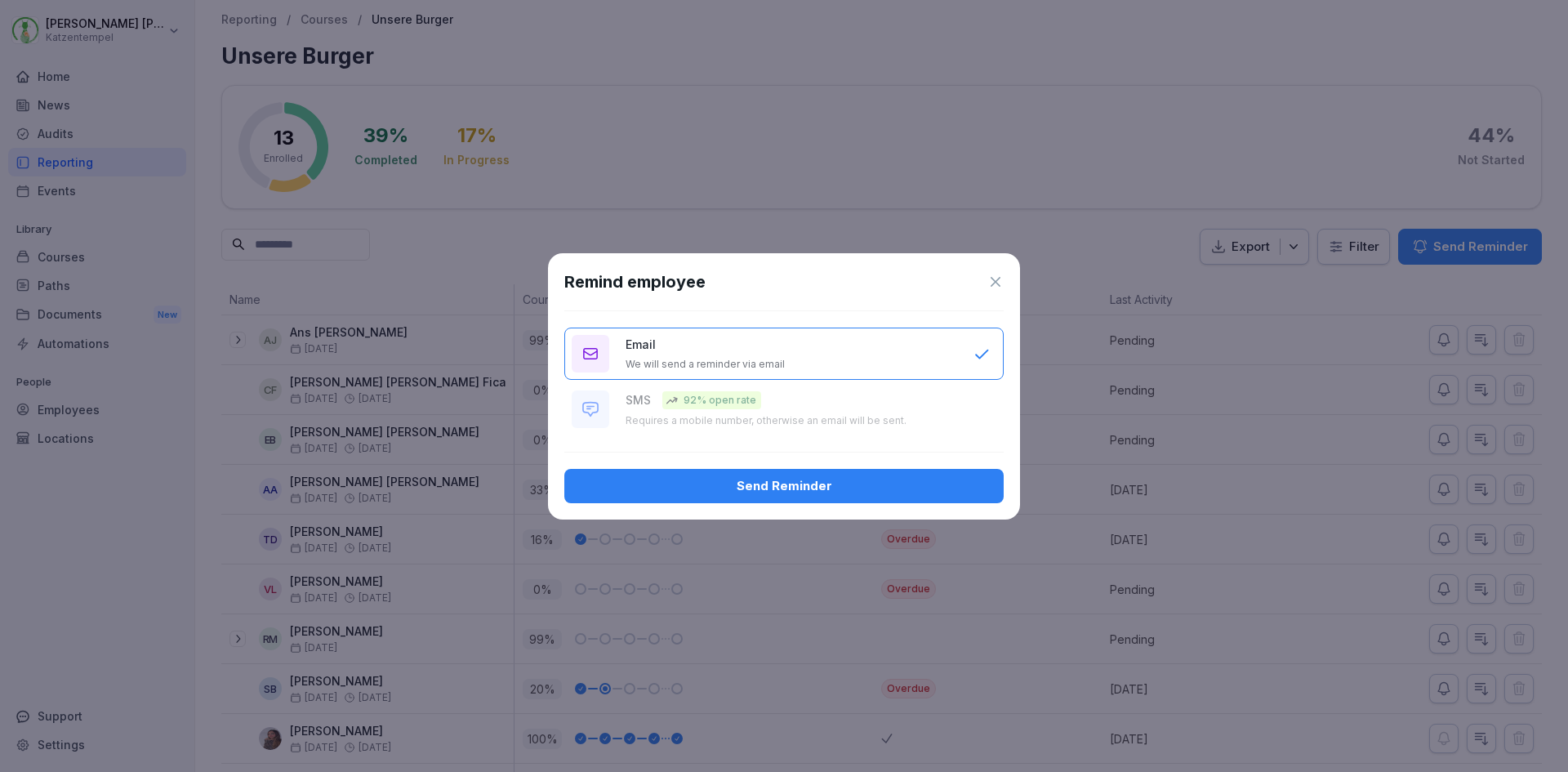
click at [840, 485] on div "Send Reminder" at bounding box center [784, 486] width 413 height 18
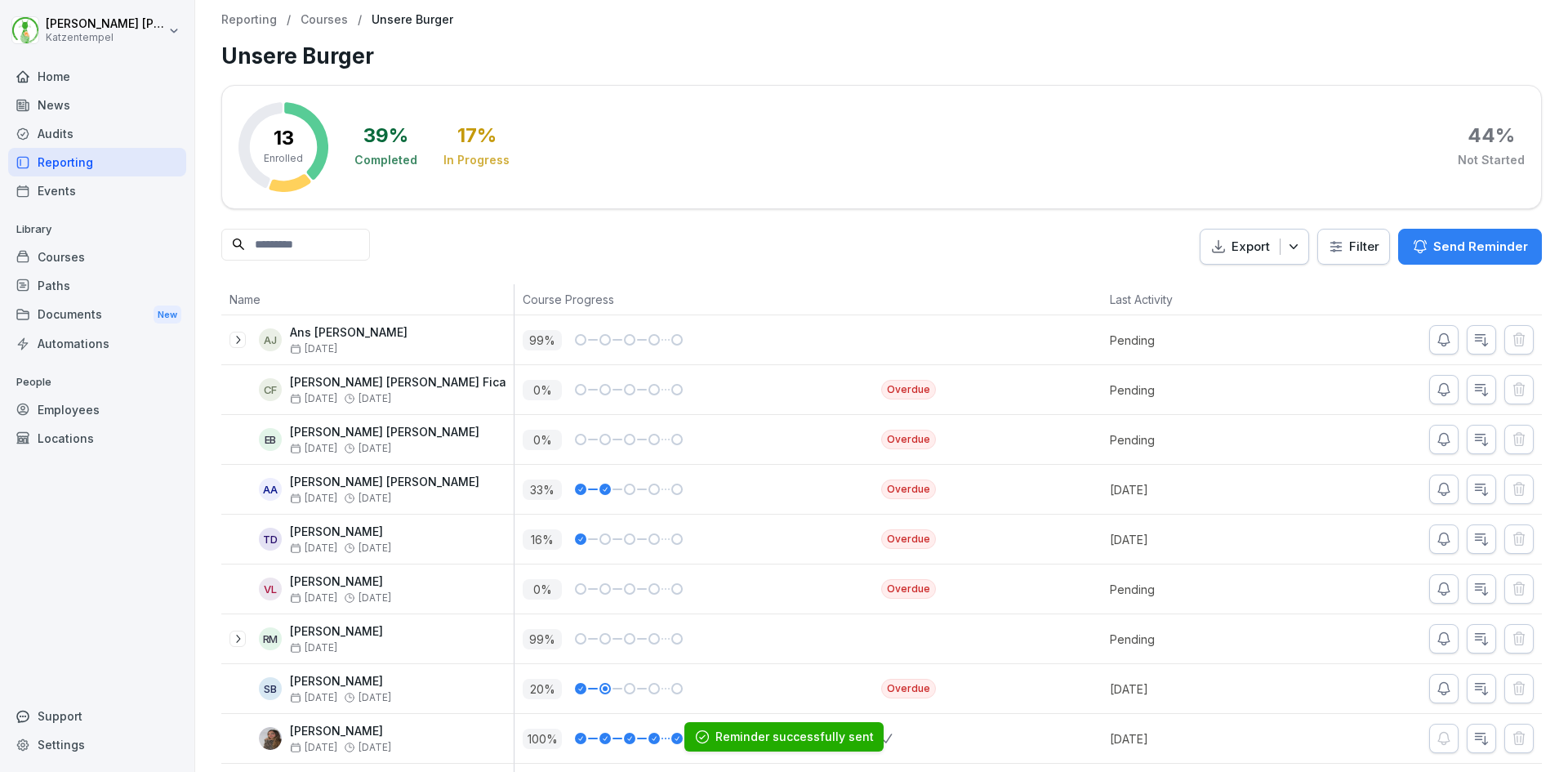
click at [319, 13] on p "Courses" at bounding box center [325, 20] width 47 height 14
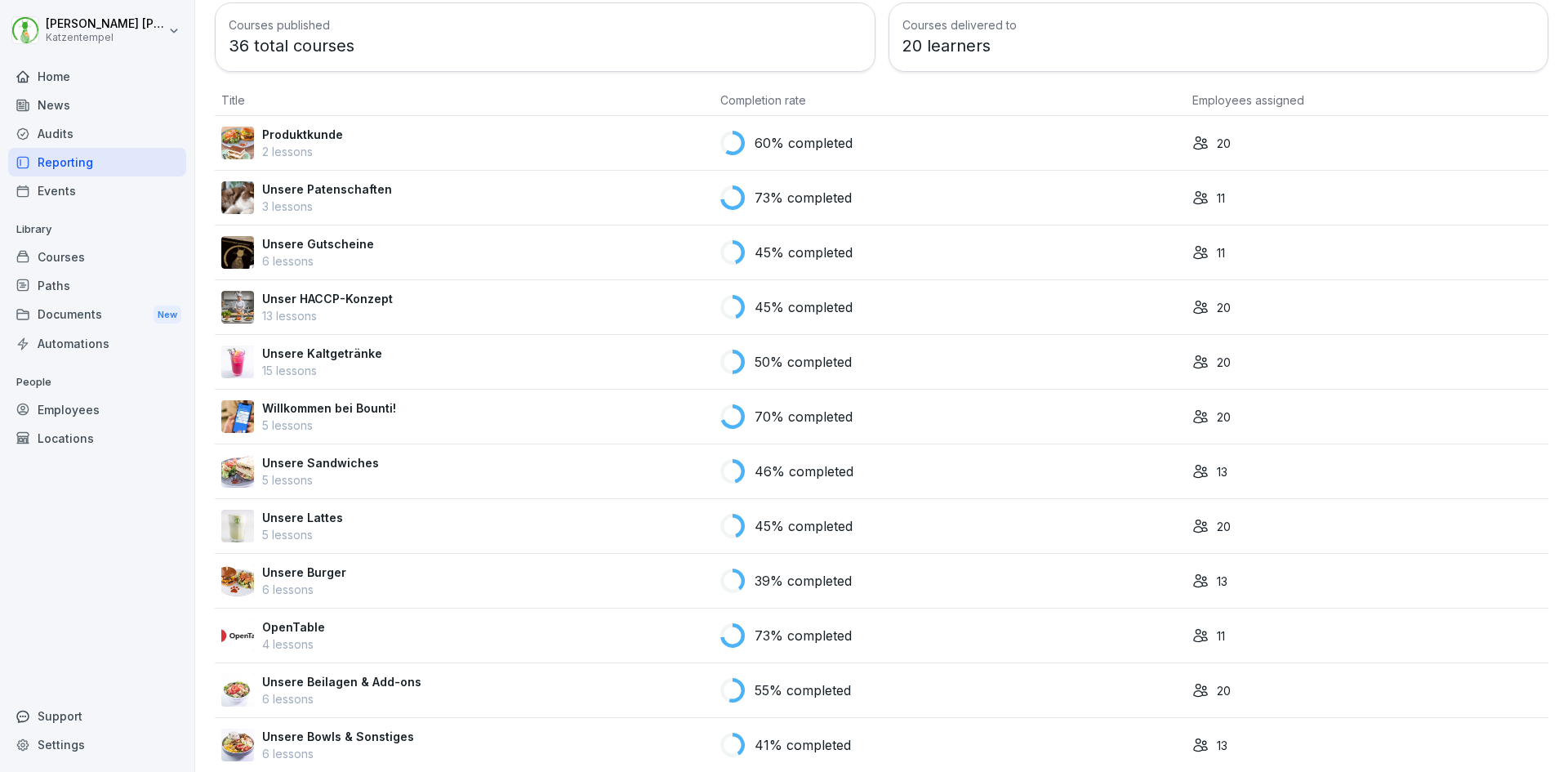
scroll to position [131, 0]
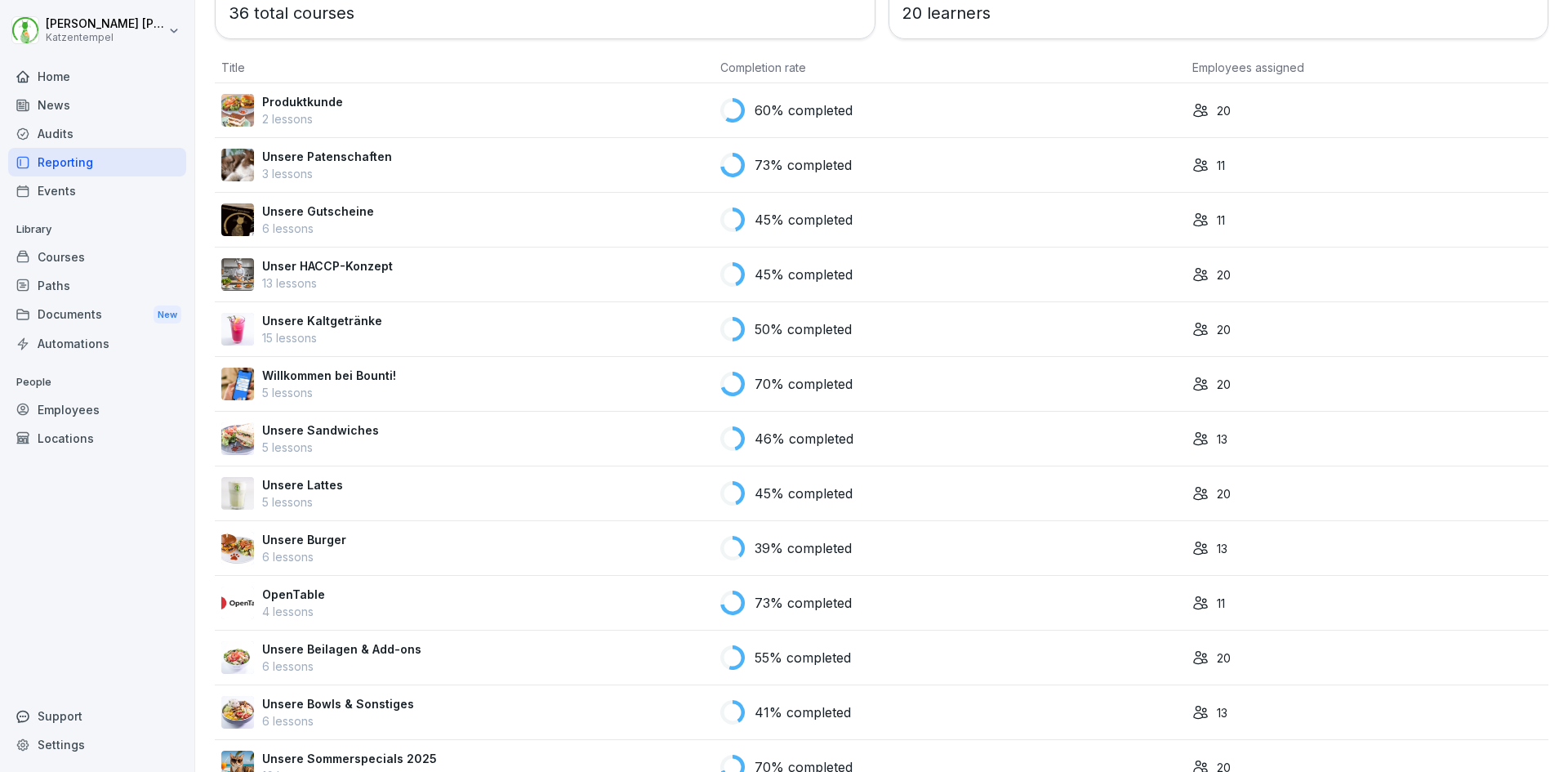
click at [285, 536] on p "Unsere Burger" at bounding box center [304, 540] width 84 height 18
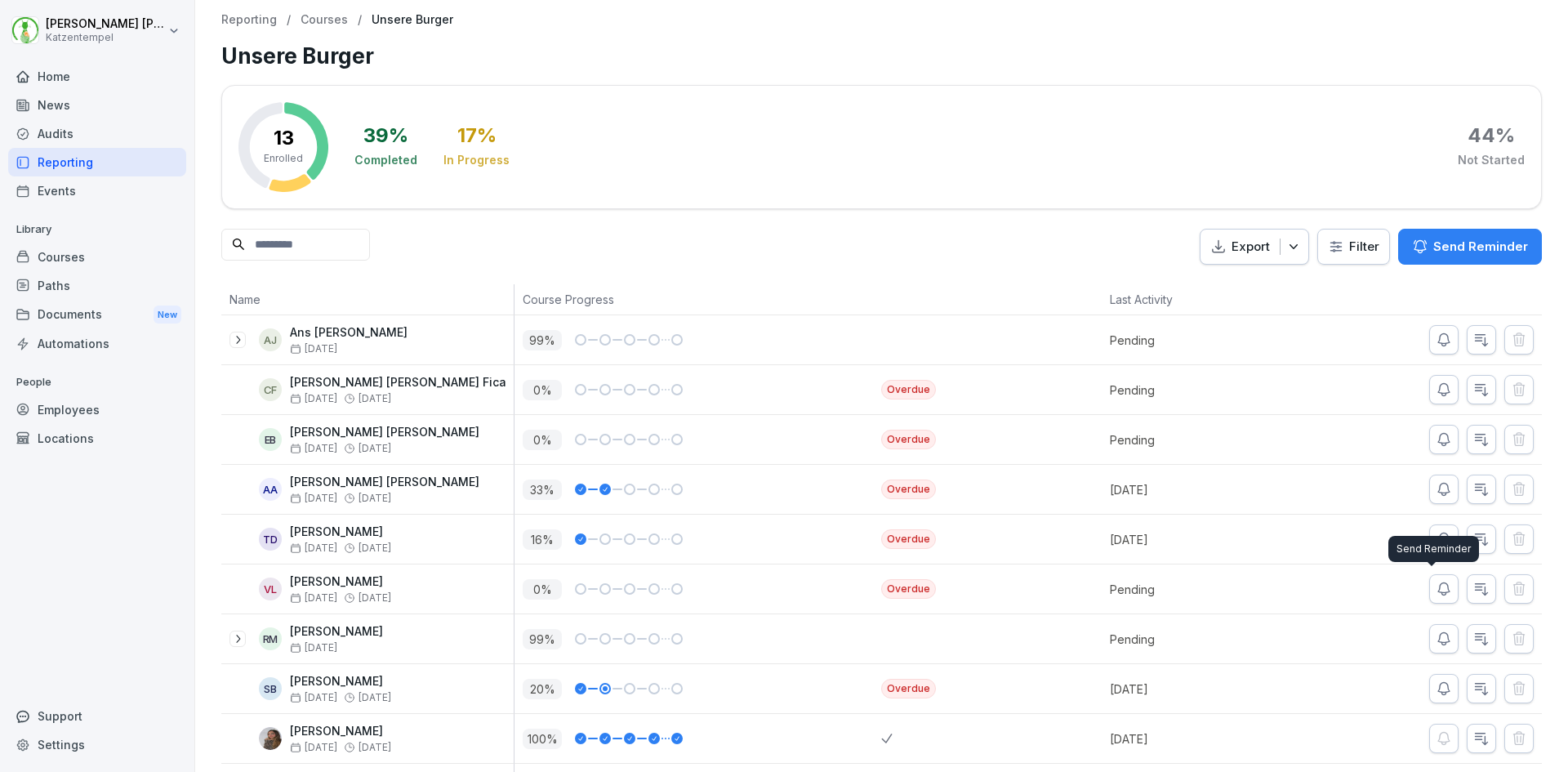
click at [1436, 590] on icon "button" at bounding box center [1443, 589] width 17 height 17
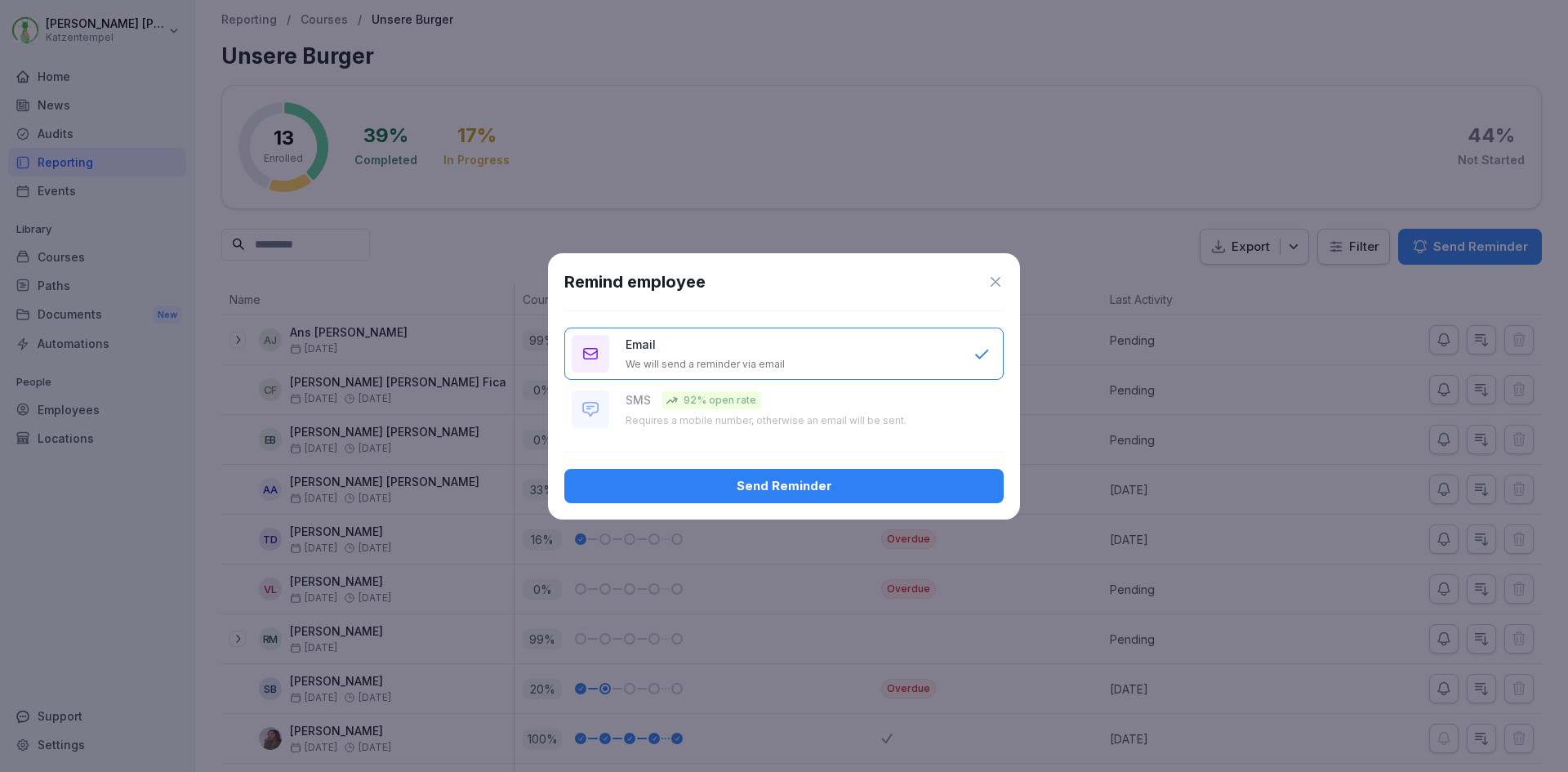
click at [805, 480] on div "Send Reminder" at bounding box center [784, 486] width 413 height 18
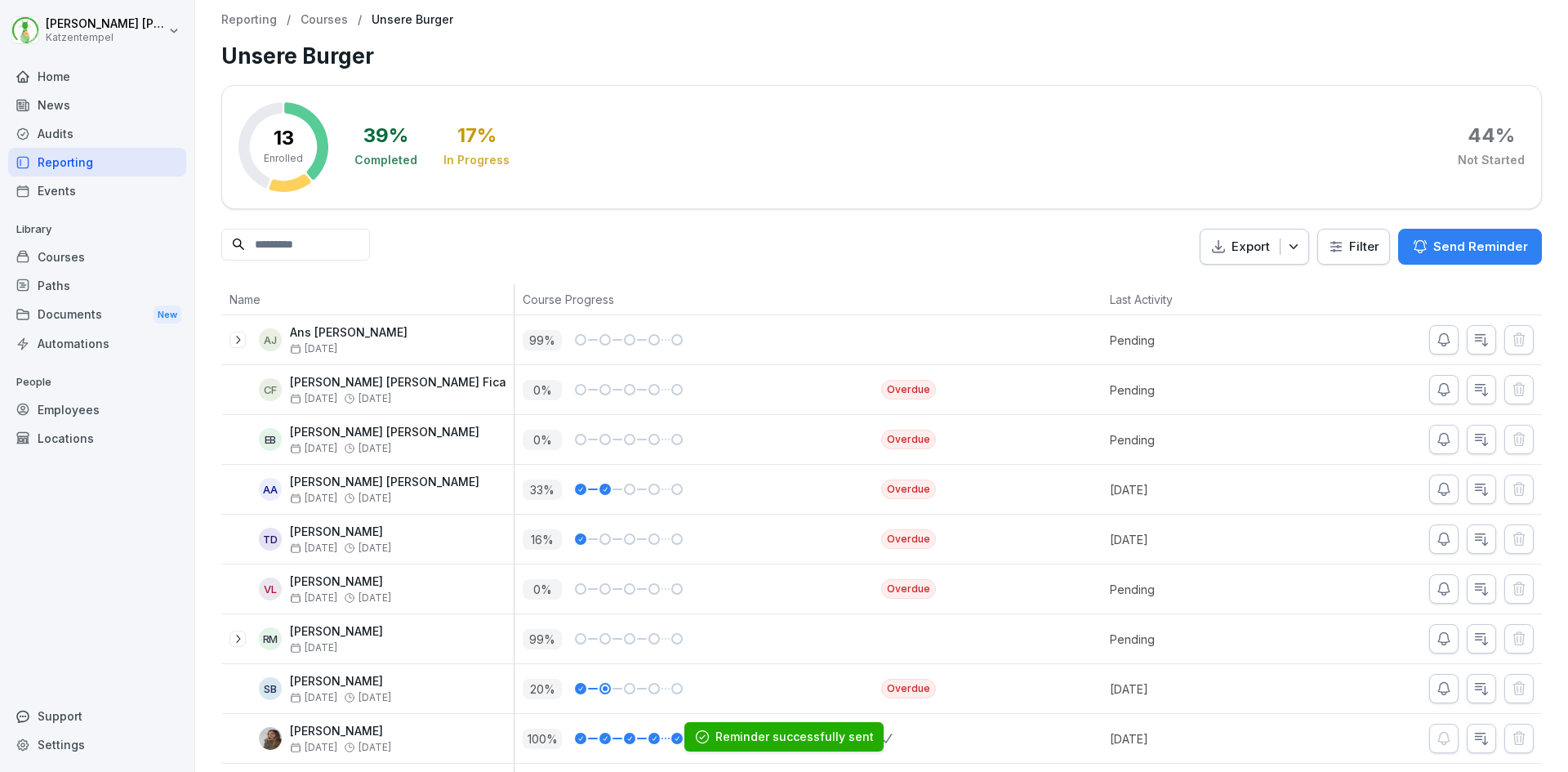
click at [316, 18] on p "Courses" at bounding box center [325, 20] width 47 height 14
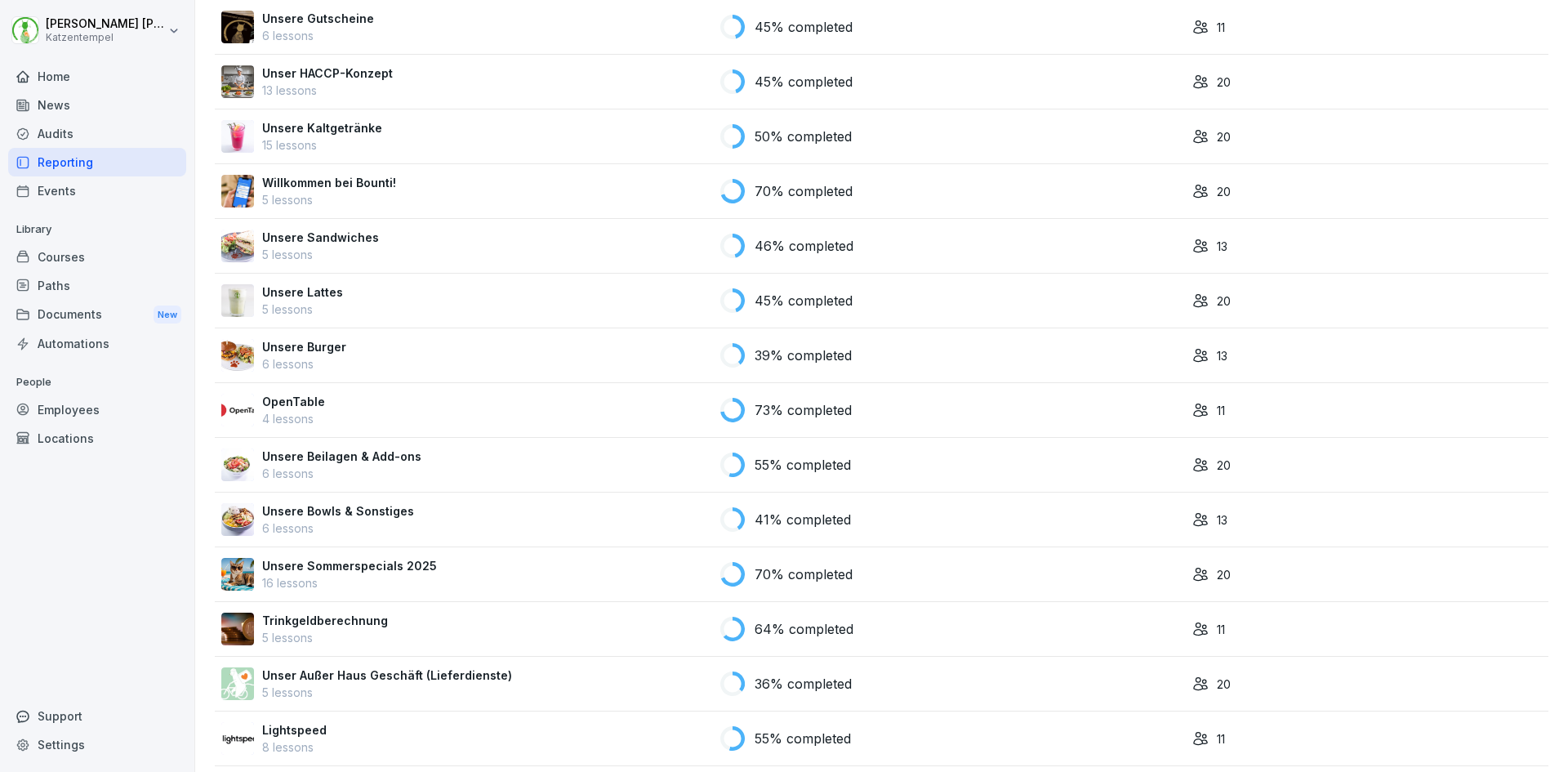
scroll to position [326, 0]
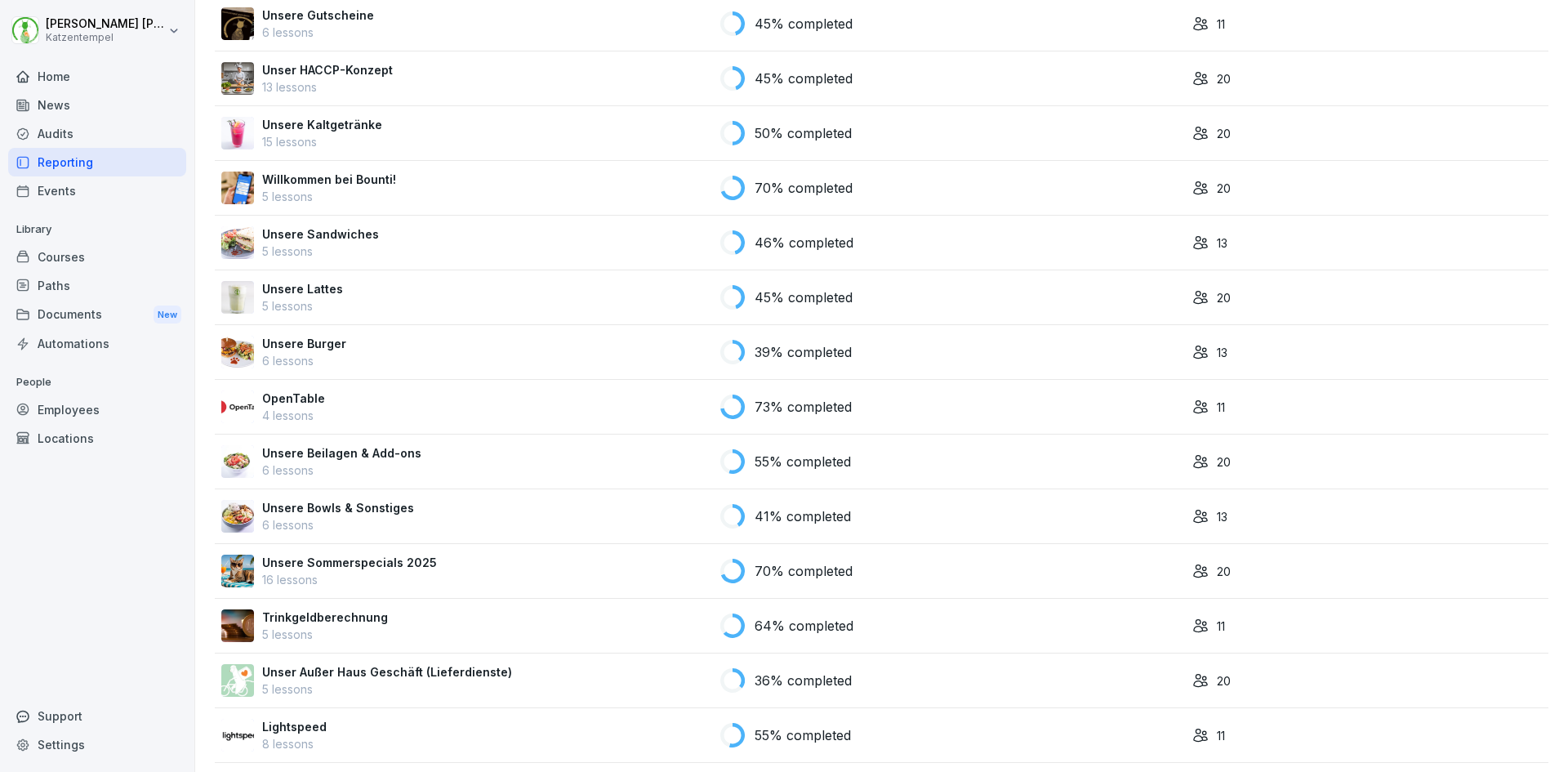
click at [304, 448] on p "Unsere Beilagen & Add-ons" at bounding box center [342, 453] width 160 height 18
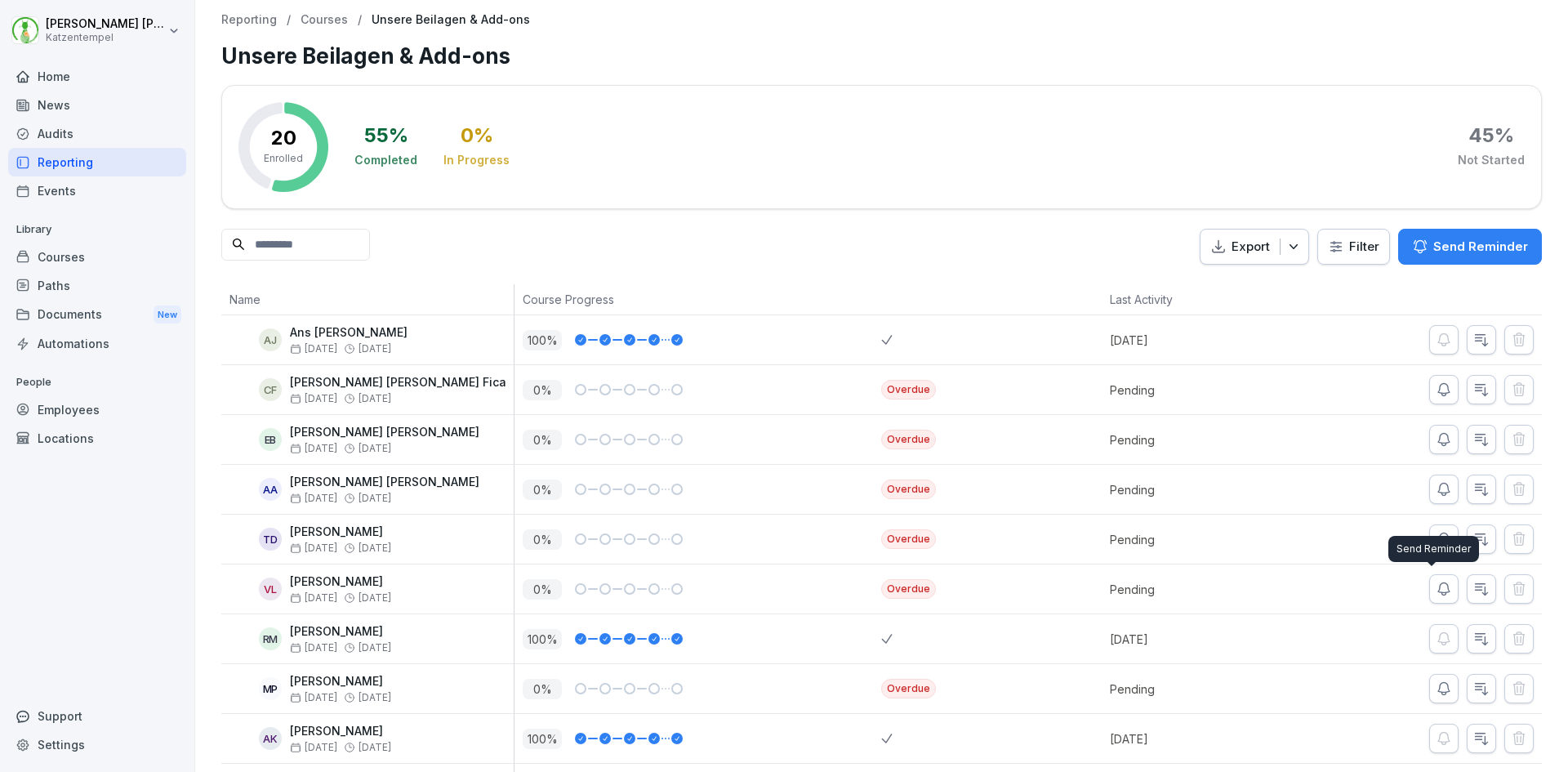
click at [1436, 586] on icon "button" at bounding box center [1443, 589] width 17 height 17
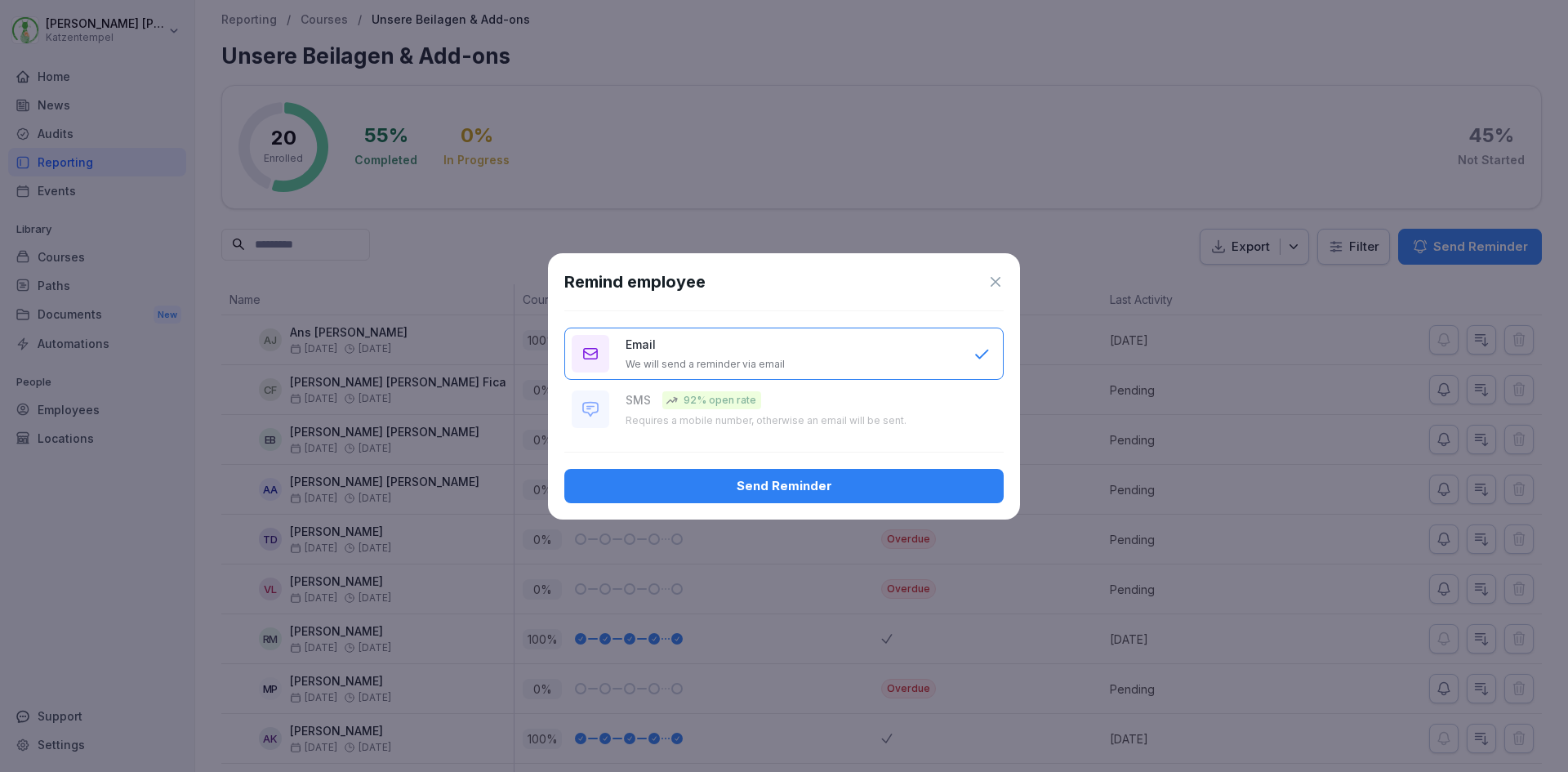
click at [942, 484] on div "Send Reminder" at bounding box center [784, 486] width 413 height 18
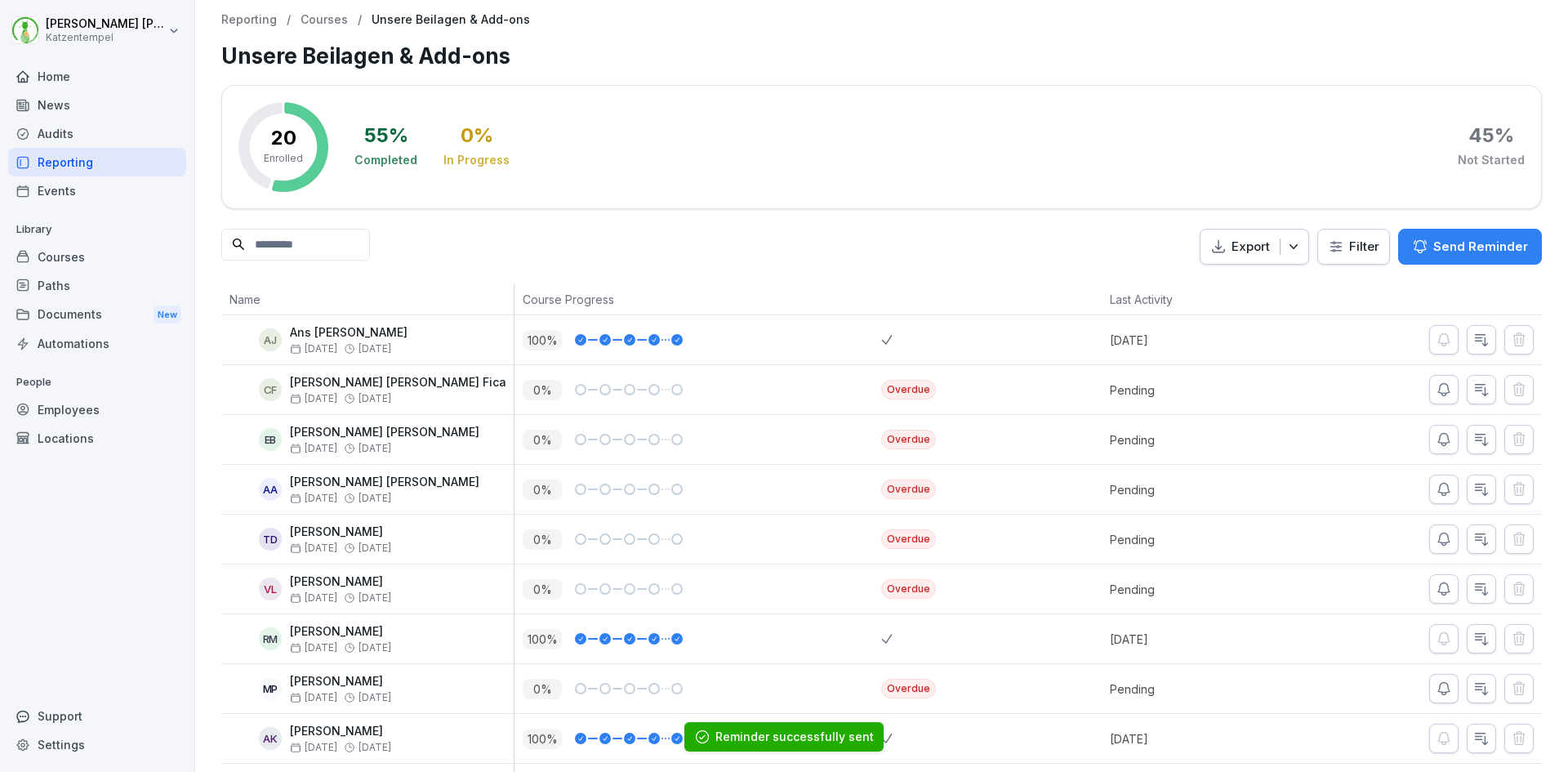
click at [320, 22] on p "Courses" at bounding box center [325, 20] width 47 height 14
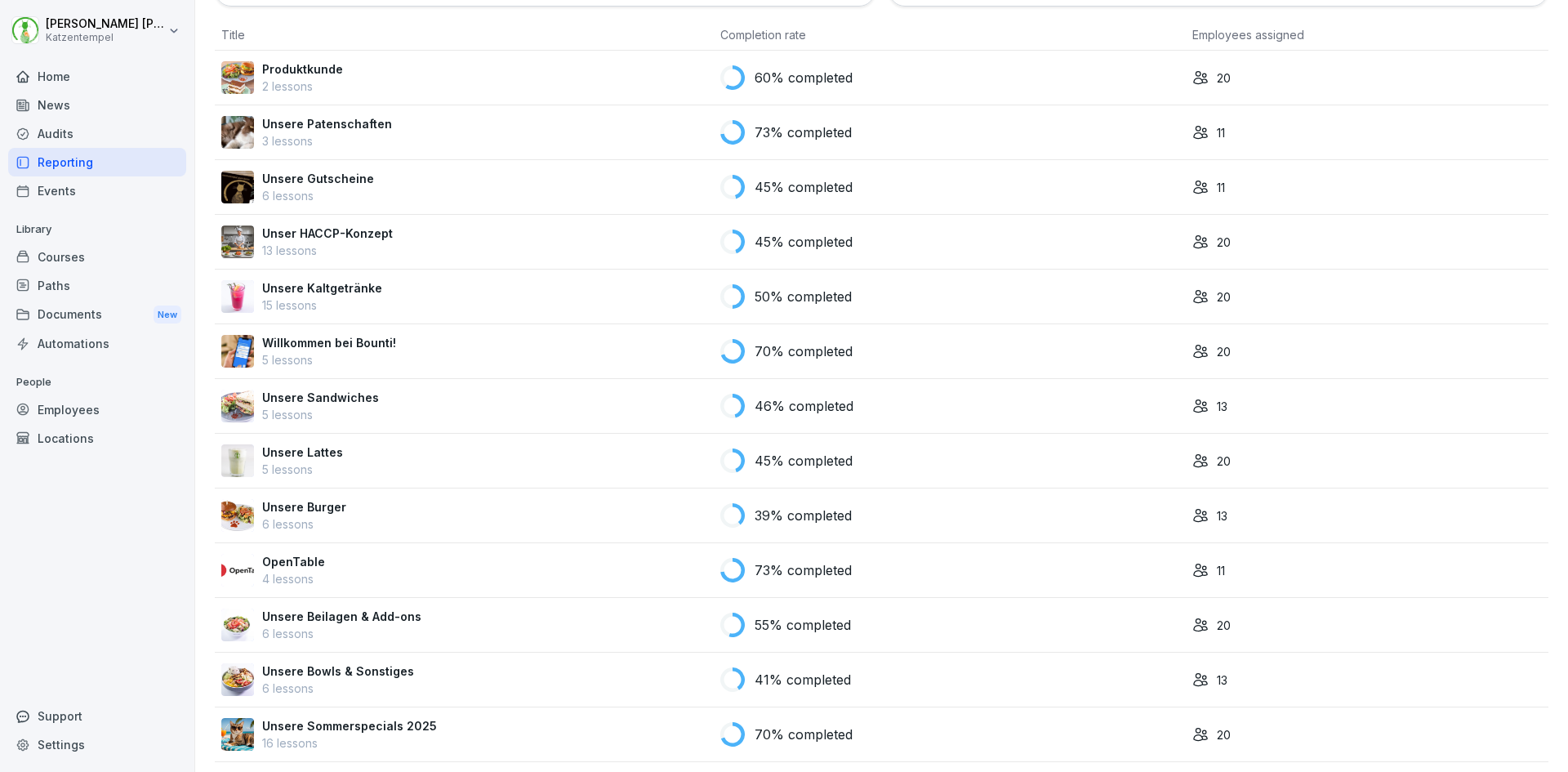
scroll to position [196, 0]
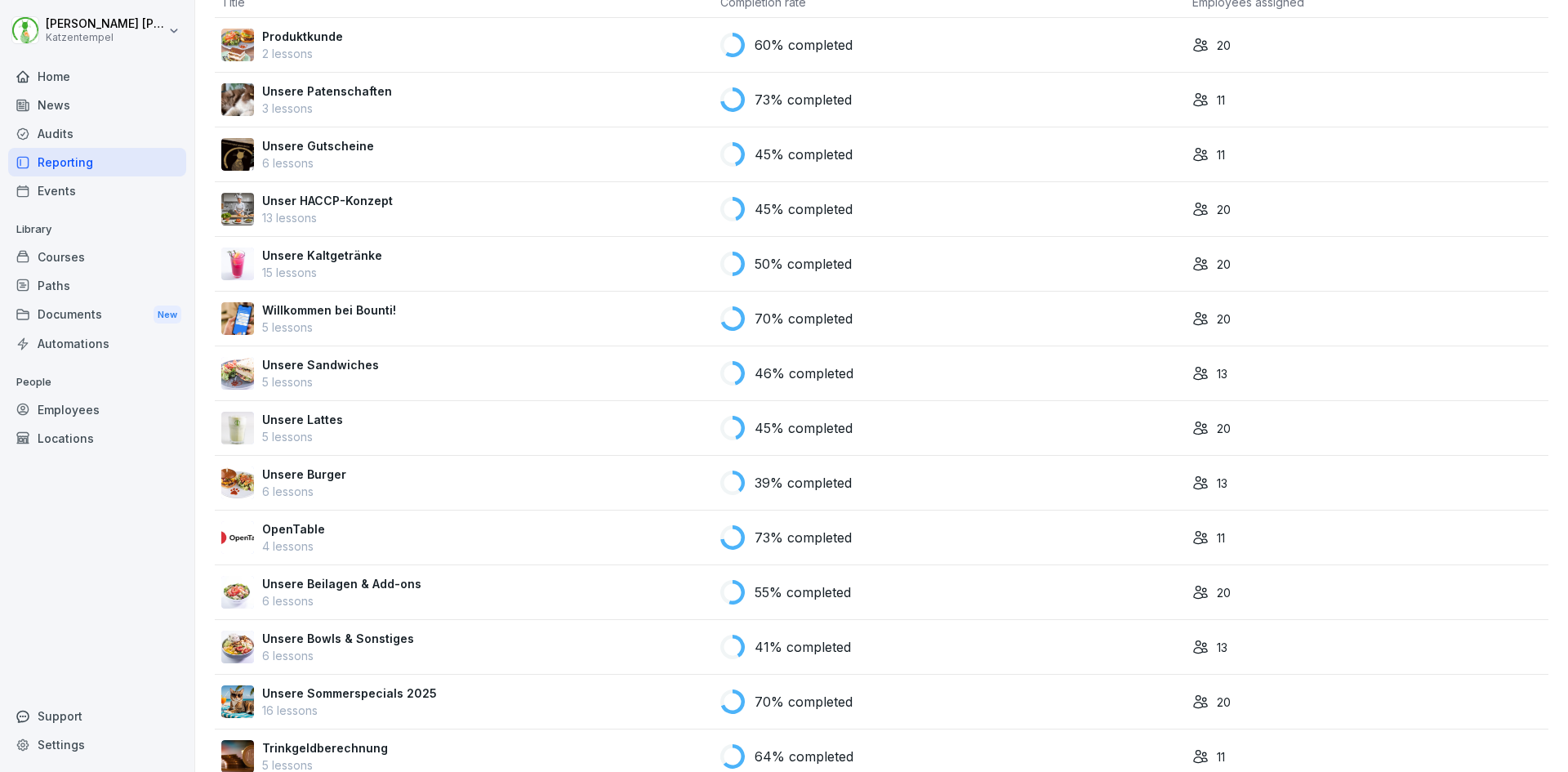
click at [294, 639] on p "Unsere Bowls & Sonstiges" at bounding box center [338, 639] width 152 height 18
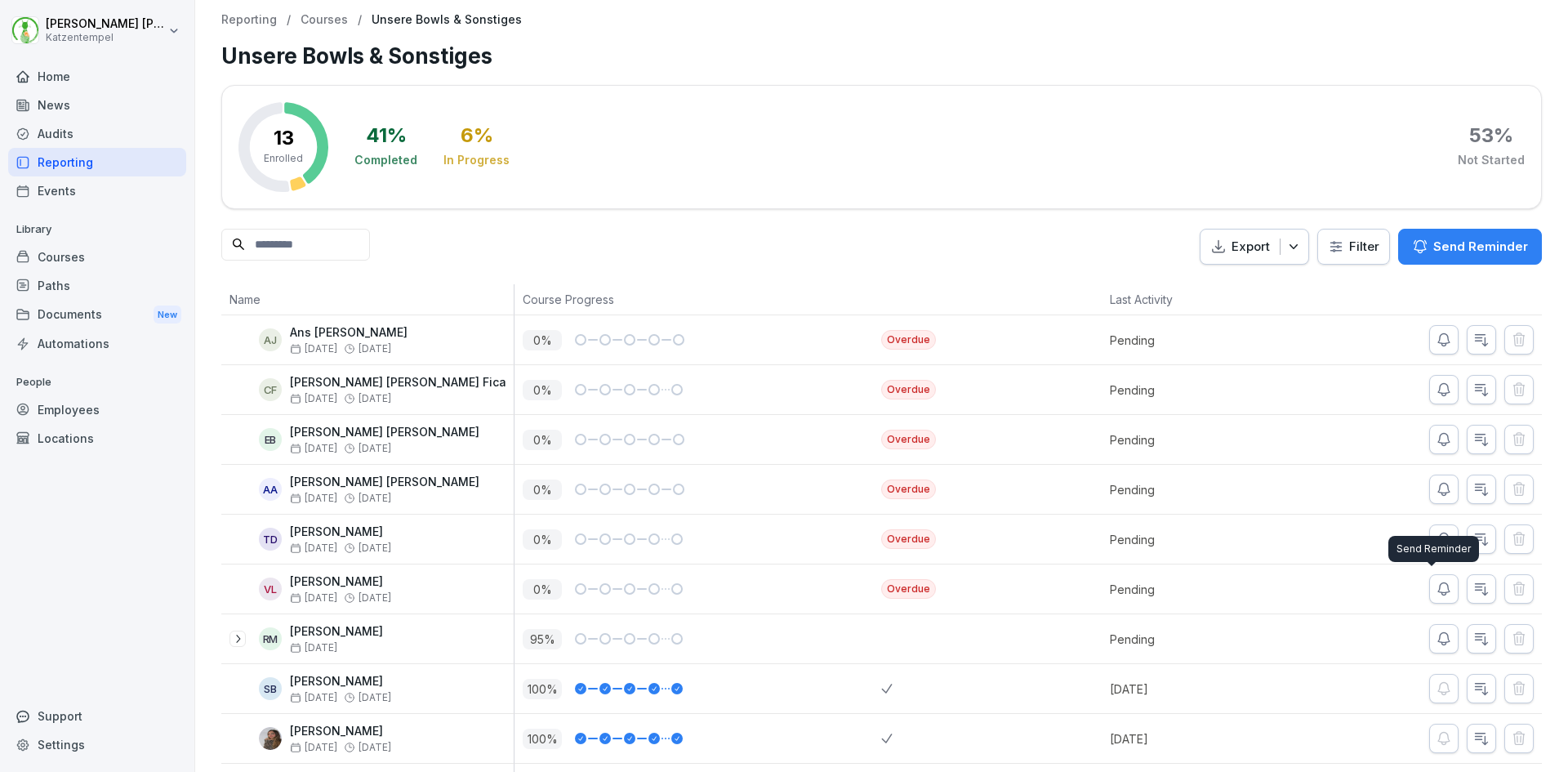
click at [1436, 588] on icon "button" at bounding box center [1443, 589] width 17 height 17
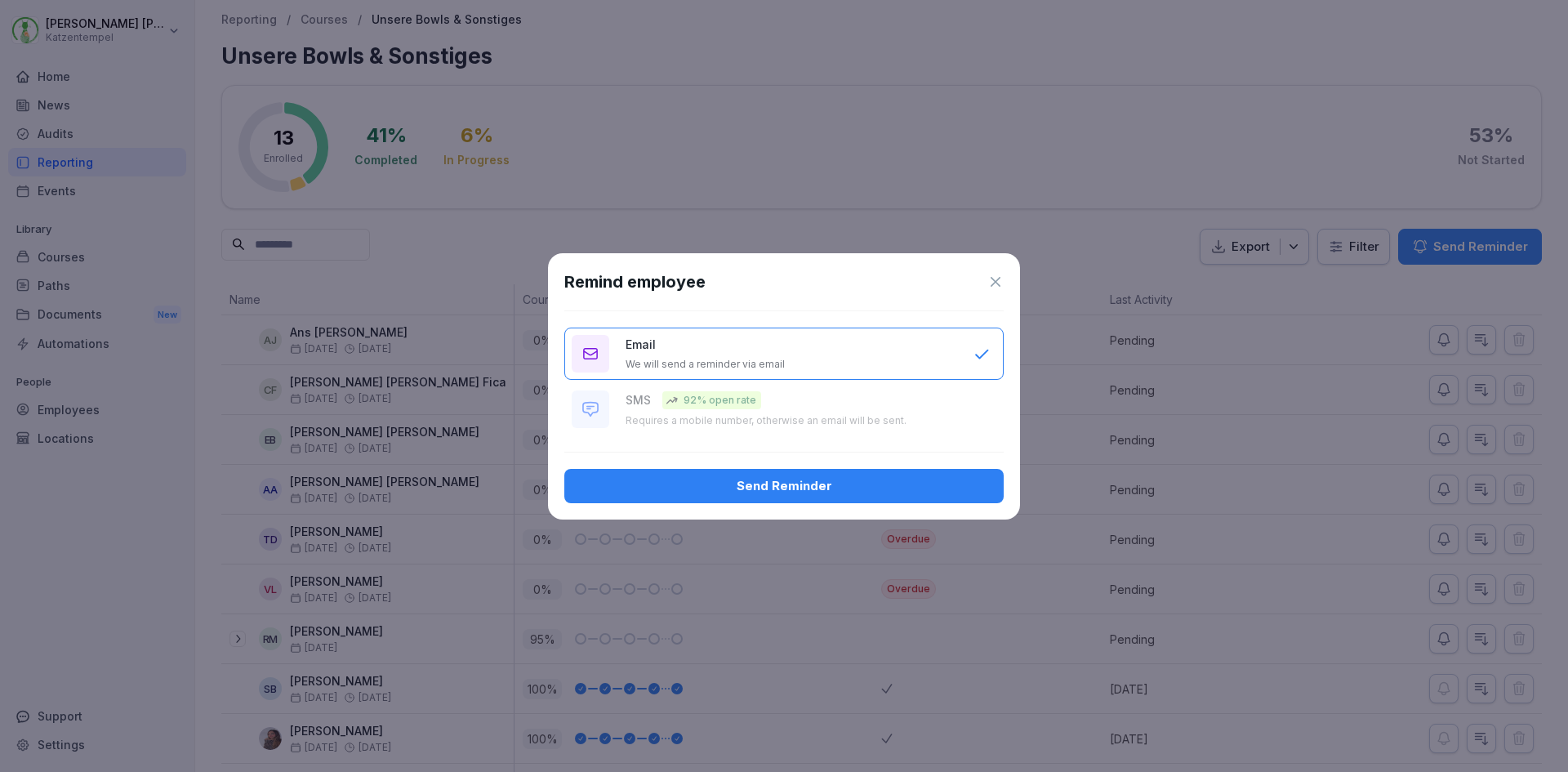
click at [825, 478] on div "Send Reminder" at bounding box center [784, 486] width 413 height 18
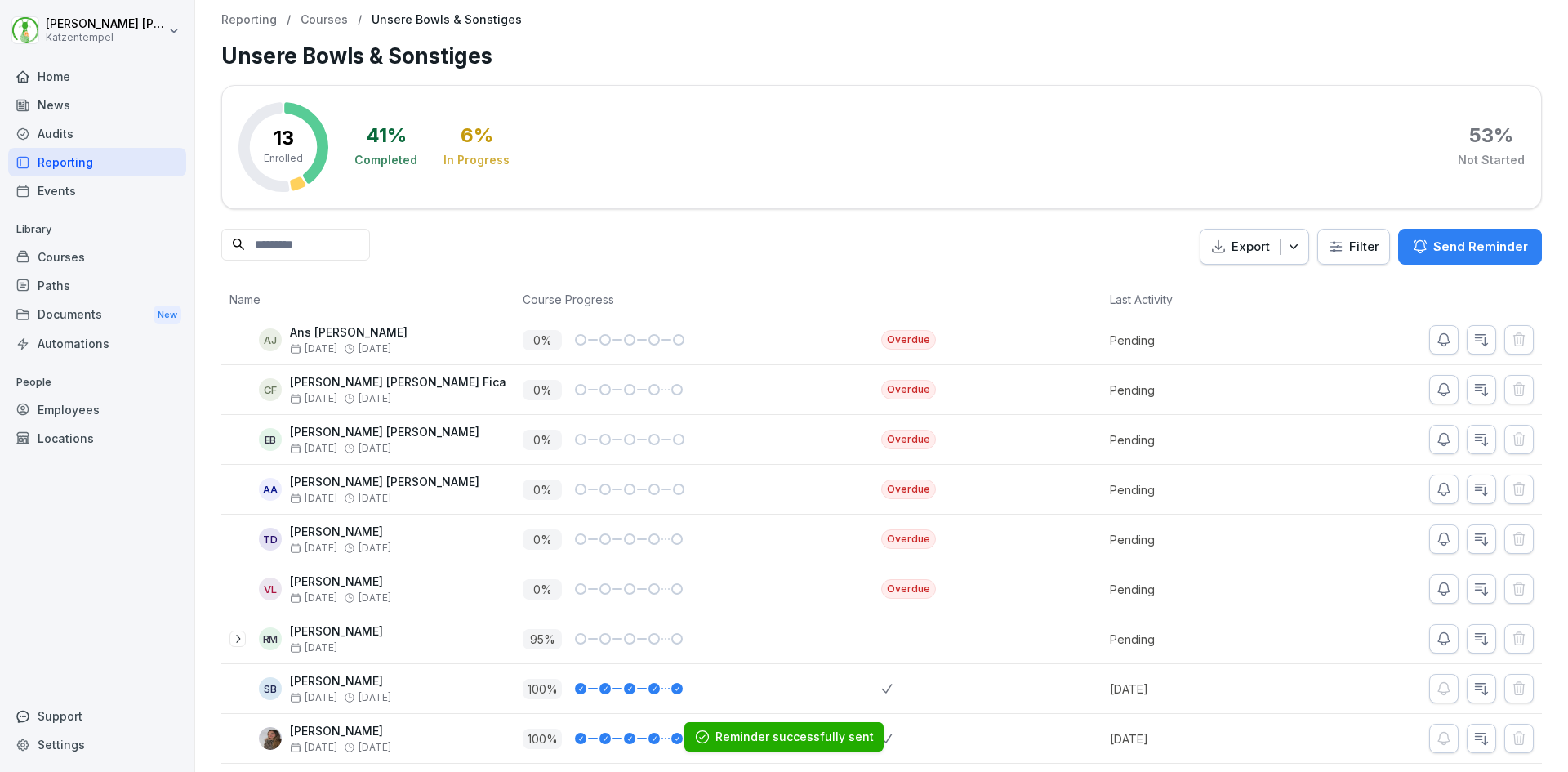
click at [326, 18] on p "Courses" at bounding box center [325, 20] width 47 height 14
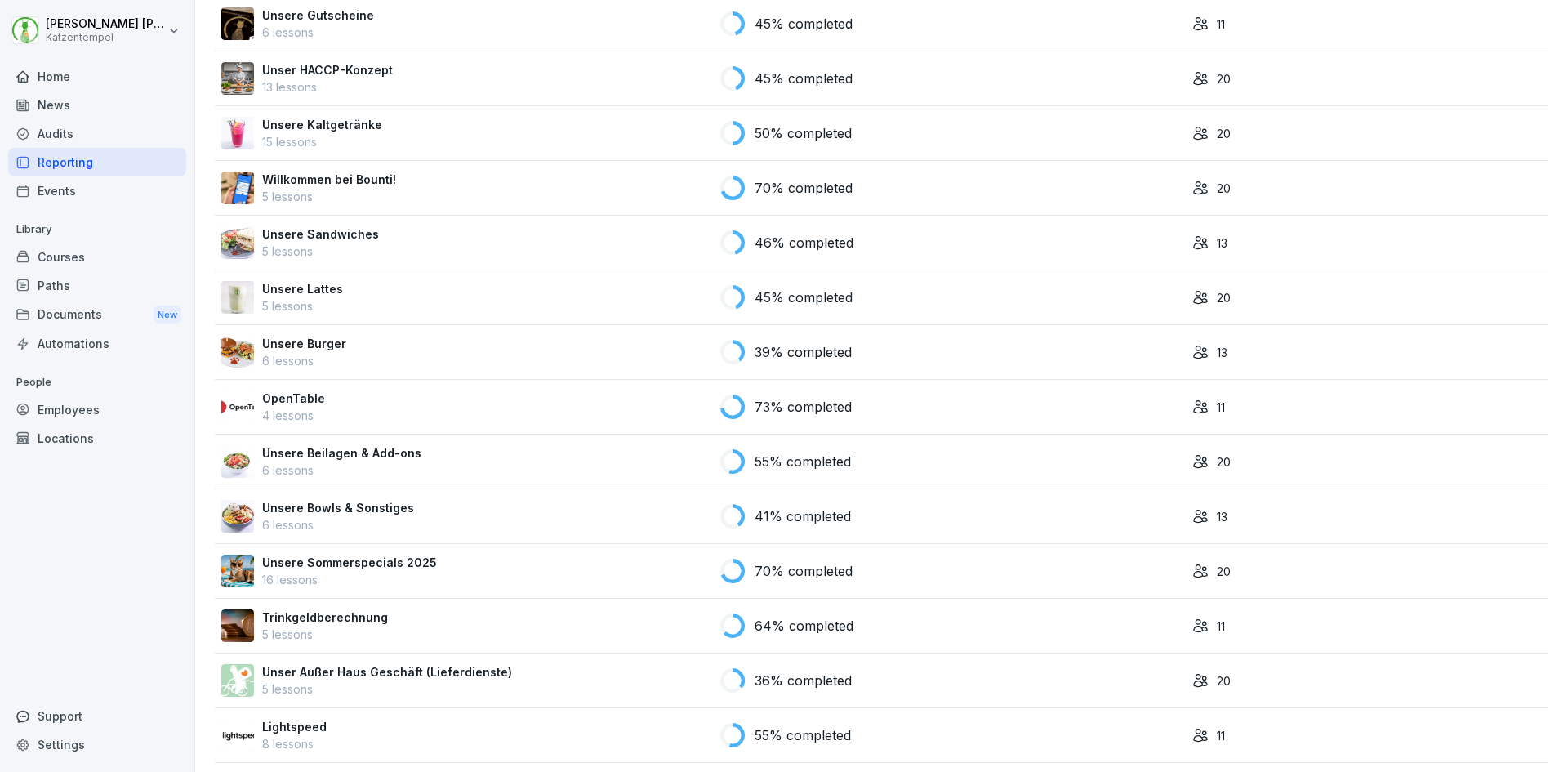
scroll to position [360, 0]
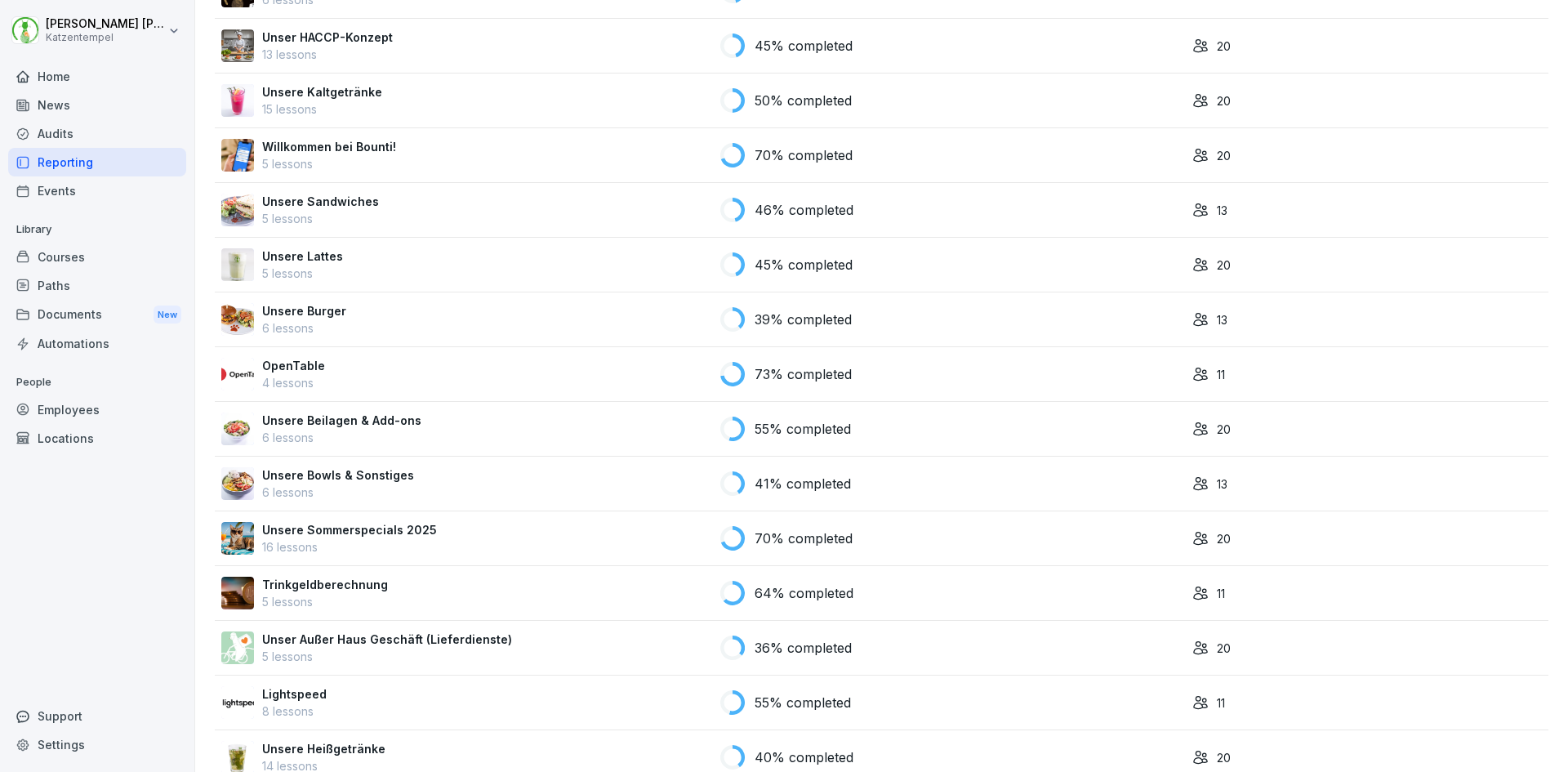
click at [290, 524] on p "Unsere Sommerspecials 2025" at bounding box center [349, 530] width 175 height 18
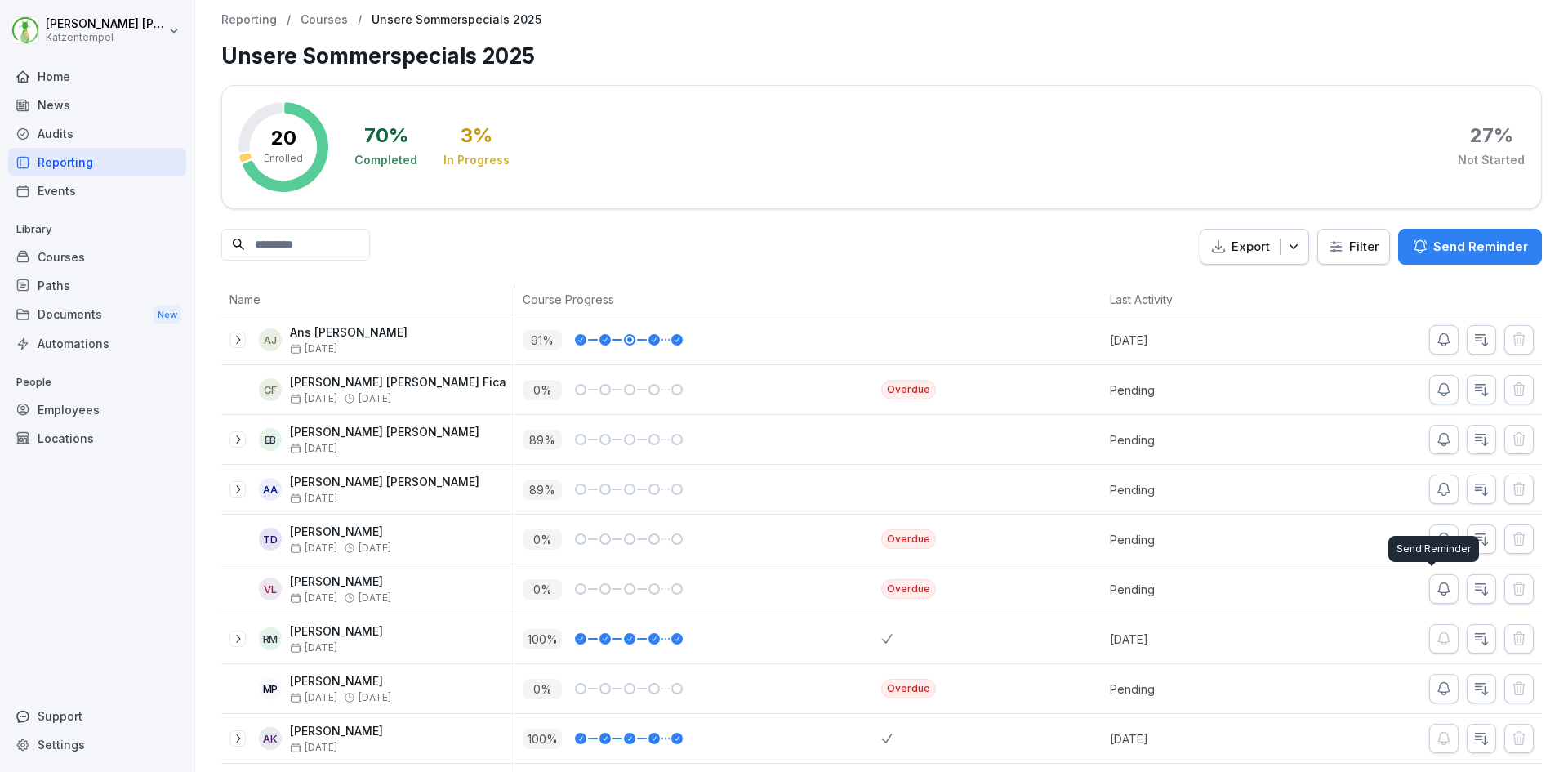
click at [1438, 583] on icon "button" at bounding box center [1443, 590] width 11 height 12
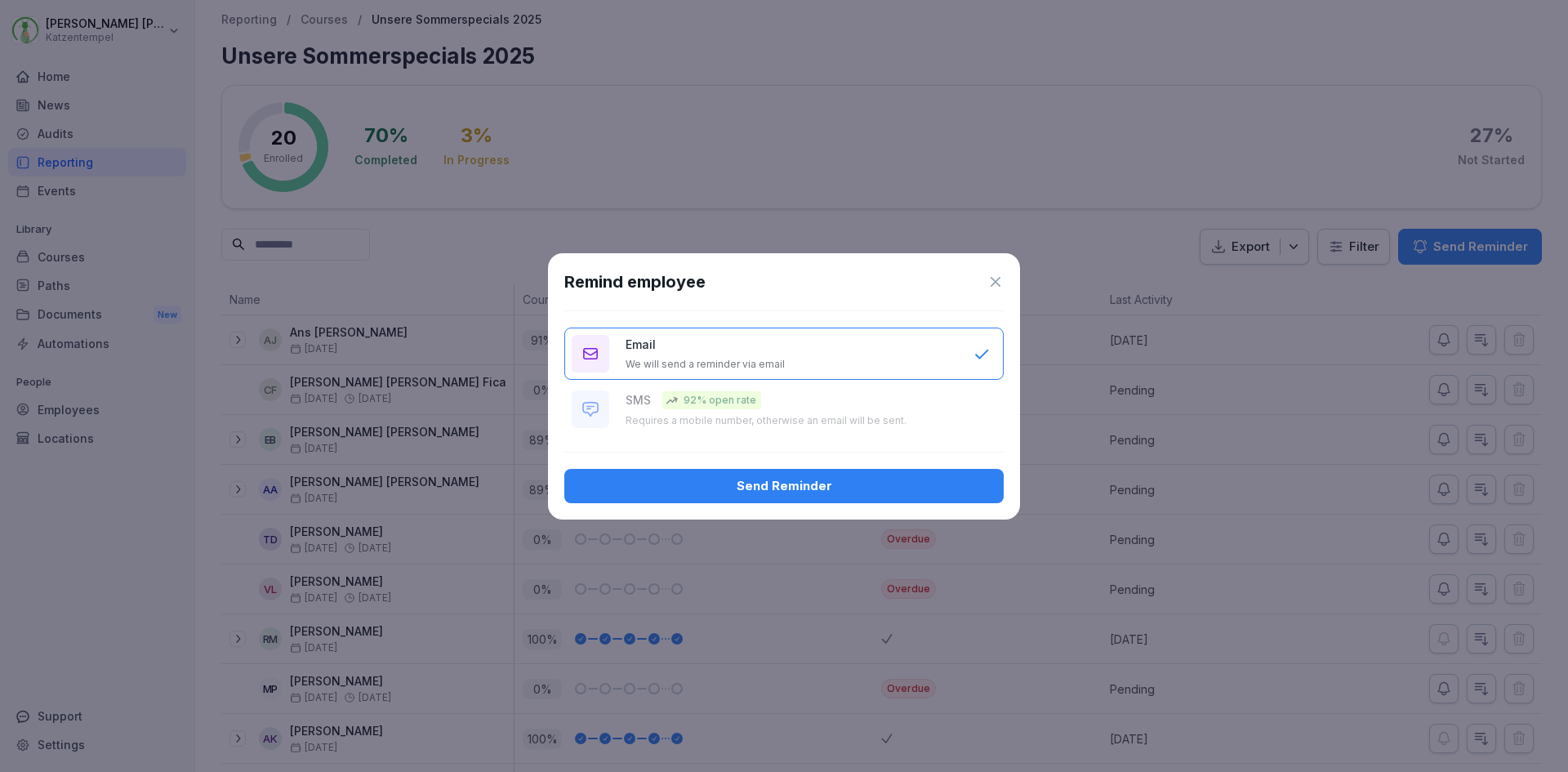
click at [780, 484] on div "Send Reminder" at bounding box center [784, 486] width 413 height 18
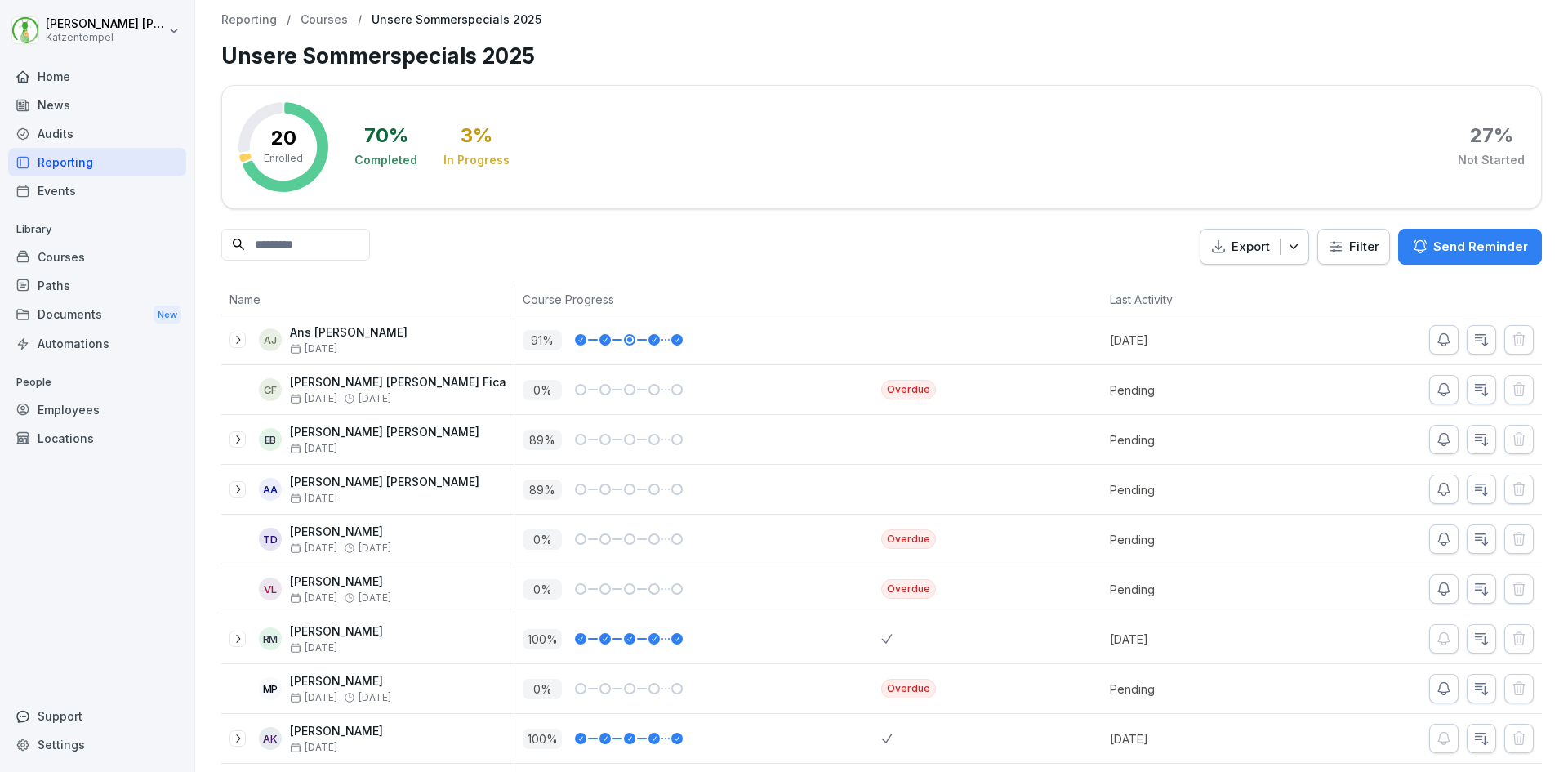
click at [209, 507] on div "Reporting / Courses / Unsere Sommerspecials 2025 Unsere Sommerspecials 2025 20 …" at bounding box center [881, 662] width 1373 height 1325
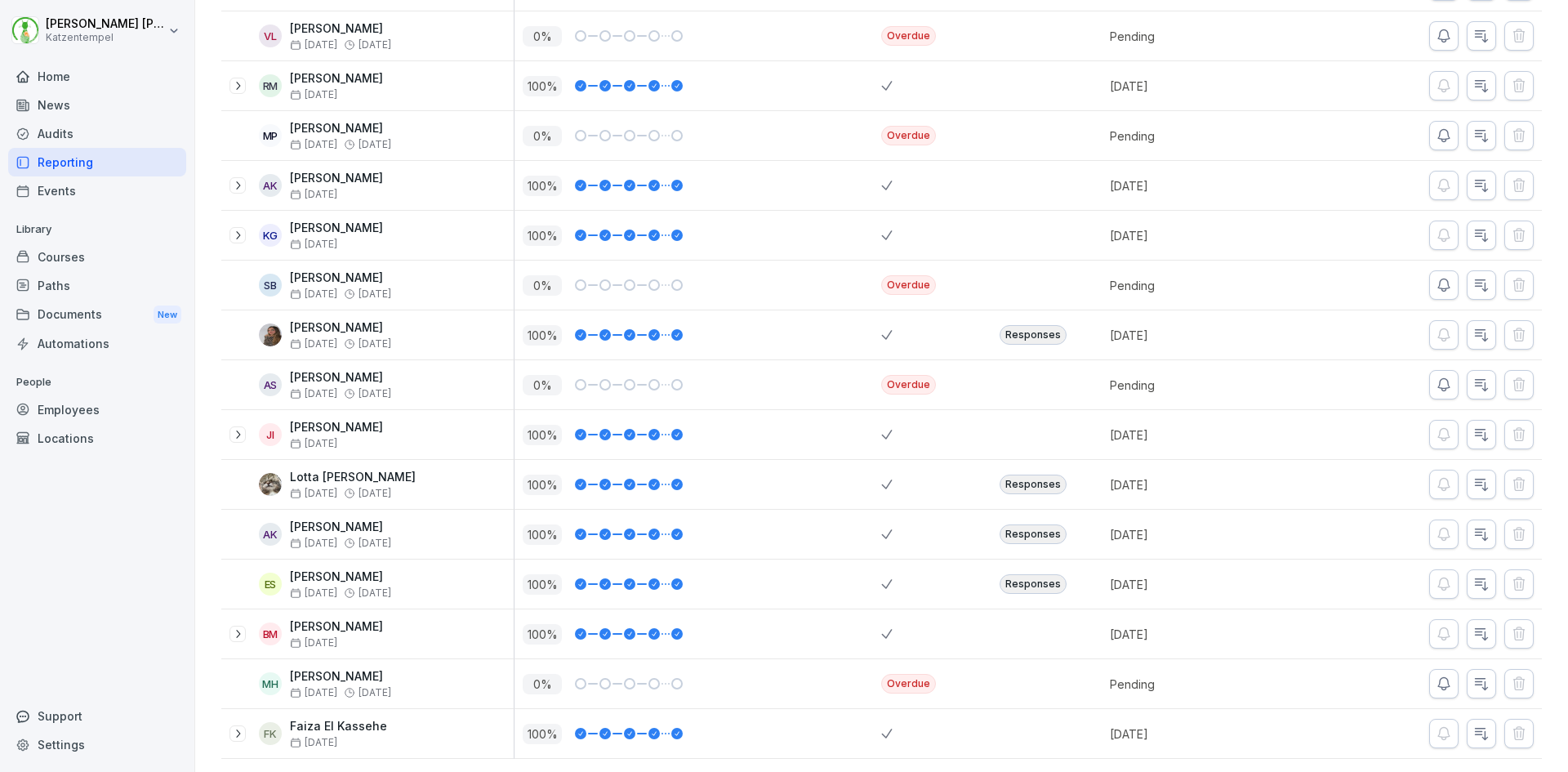
scroll to position [577, 0]
